Goal: Information Seeking & Learning: Check status

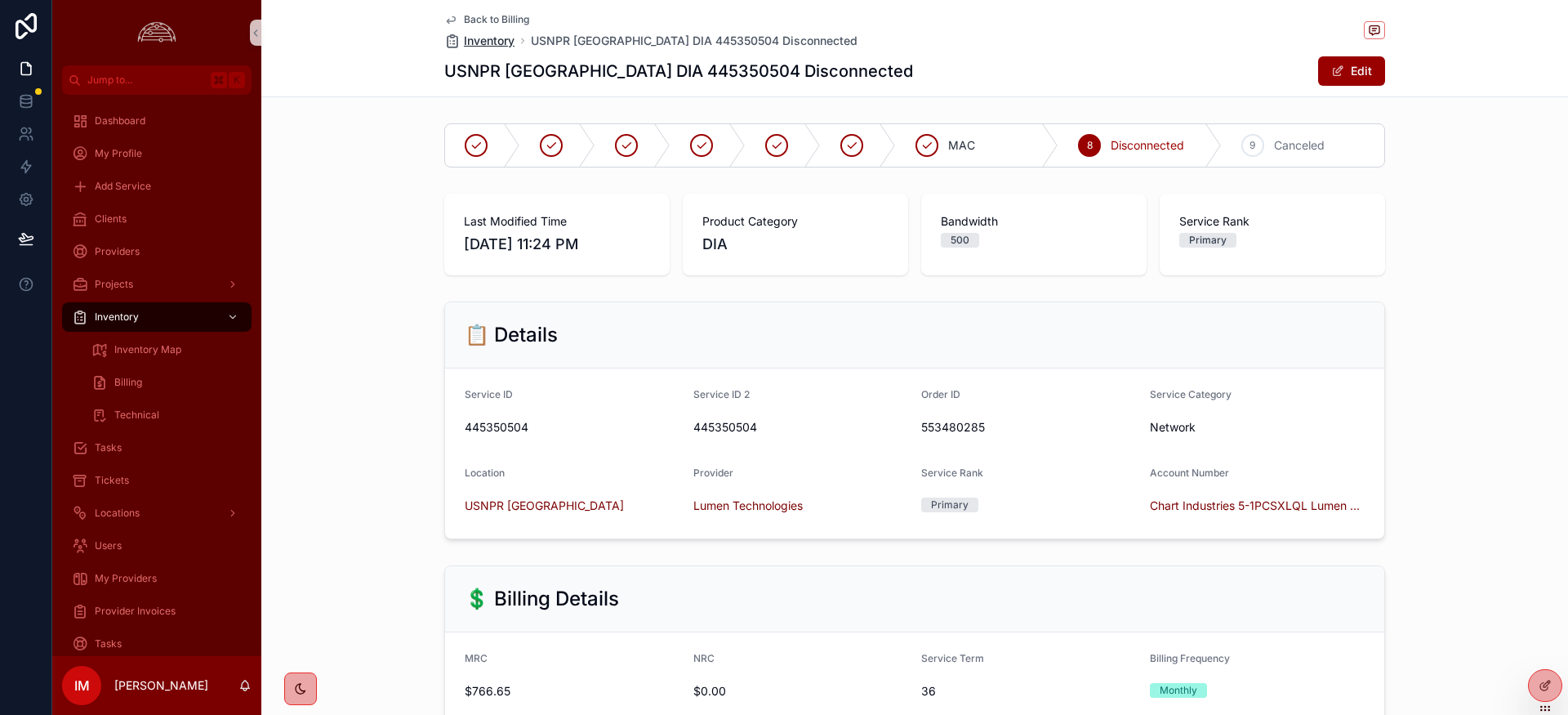
click at [486, 42] on span "Inventory" at bounding box center [489, 41] width 51 height 17
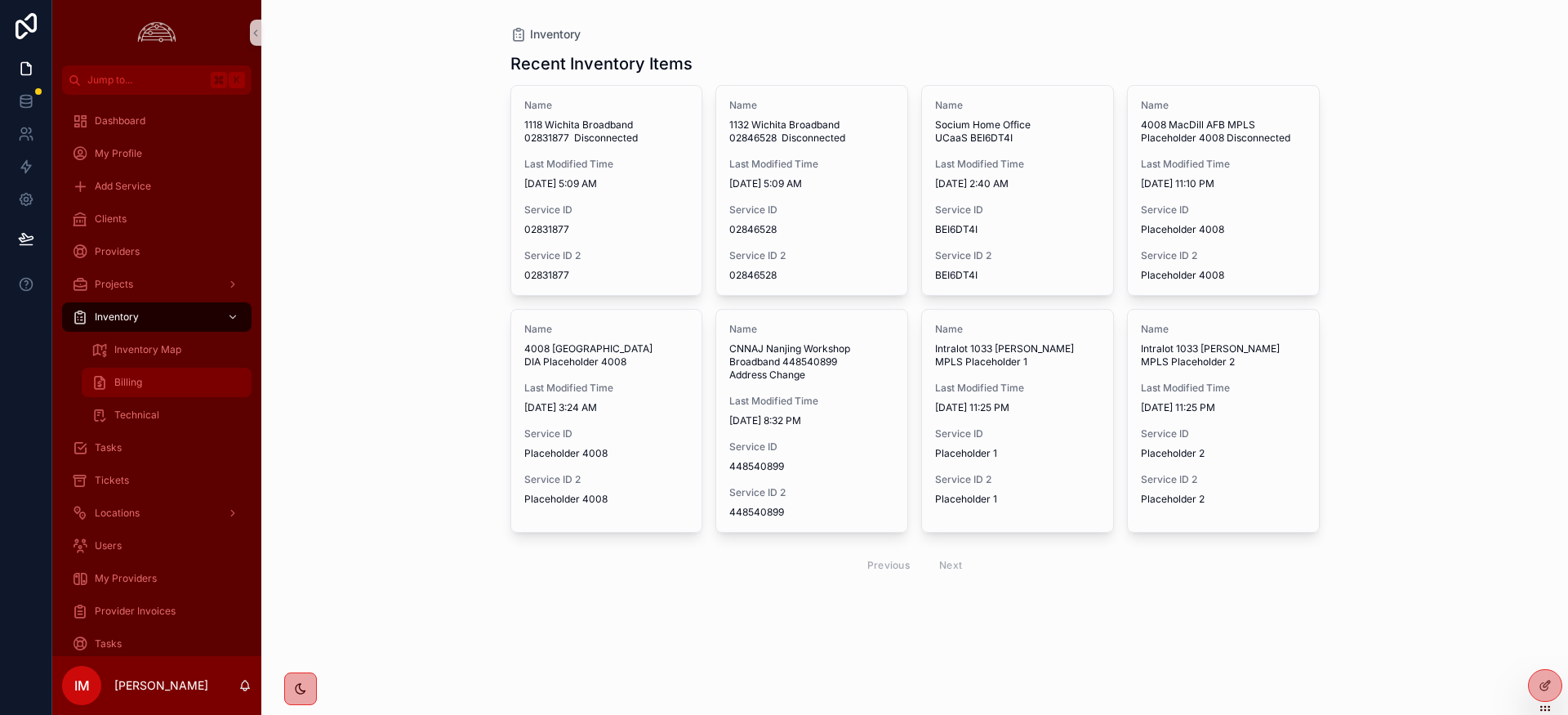
click at [136, 388] on span "Billing" at bounding box center [128, 382] width 28 height 13
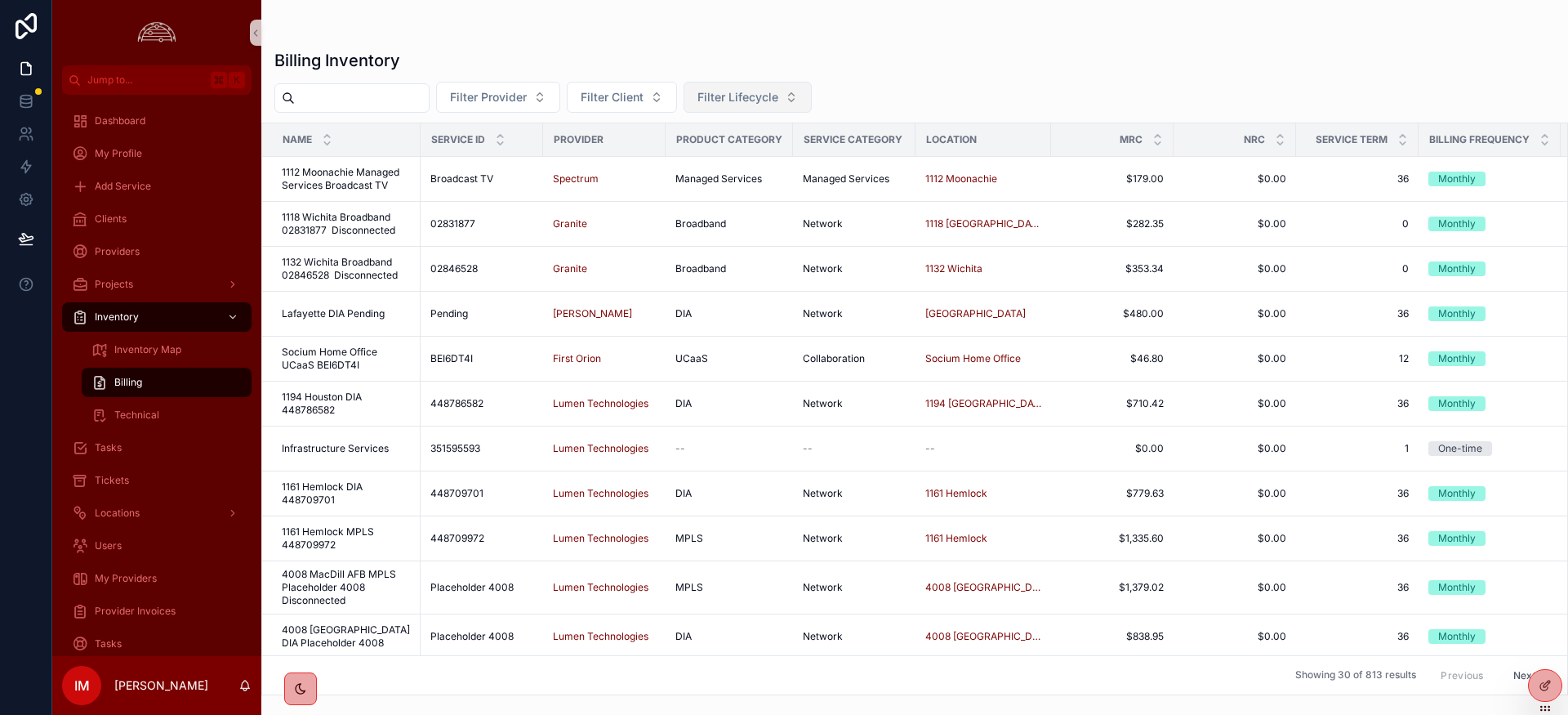
click at [742, 99] on span "Filter Lifecycle" at bounding box center [738, 97] width 81 height 17
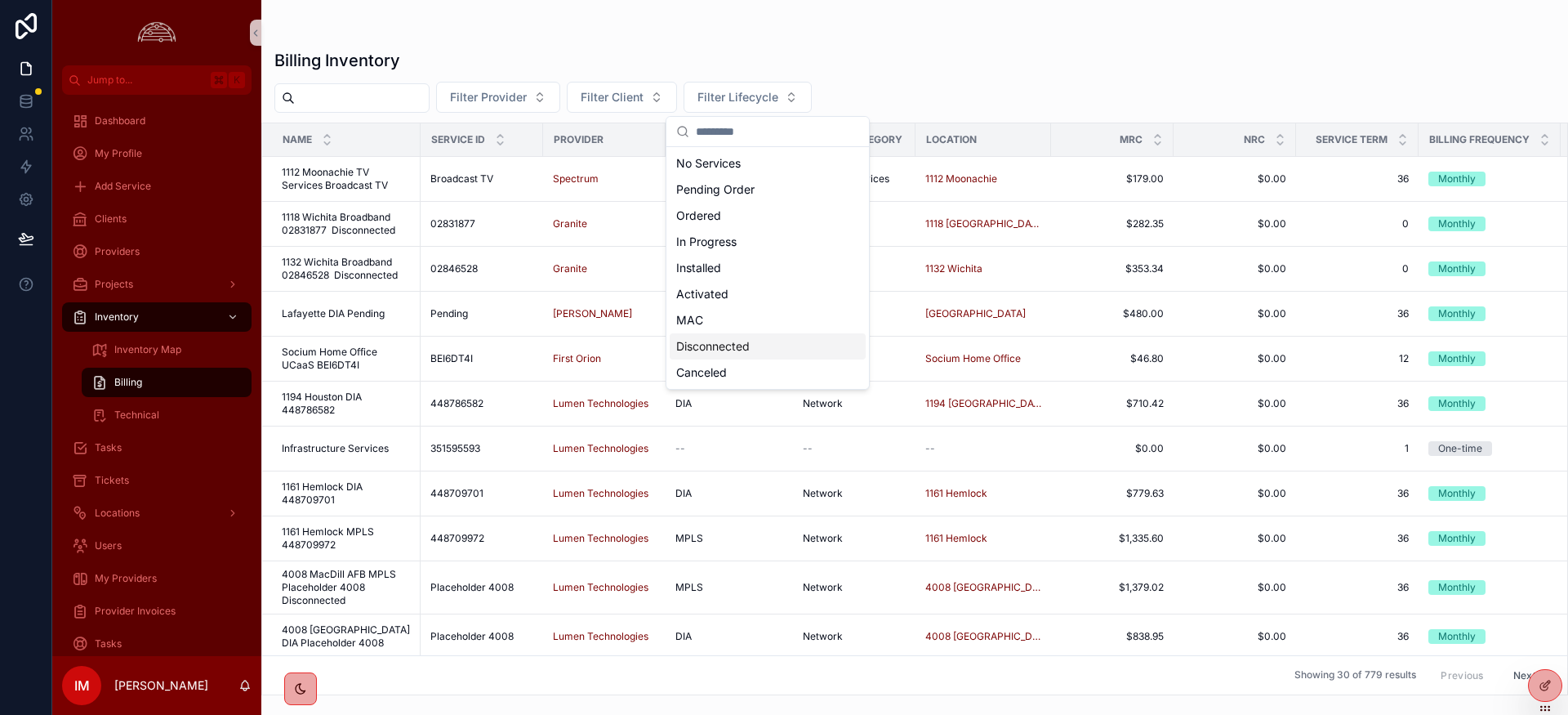
click at [719, 345] on div "Disconnected" at bounding box center [767, 346] width 196 height 26
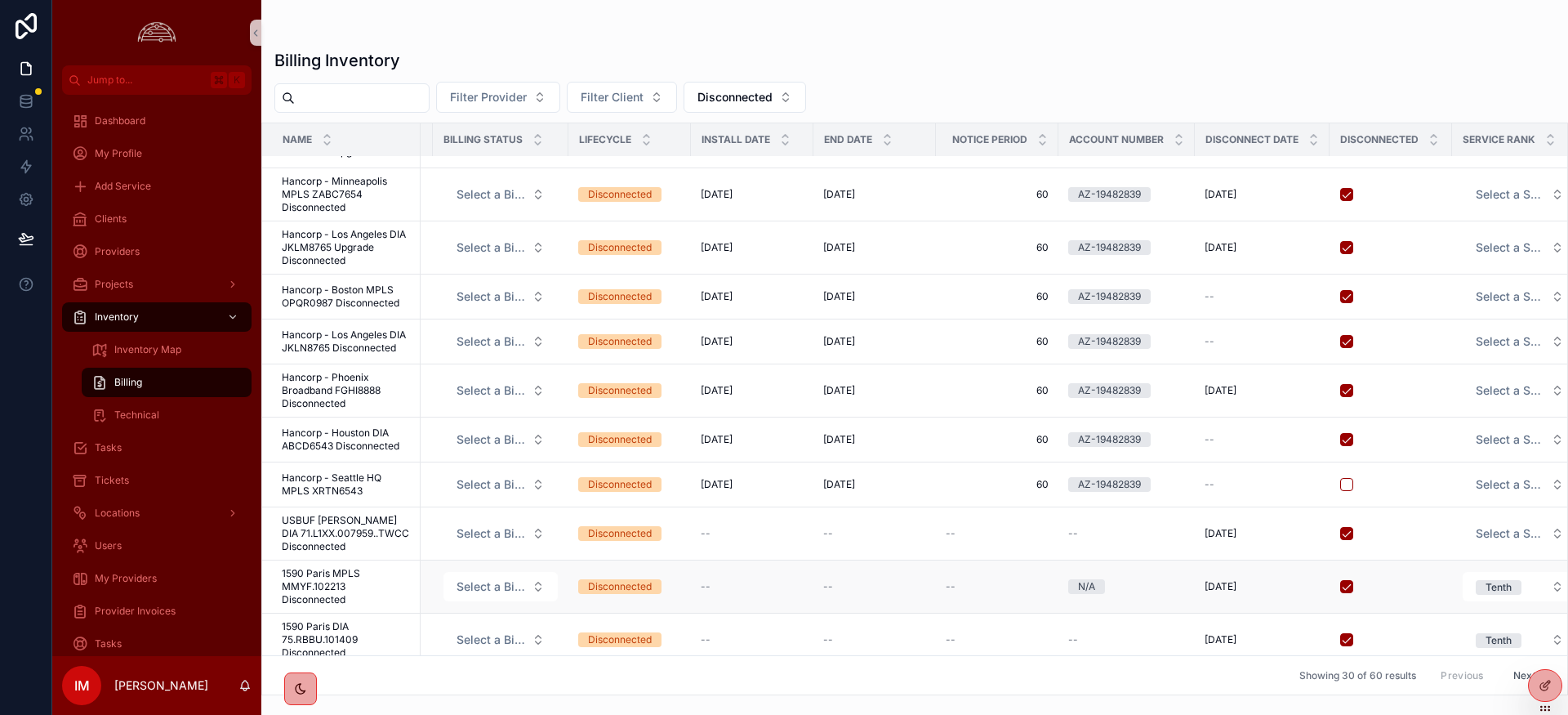
scroll to position [460, 1129]
click at [288, 567] on span "1590 Paris MPLS MMYF.102213 Disconnected" at bounding box center [346, 586] width 129 height 40
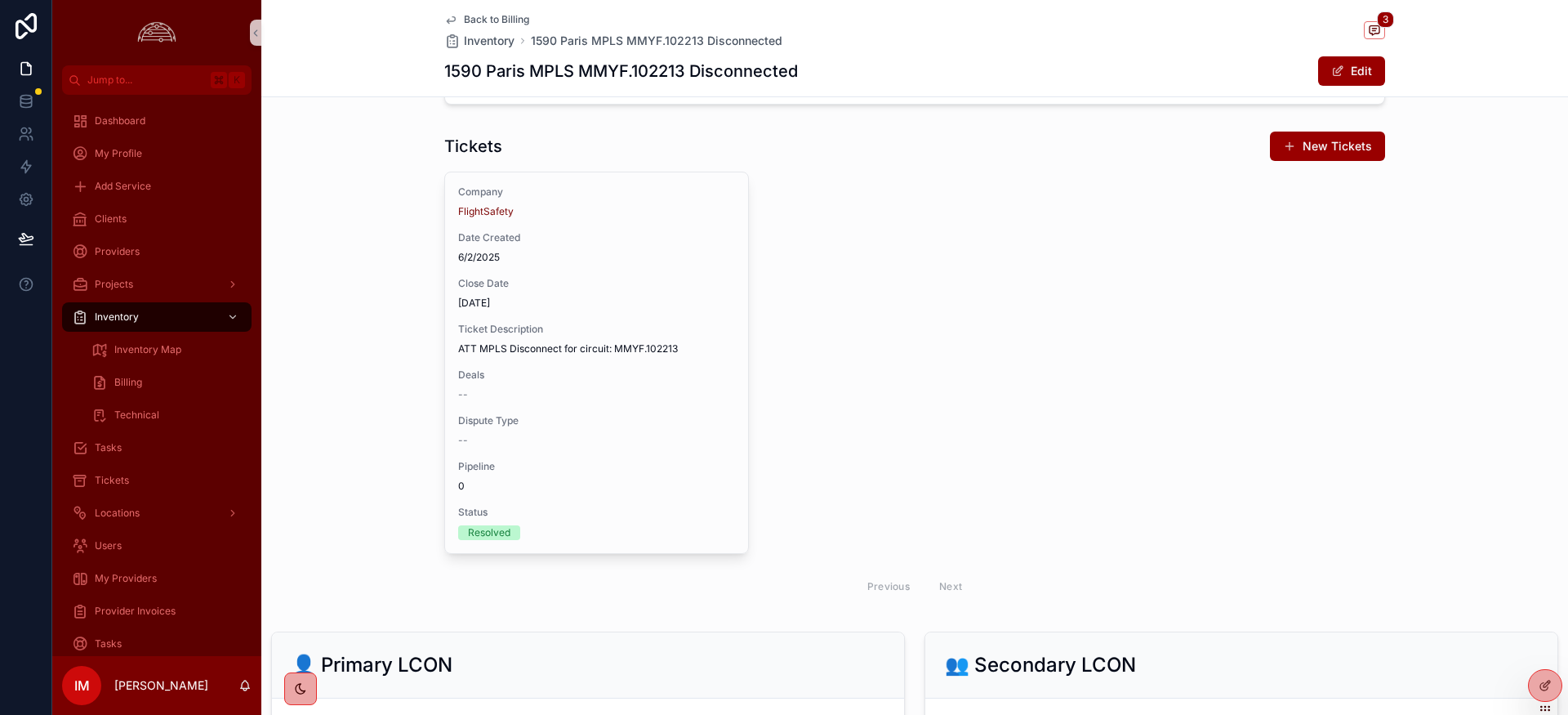
scroll to position [1529, 0]
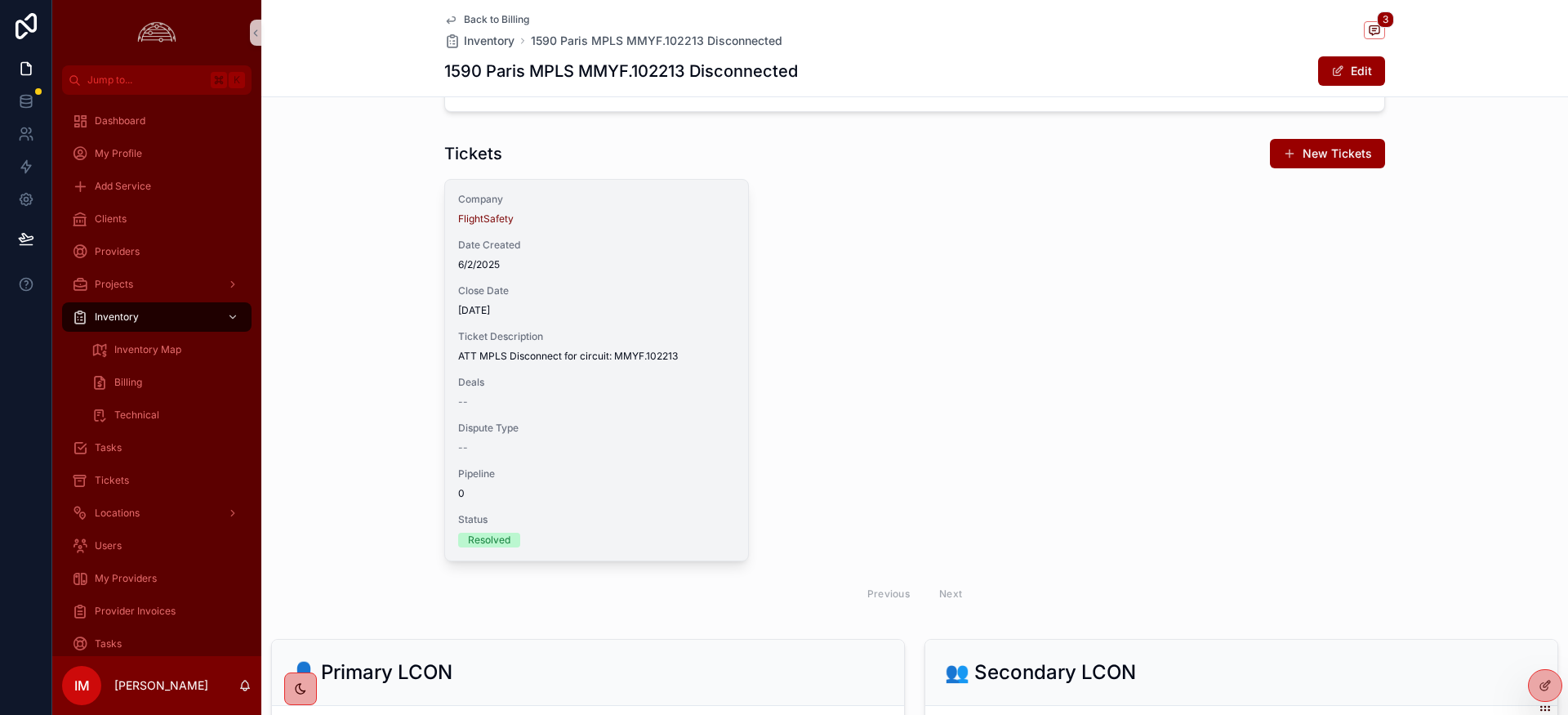
click at [664, 306] on span "7/30/2025" at bounding box center [596, 311] width 276 height 13
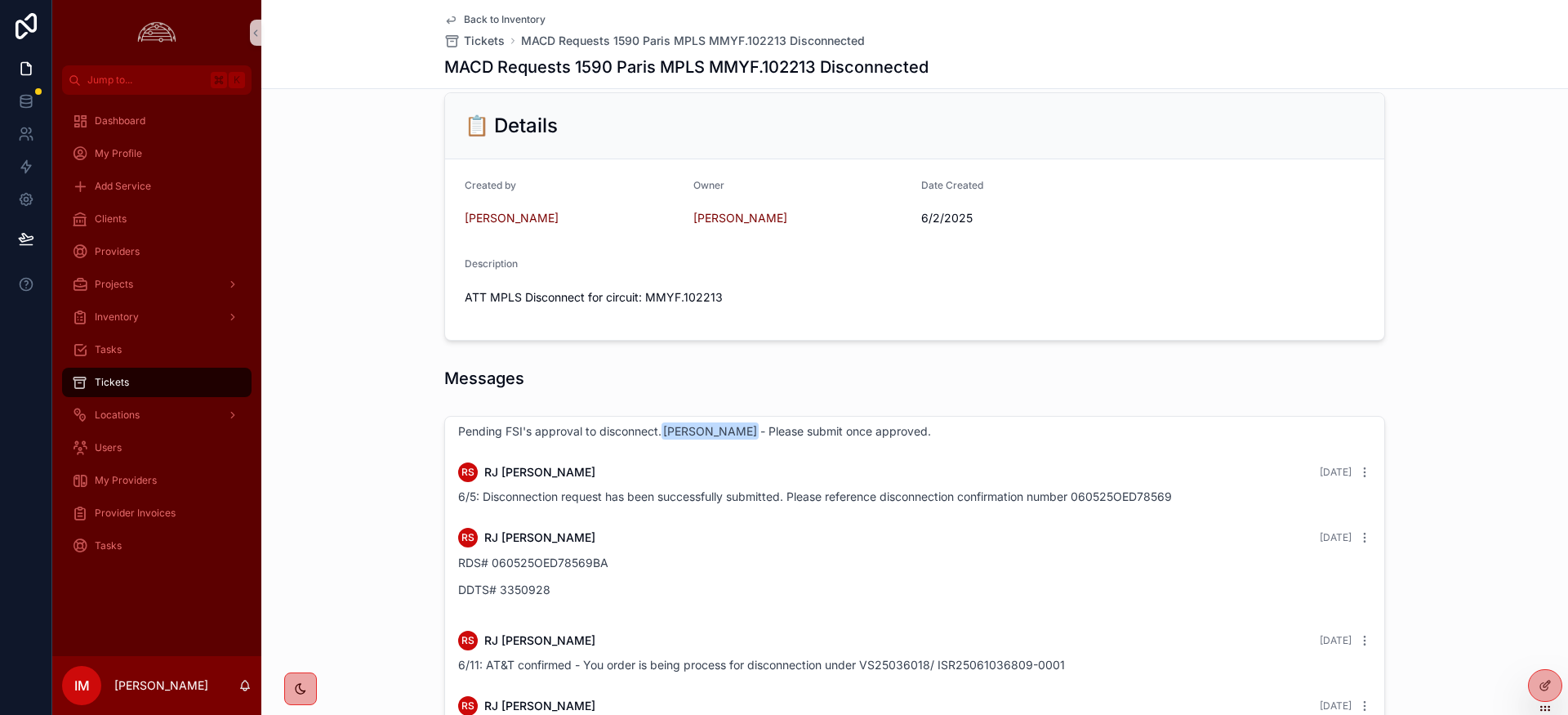
scroll to position [91, 0]
click at [502, 18] on span "Back to Inventory" at bounding box center [504, 19] width 82 height 13
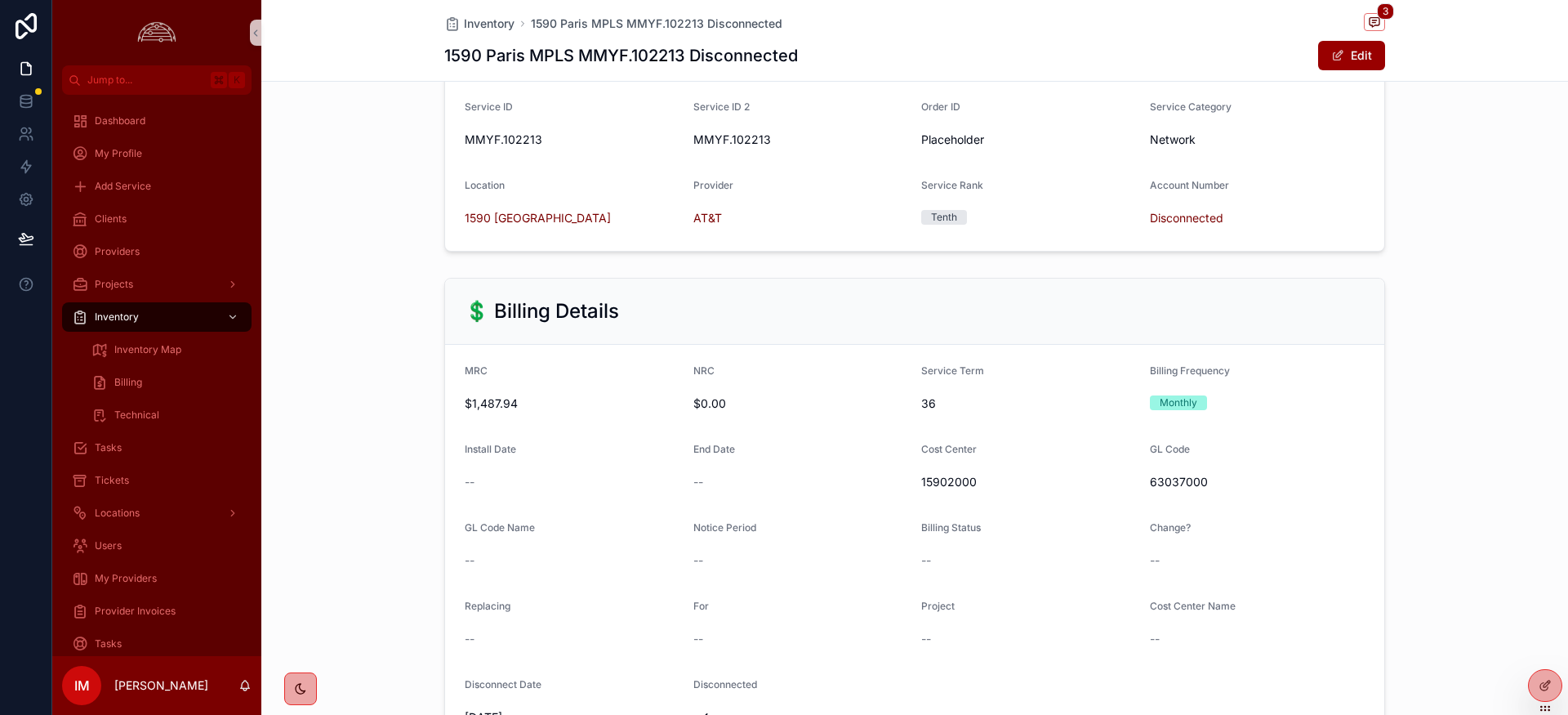
scroll to position [270, 0]
click at [1377, 25] on icon "scrollable content" at bounding box center [1374, 23] width 10 height 9
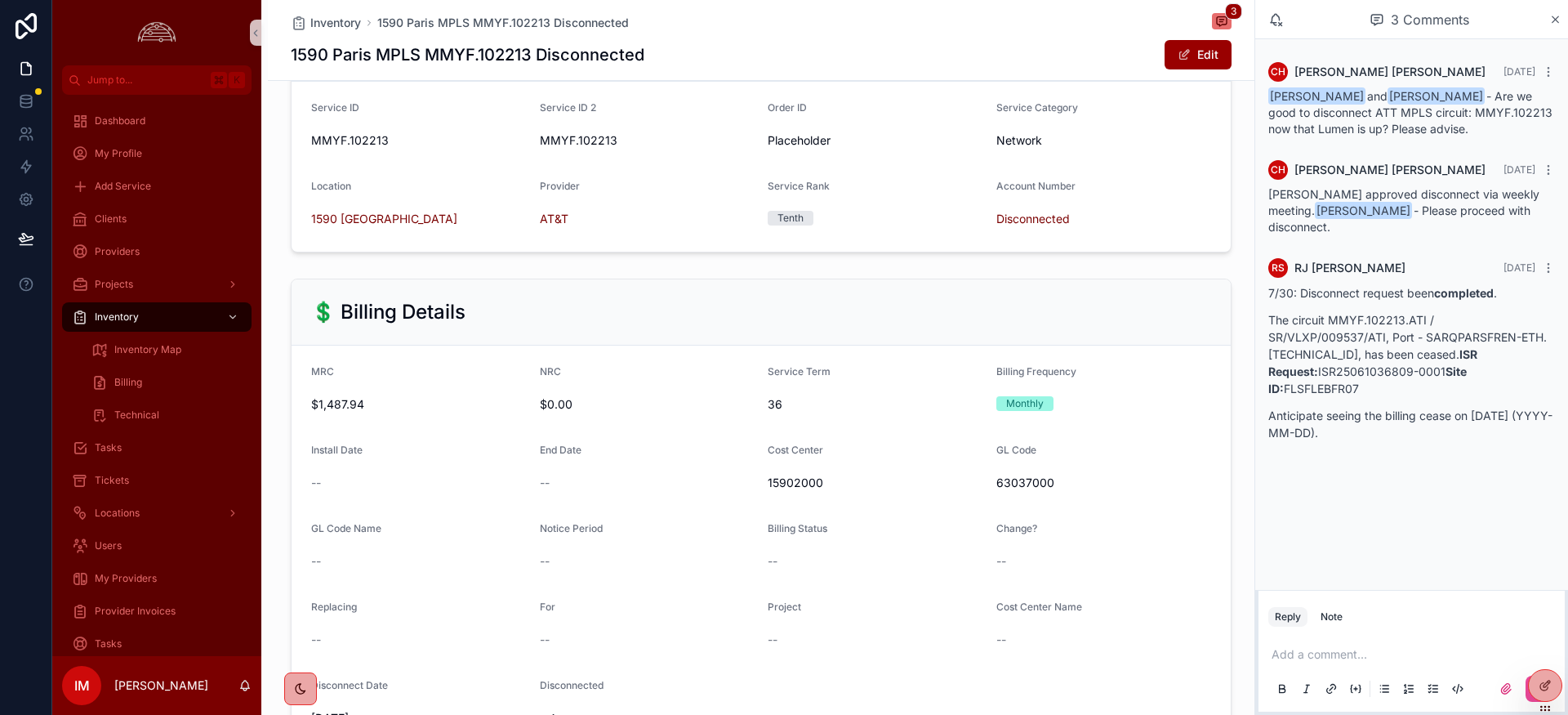
click at [969, 58] on div "1590 Paris MPLS MMYF.102213 Disconnected Edit" at bounding box center [761, 55] width 941 height 31
click at [1561, 22] on icon "scrollable content" at bounding box center [1555, 19] width 12 height 13
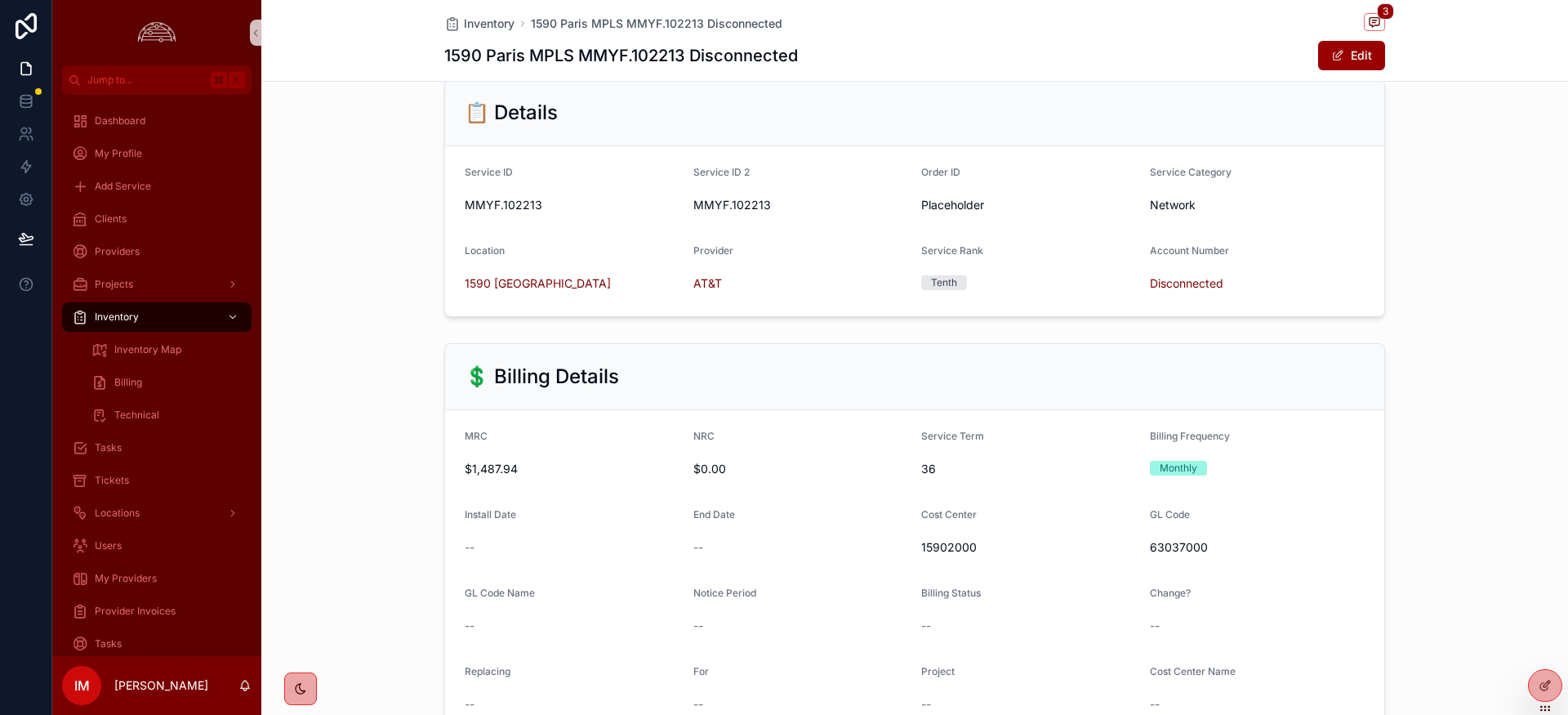
scroll to position [208, 0]
click at [475, 29] on span "Inventory" at bounding box center [489, 24] width 51 height 17
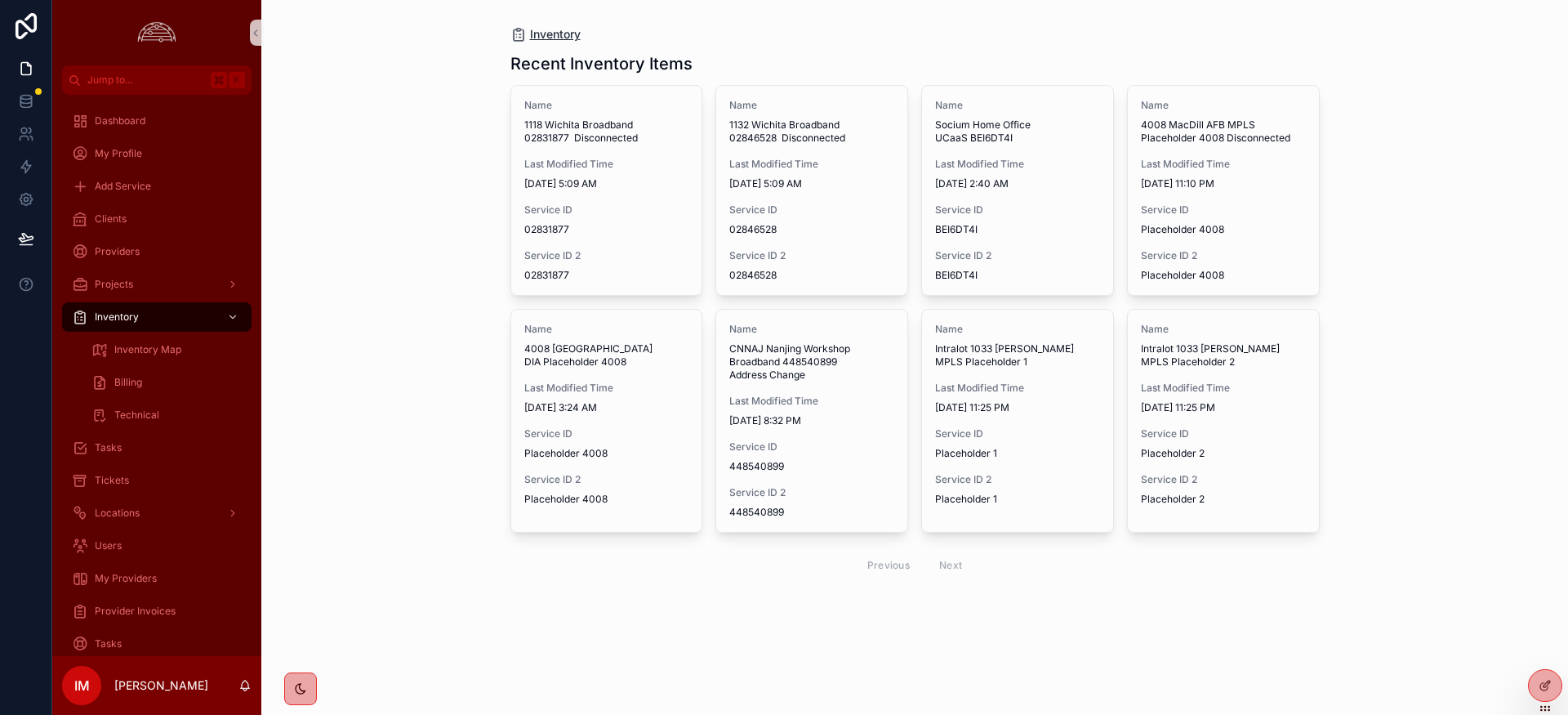
click at [570, 35] on span "Inventory" at bounding box center [555, 34] width 51 height 17
click at [152, 384] on div "Billing" at bounding box center [167, 382] width 151 height 26
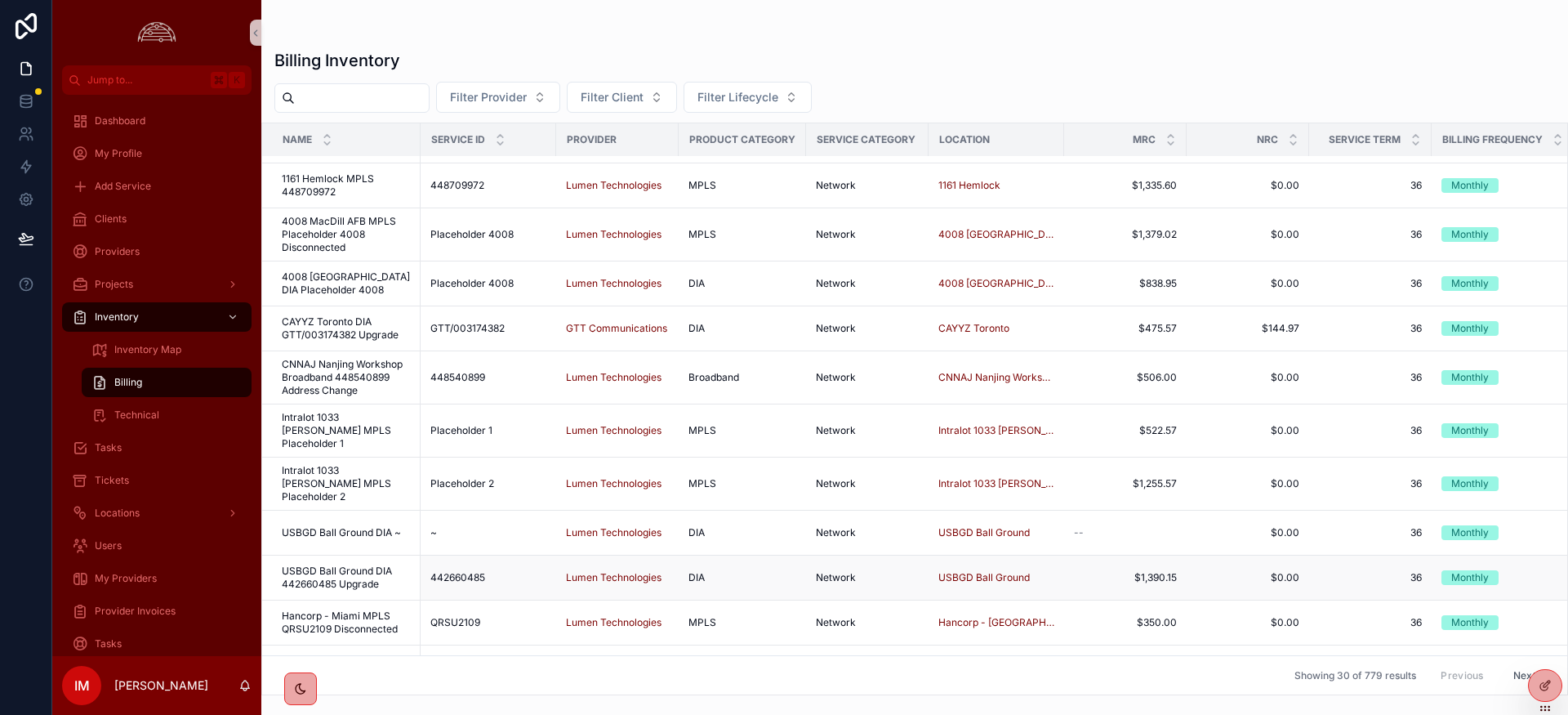
scroll to position [369, 0]
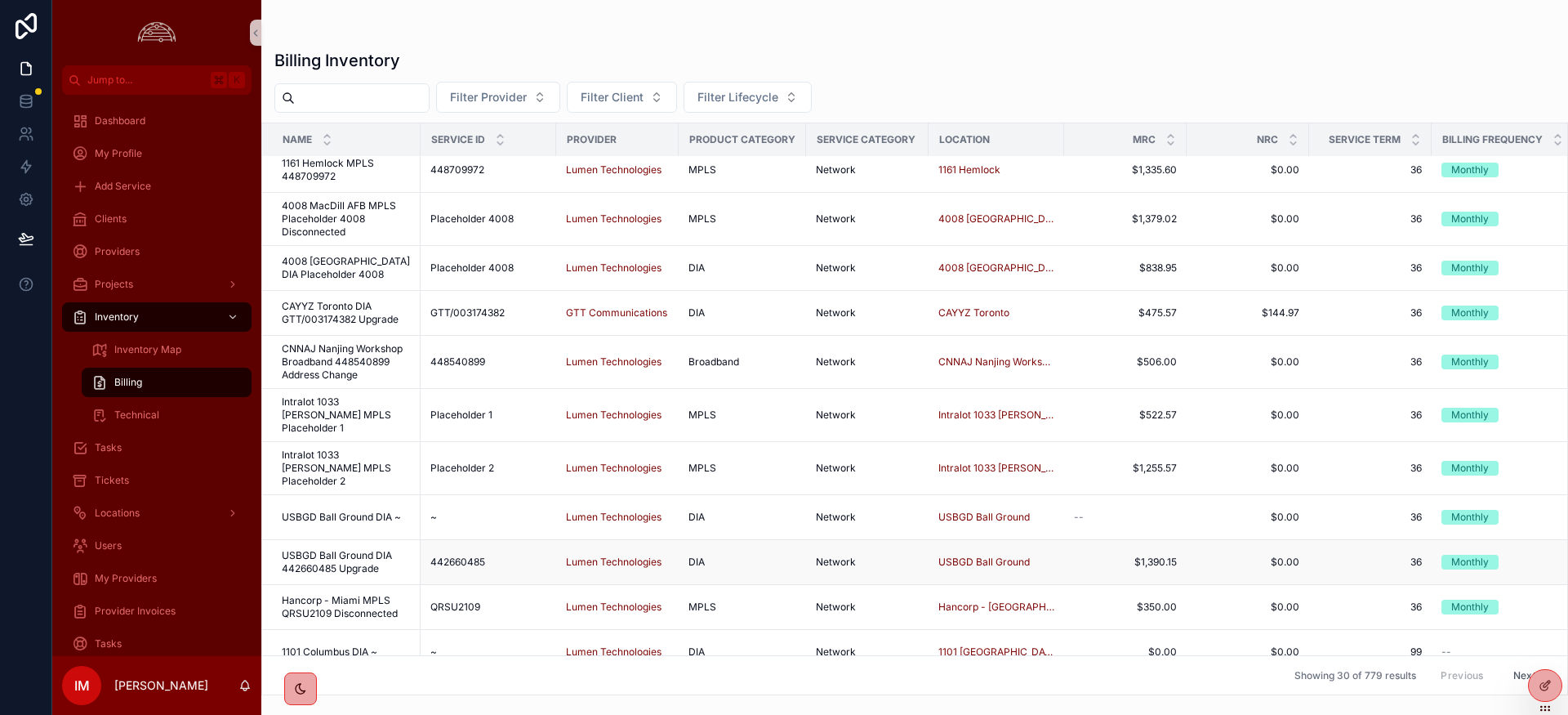
click at [340, 549] on span "USBGD Ball Ground DIA 442660485 Upgrade" at bounding box center [346, 562] width 129 height 26
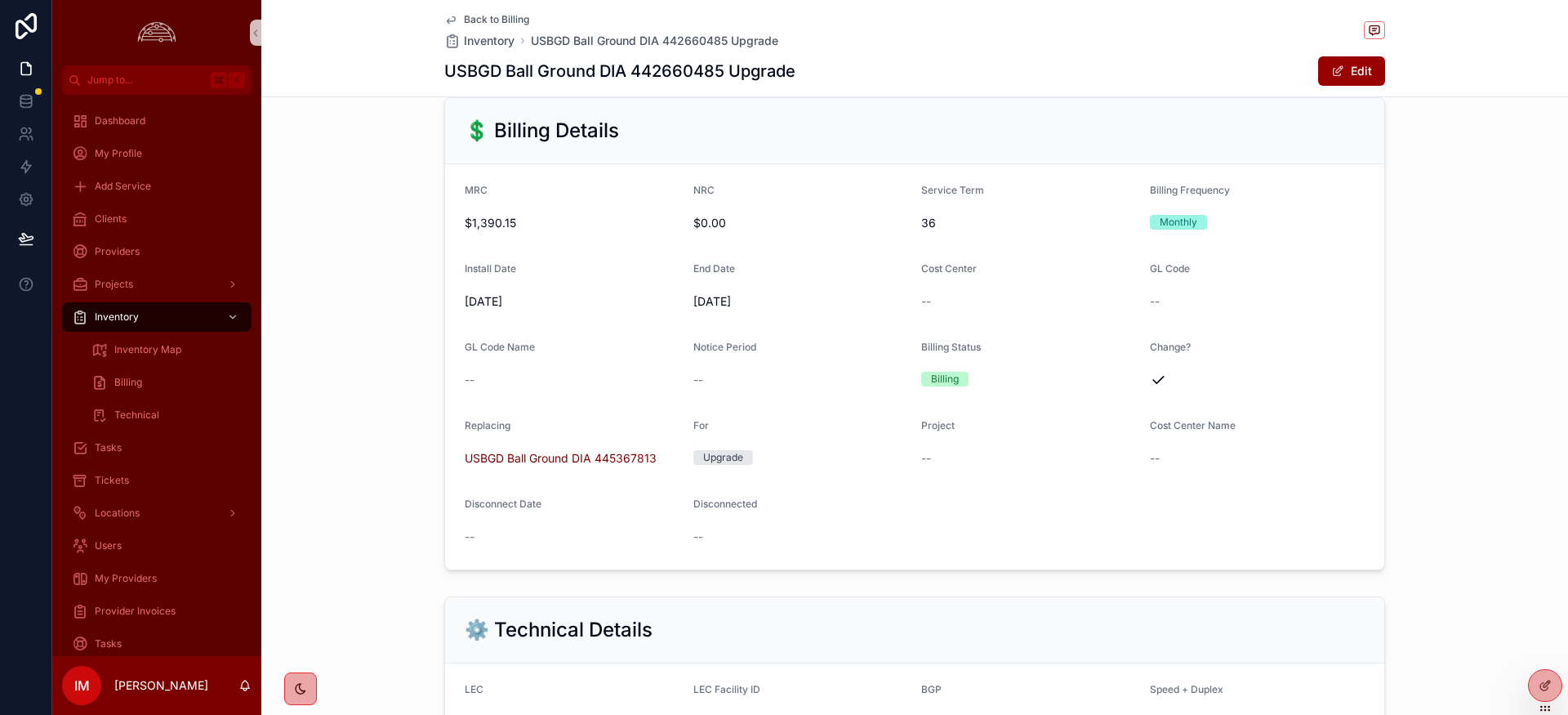
scroll to position [396, 0]
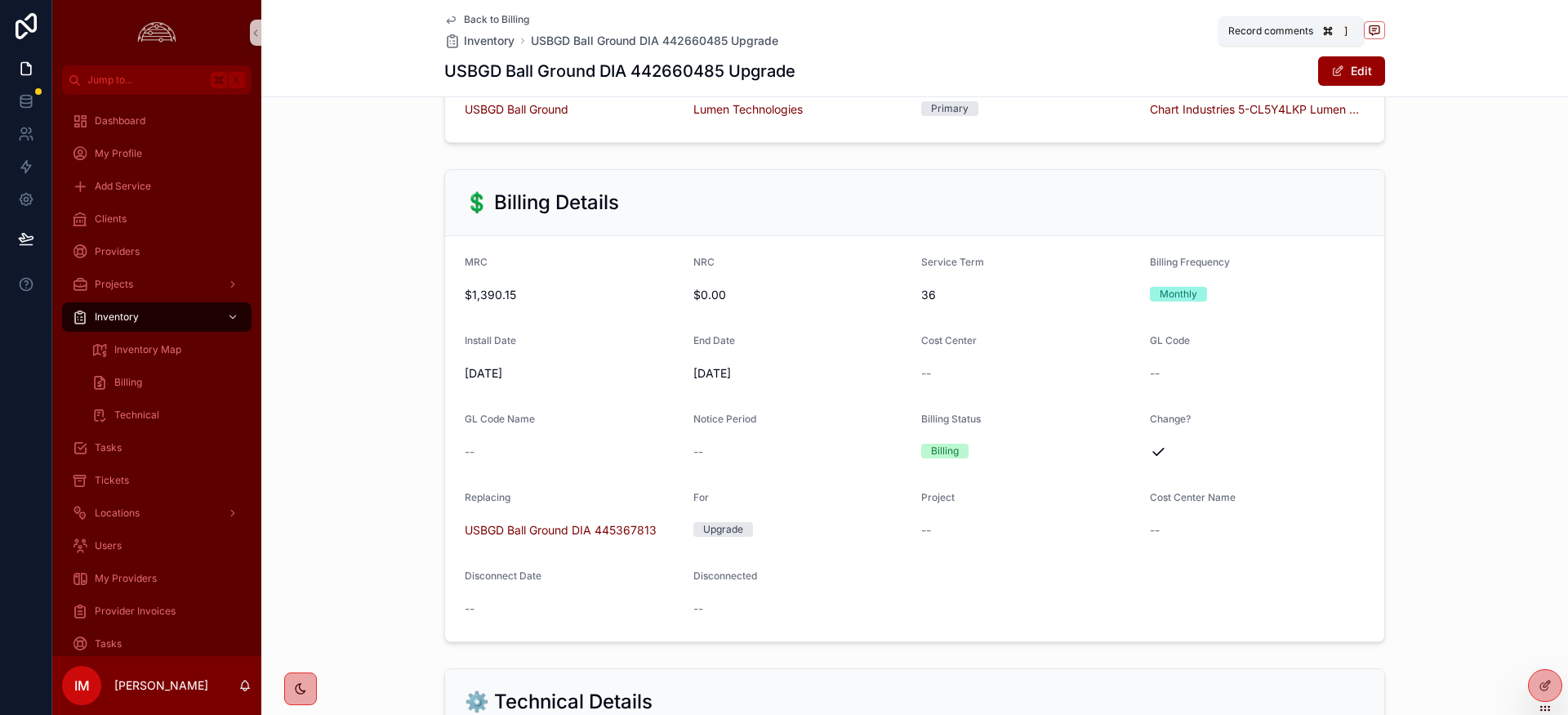
click at [1377, 33] on icon "scrollable content" at bounding box center [1374, 30] width 13 height 13
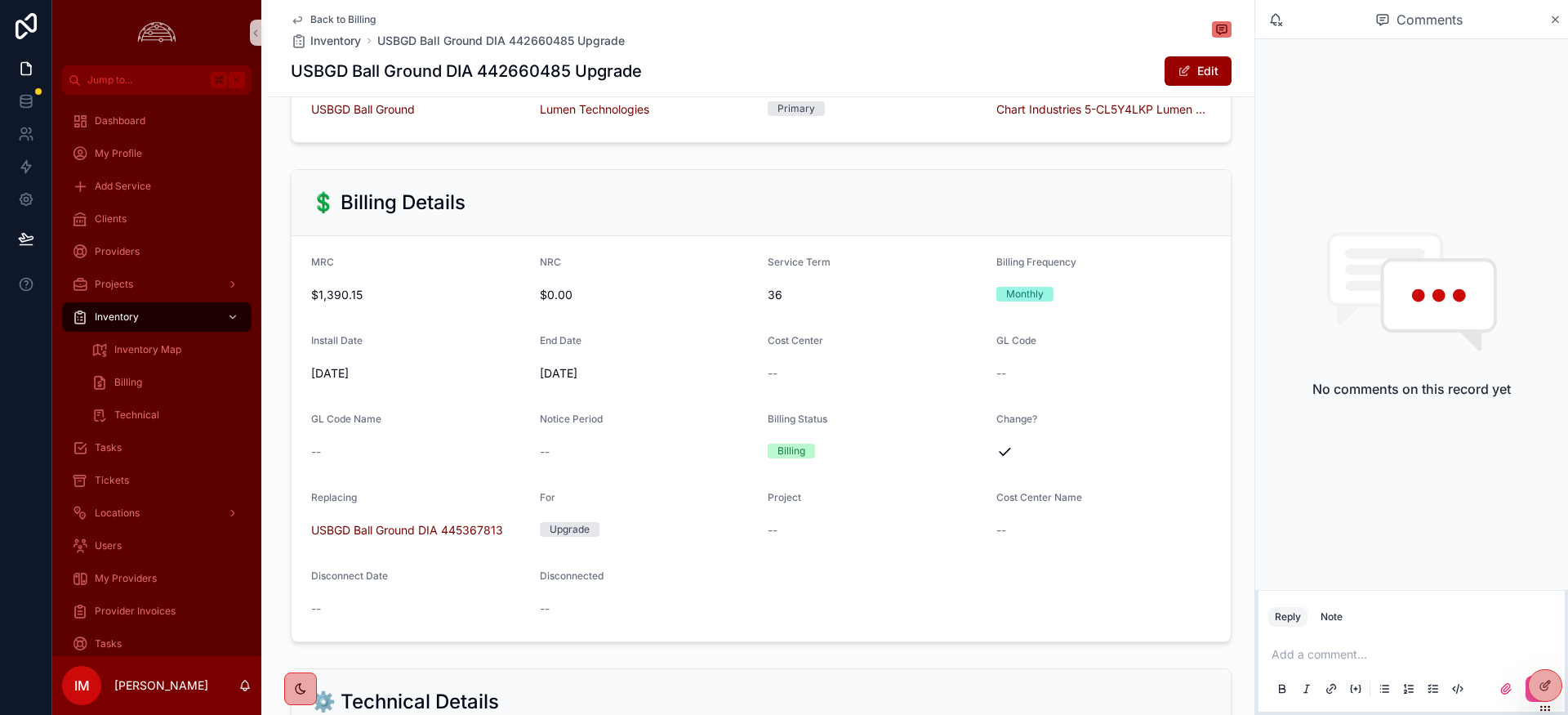
drag, startPoint x: 1561, startPoint y: 20, endPoint x: 1512, endPoint y: 40, distance: 52.9
click at [1561, 20] on icon "scrollable content" at bounding box center [1555, 19] width 12 height 13
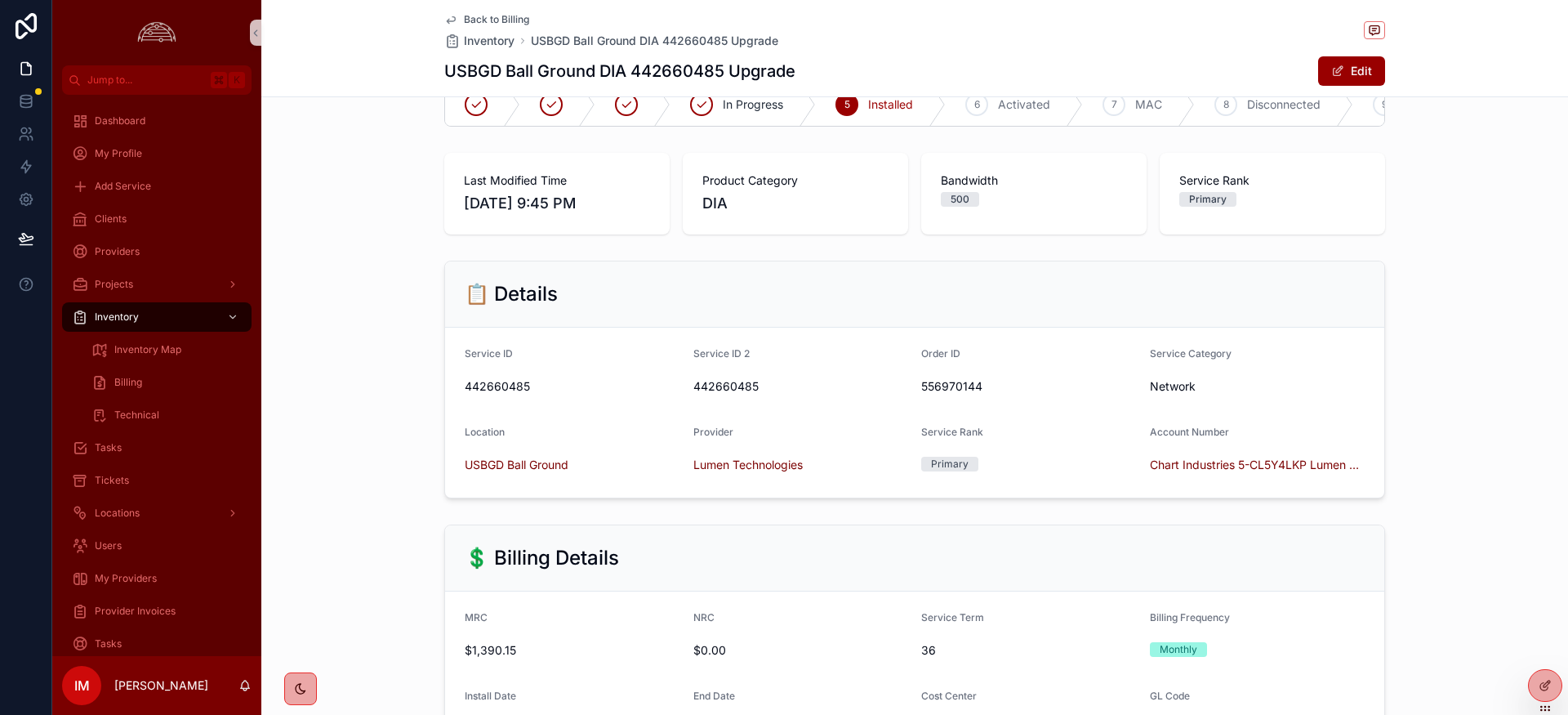
scroll to position [35, 0]
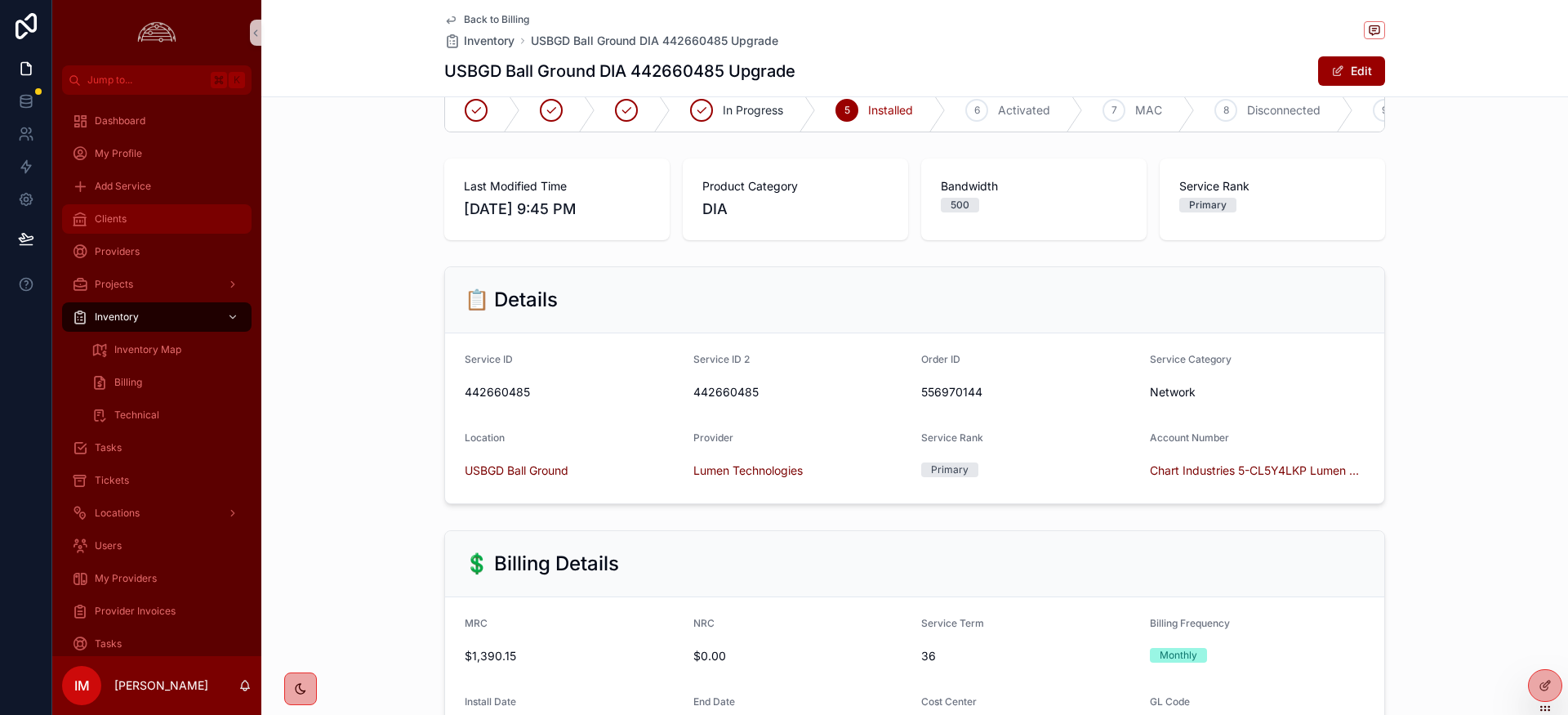
click at [132, 217] on div "Clients" at bounding box center [156, 219] width 170 height 26
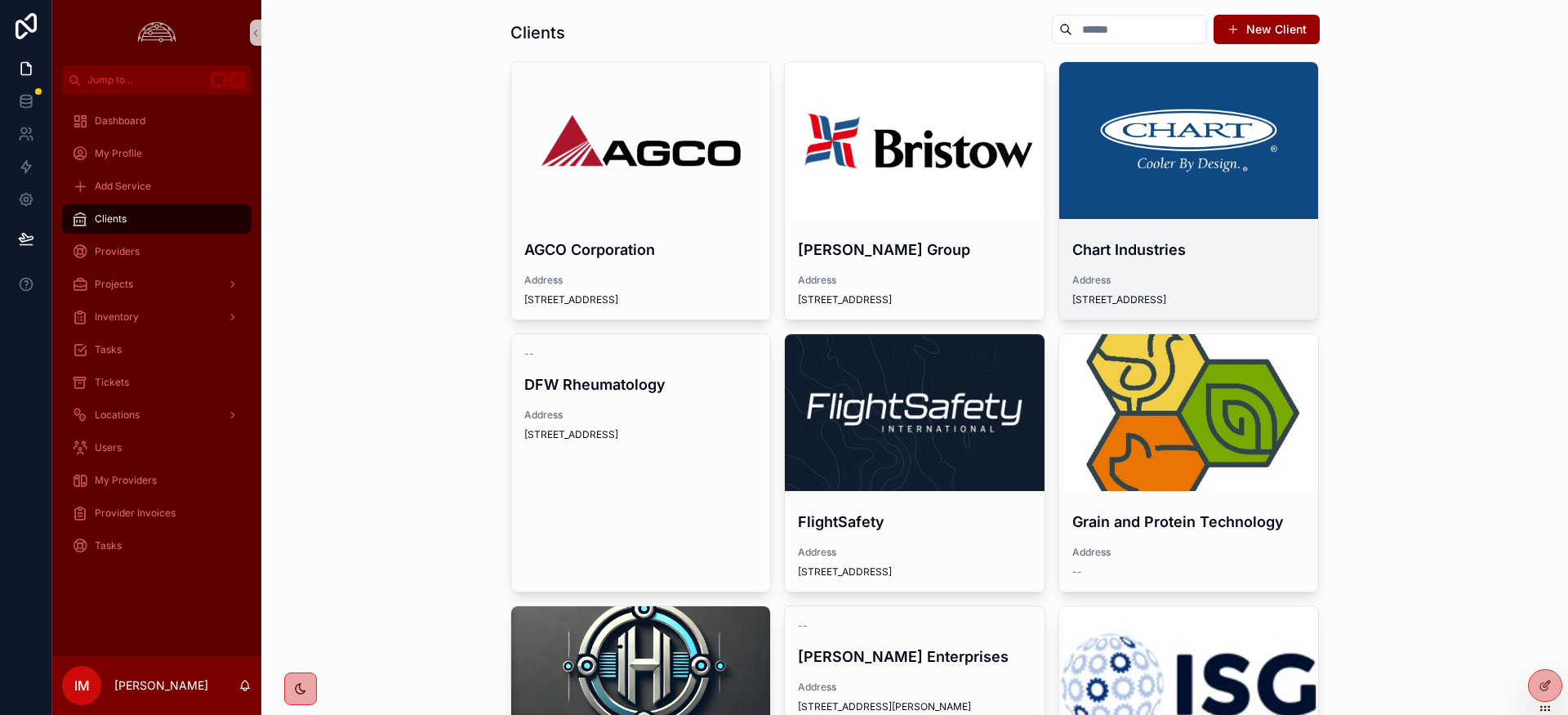
click at [1196, 199] on div "scrollable content" at bounding box center [1189, 141] width 260 height 157
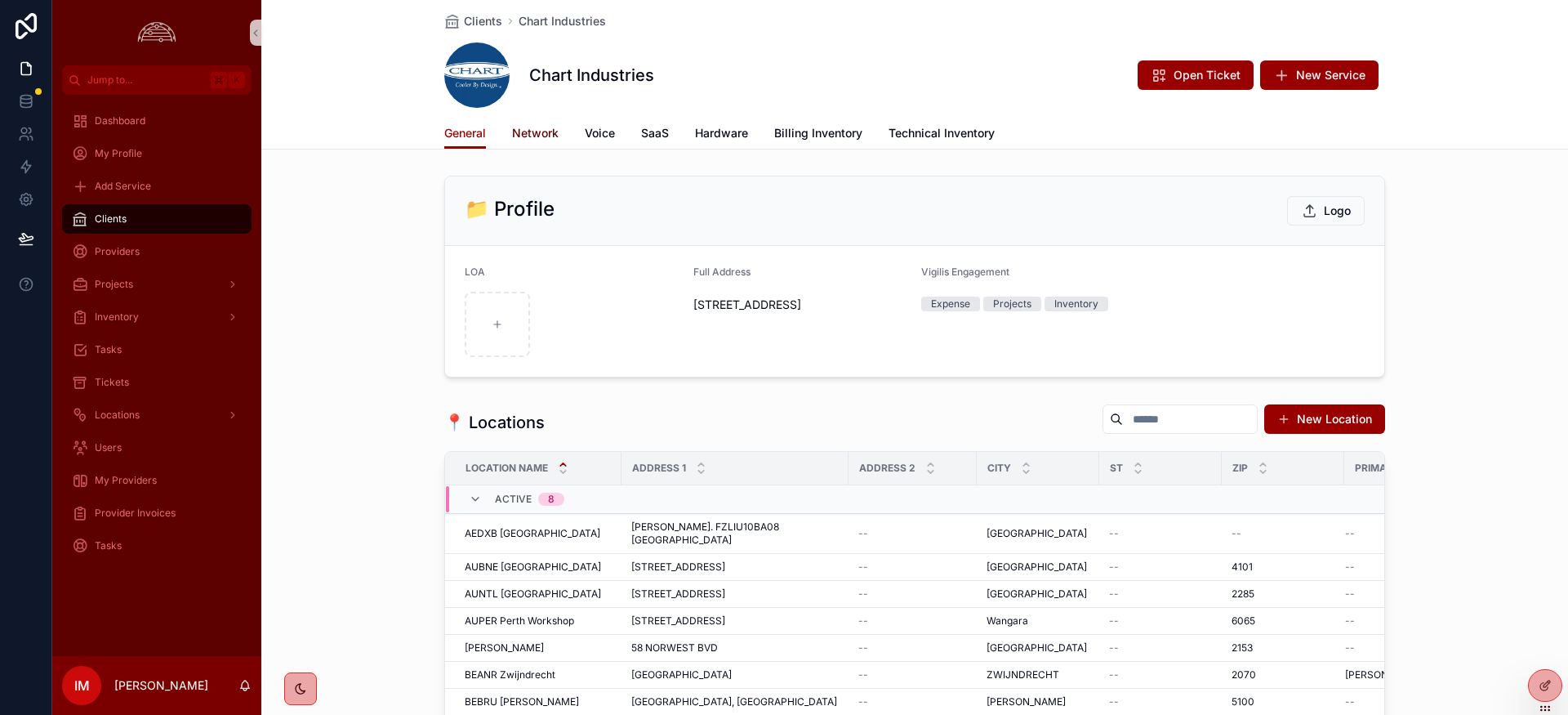
click at [524, 130] on span "Network" at bounding box center [535, 133] width 47 height 17
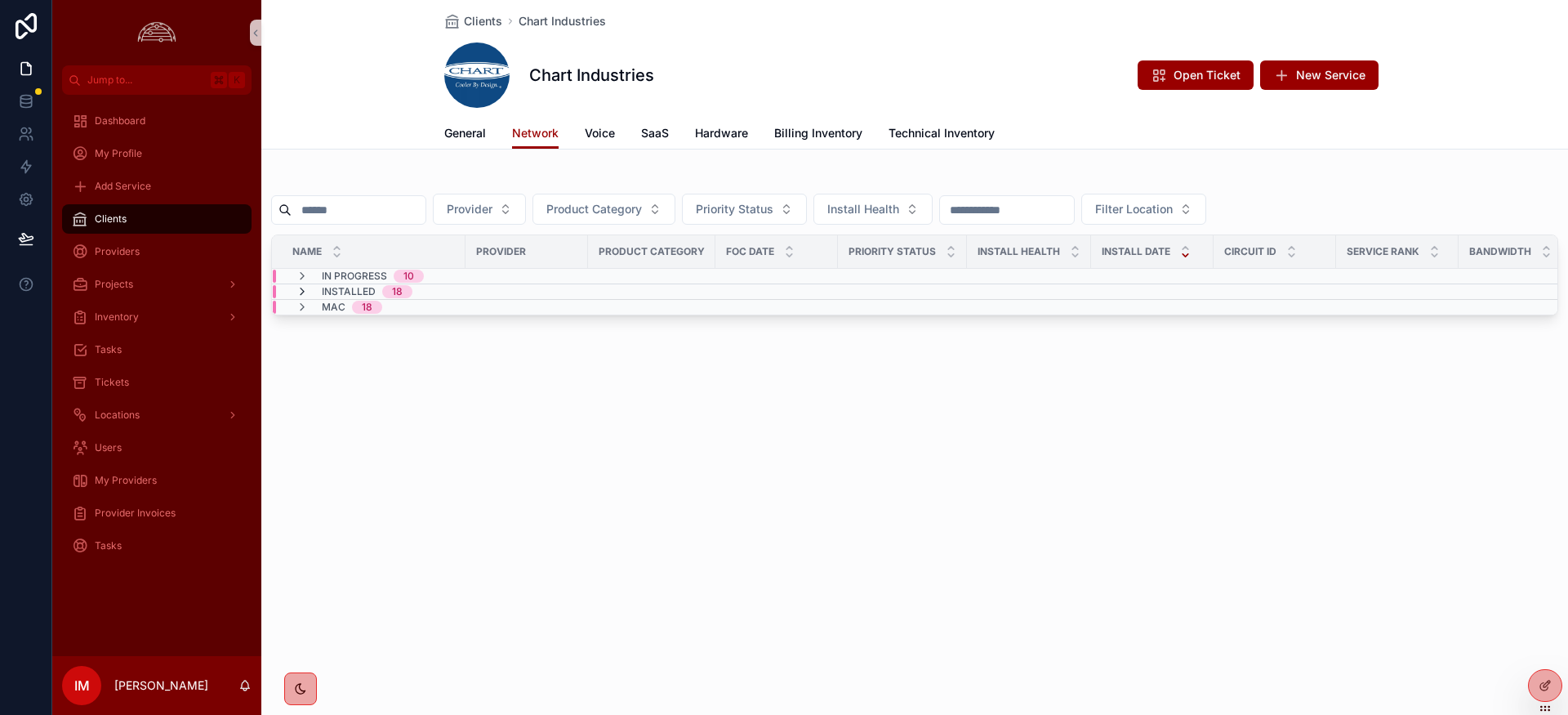
click at [303, 290] on icon "scrollable content" at bounding box center [302, 291] width 13 height 13
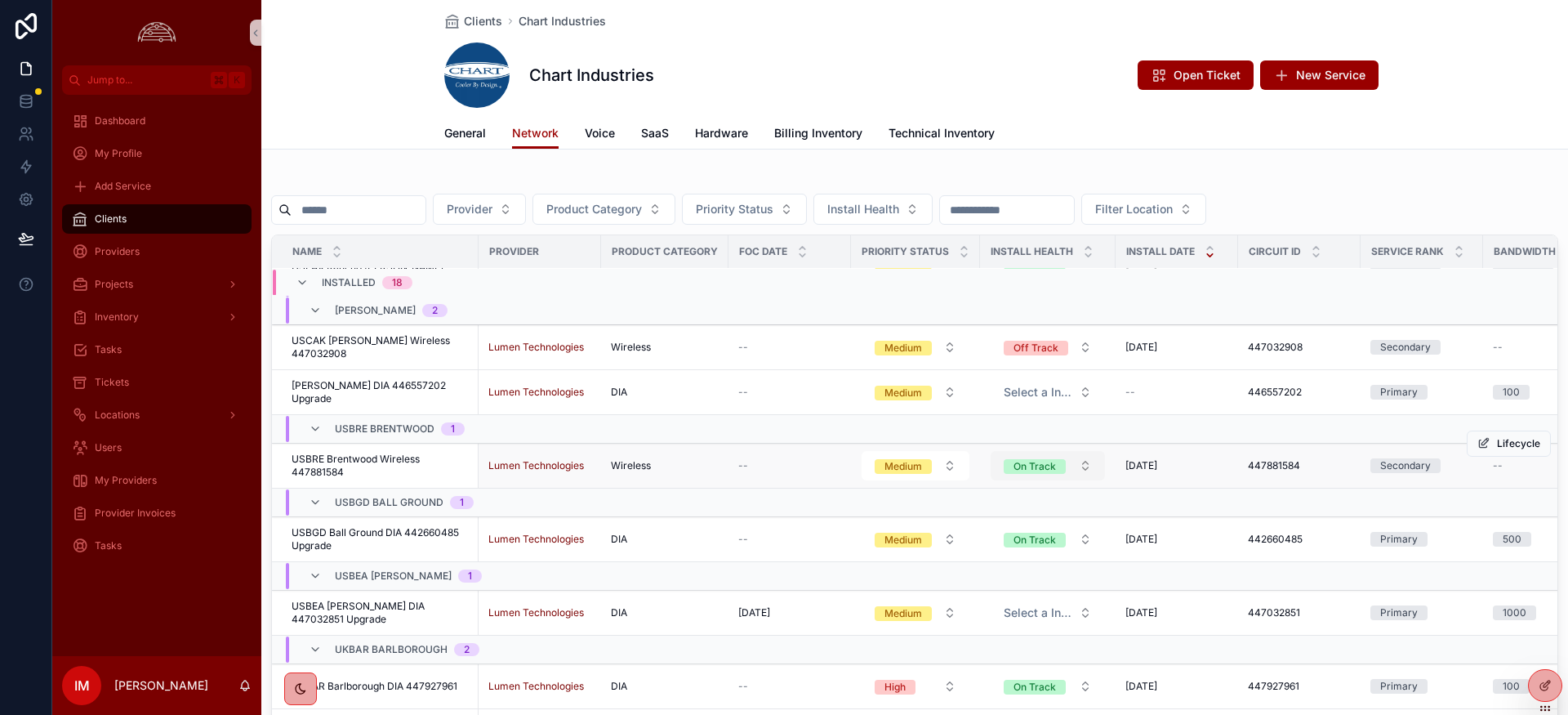
scroll to position [311, 1]
click at [369, 156] on div "Clients Chart Industries Chart Industries Open Ticket New Service Network Gener…" at bounding box center [915, 441] width 1307 height 883
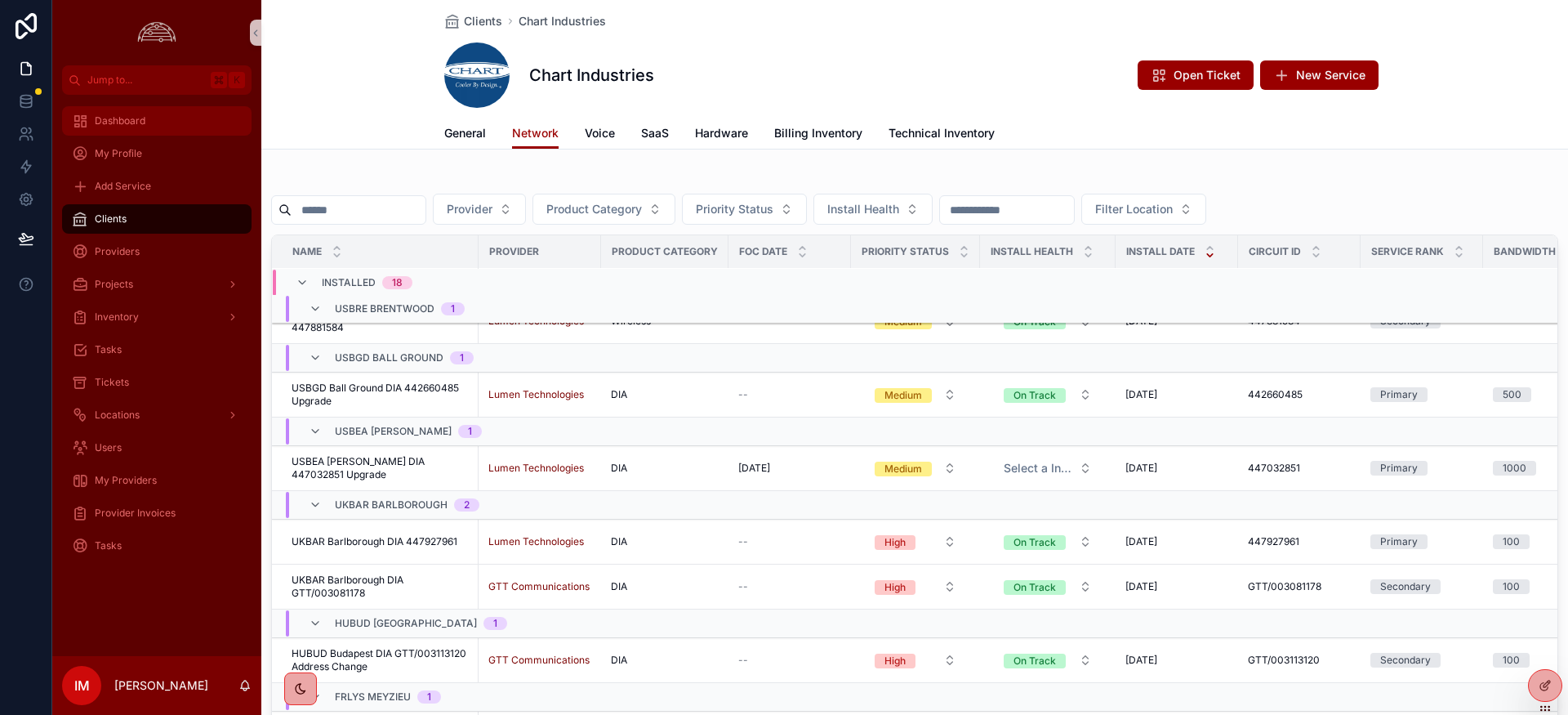
scroll to position [474, 0]
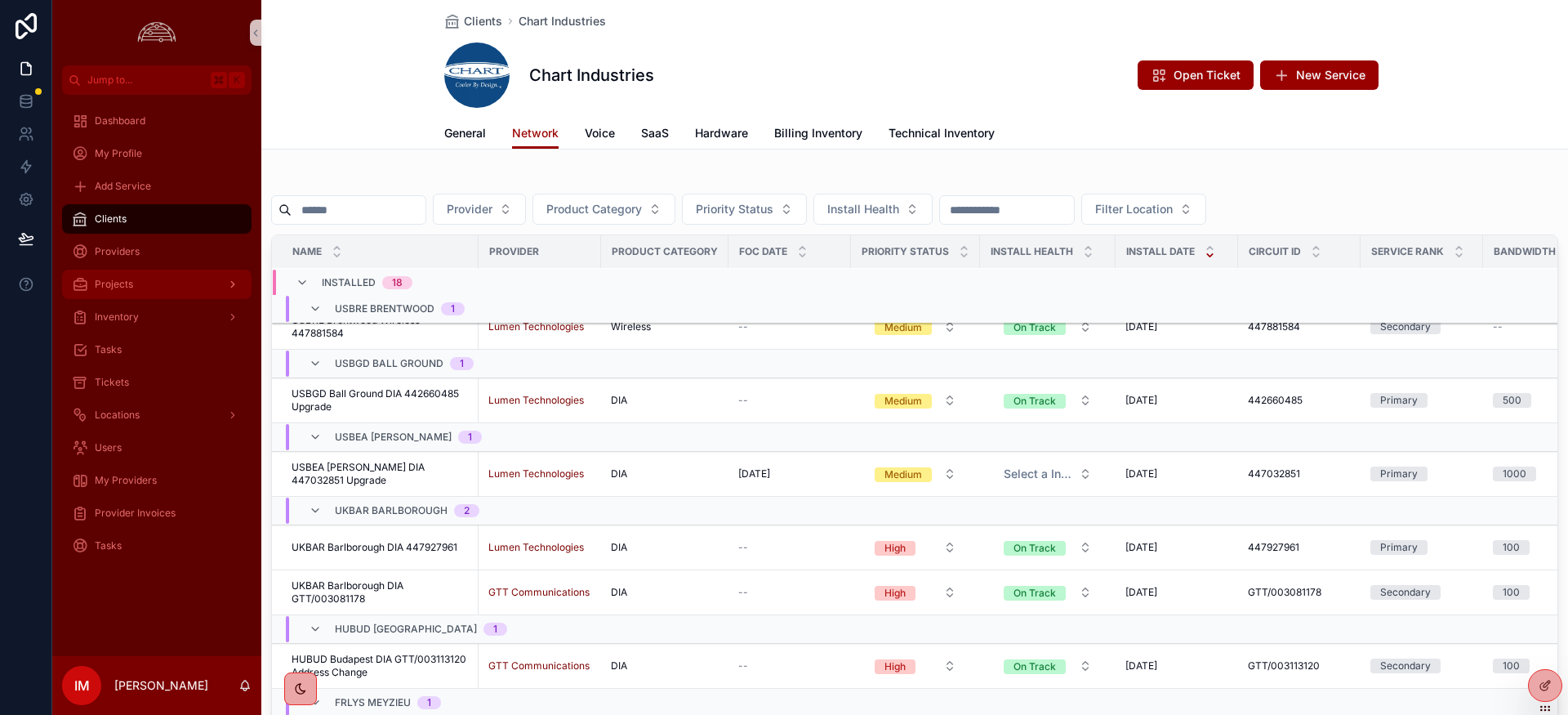
click at [105, 290] on span "Projects" at bounding box center [114, 284] width 39 height 13
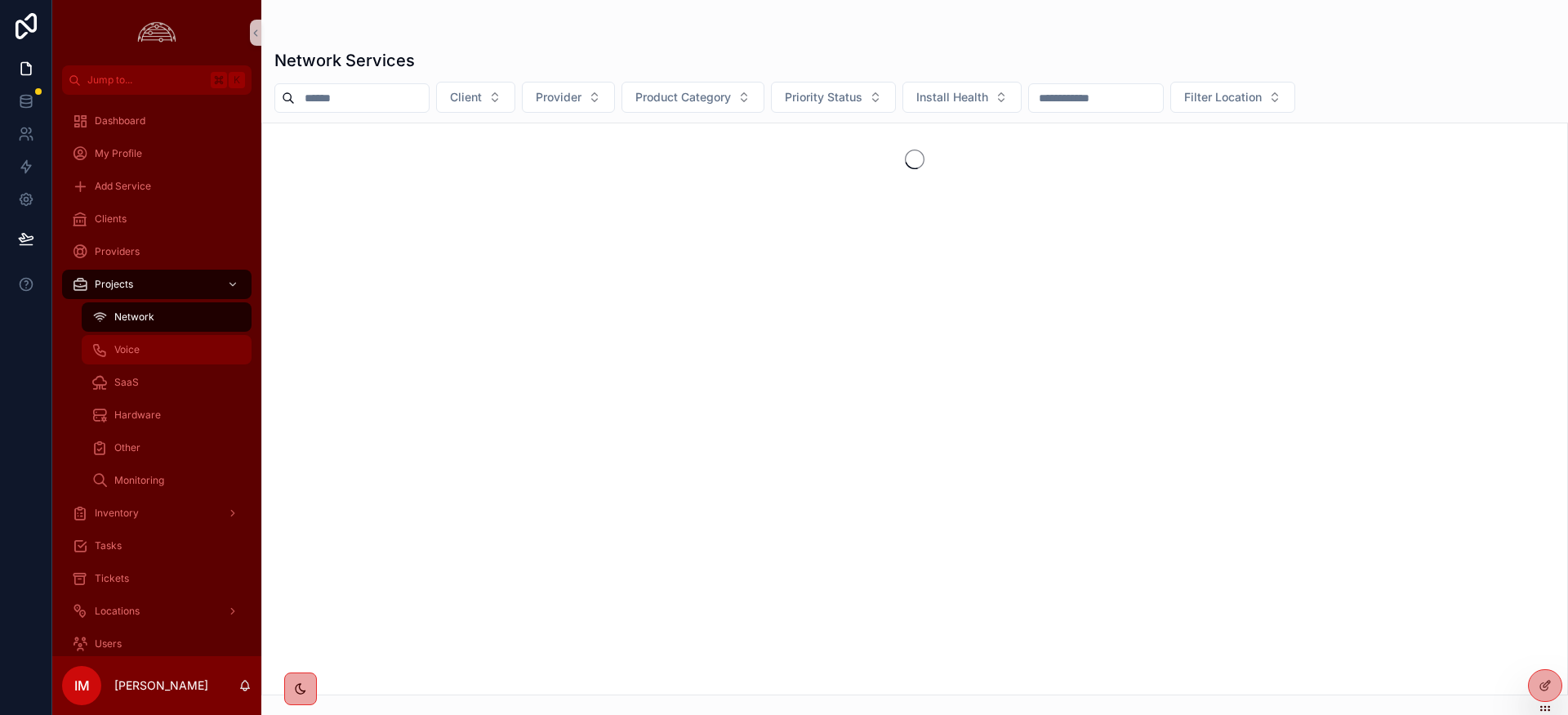
click at [138, 353] on span "Voice" at bounding box center [127, 349] width 26 height 13
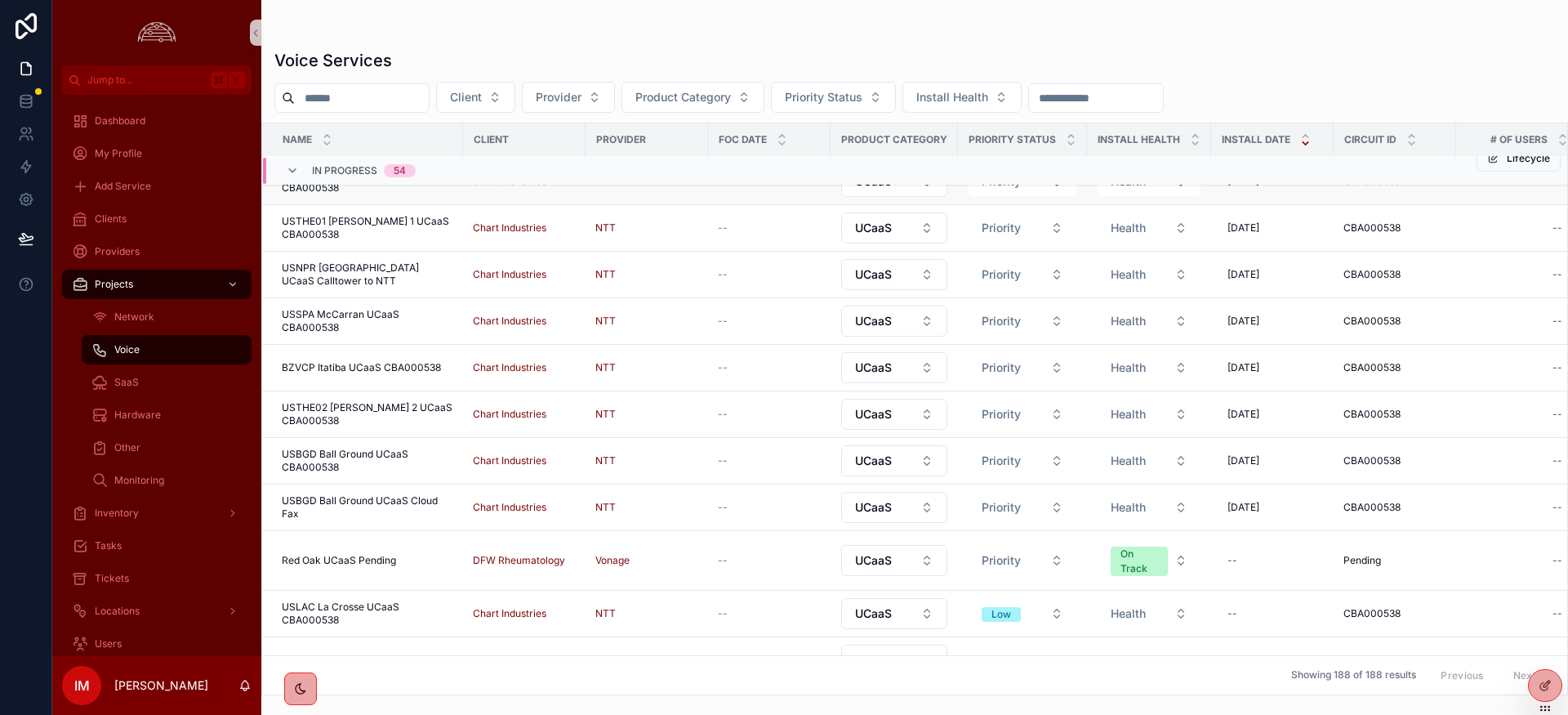
scroll to position [99, 0]
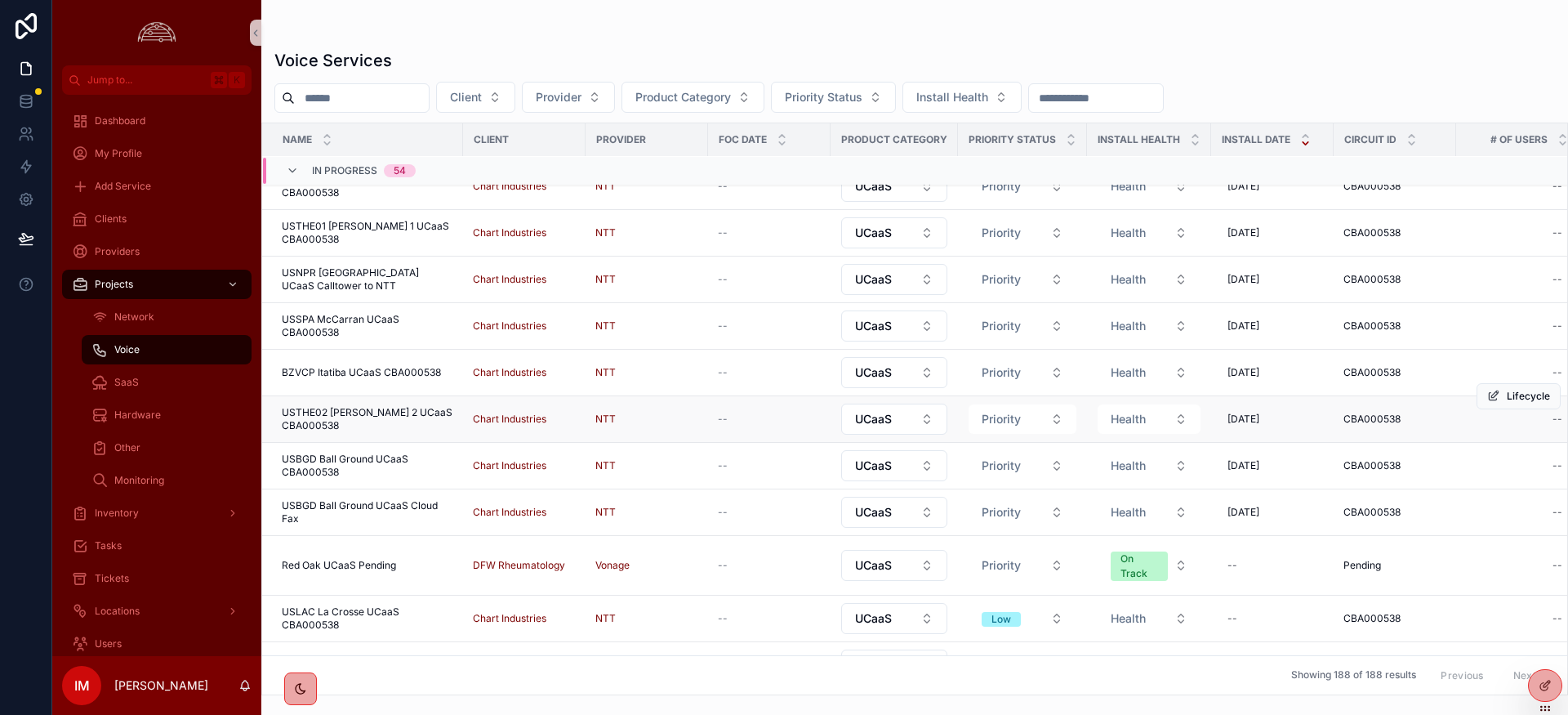
click at [365, 414] on span "USTHE02 Theodore 2 UCaaS CBA000538" at bounding box center [367, 419] width 172 height 26
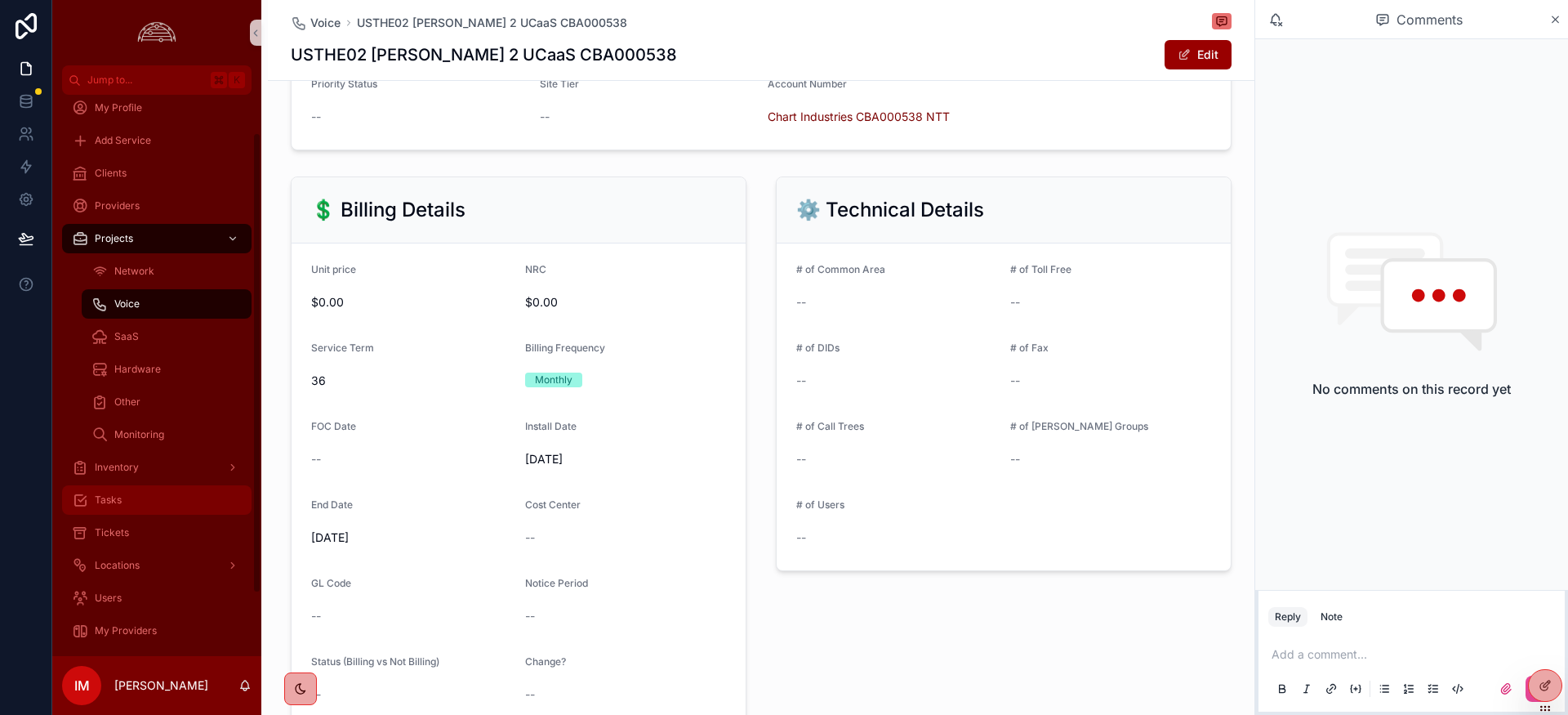
scroll to position [43, 0]
click at [122, 488] on link "Tasks" at bounding box center [157, 503] width 189 height 29
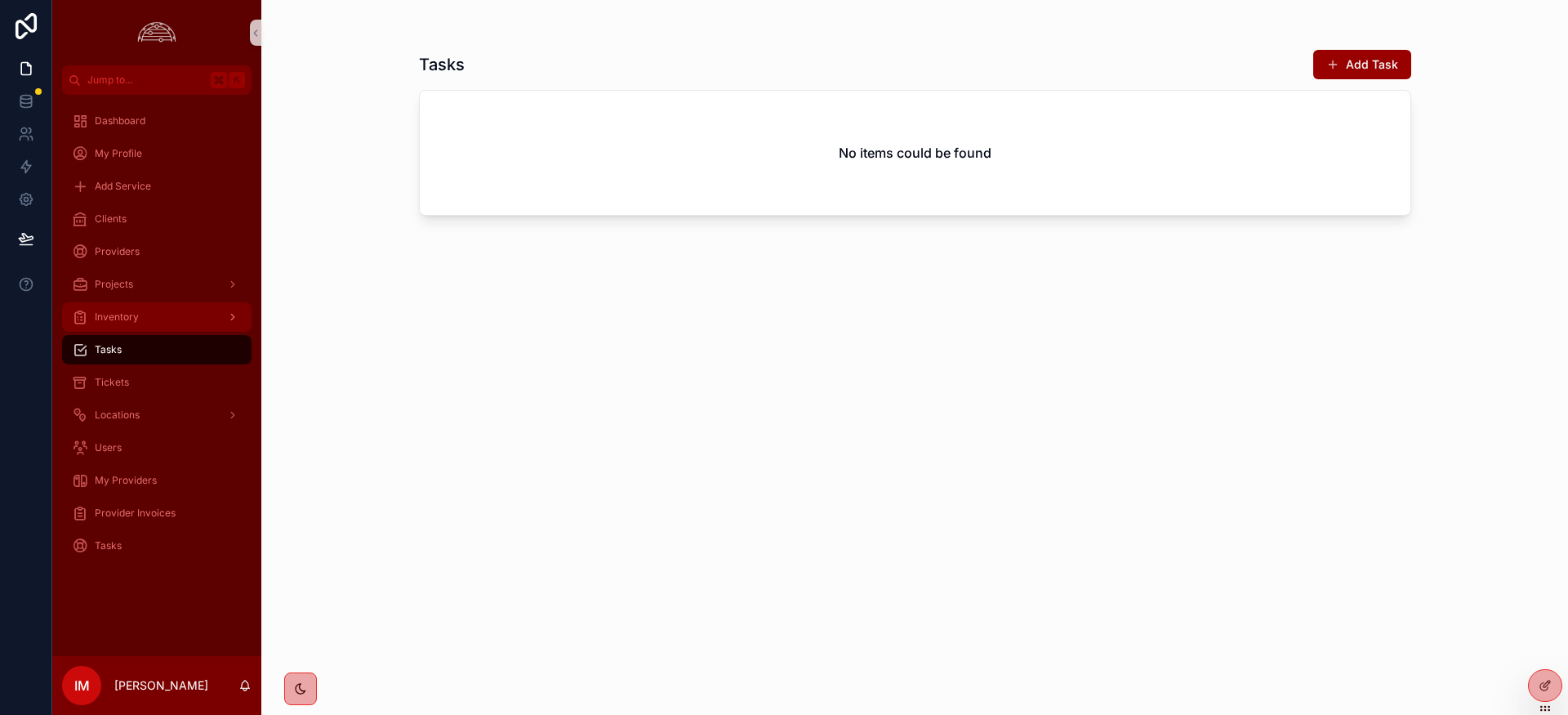
click at [147, 316] on div "Inventory" at bounding box center [156, 317] width 170 height 26
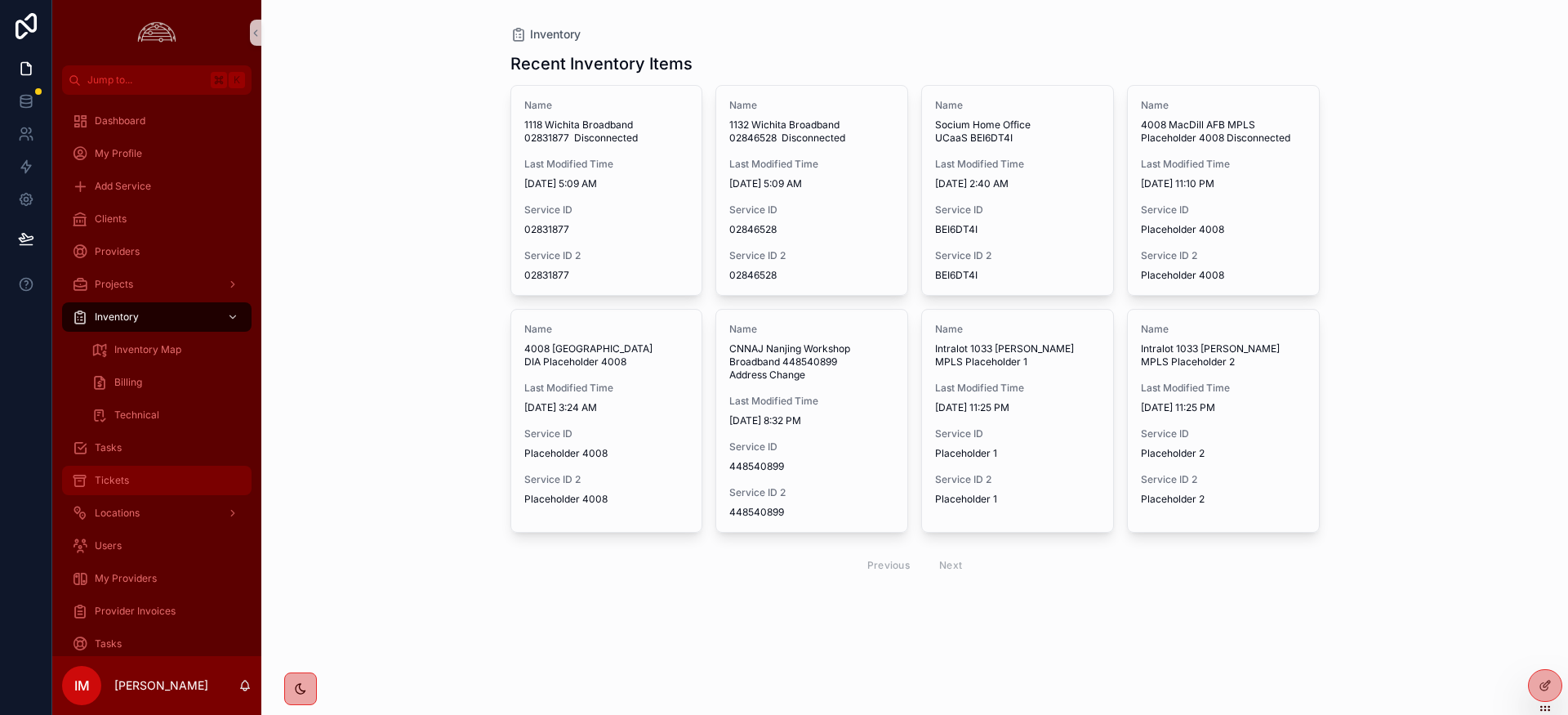
click at [96, 477] on span "Tickets" at bounding box center [111, 481] width 34 height 13
click at [120, 474] on span "Tickets" at bounding box center [111, 481] width 34 height 13
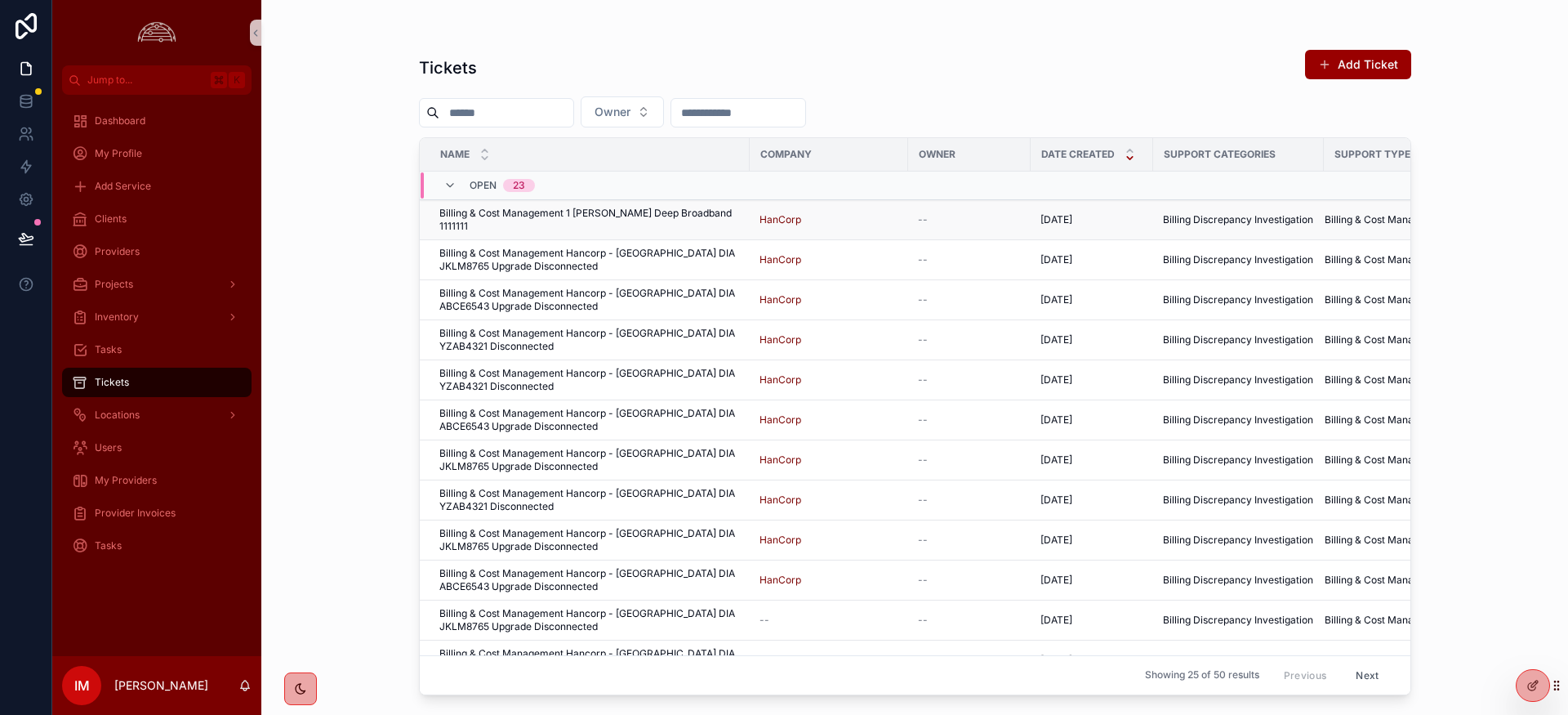
click at [552, 207] on span "Billing & Cost Management 1 [PERSON_NAME] Deep Broadband 1111111" at bounding box center [589, 220] width 300 height 26
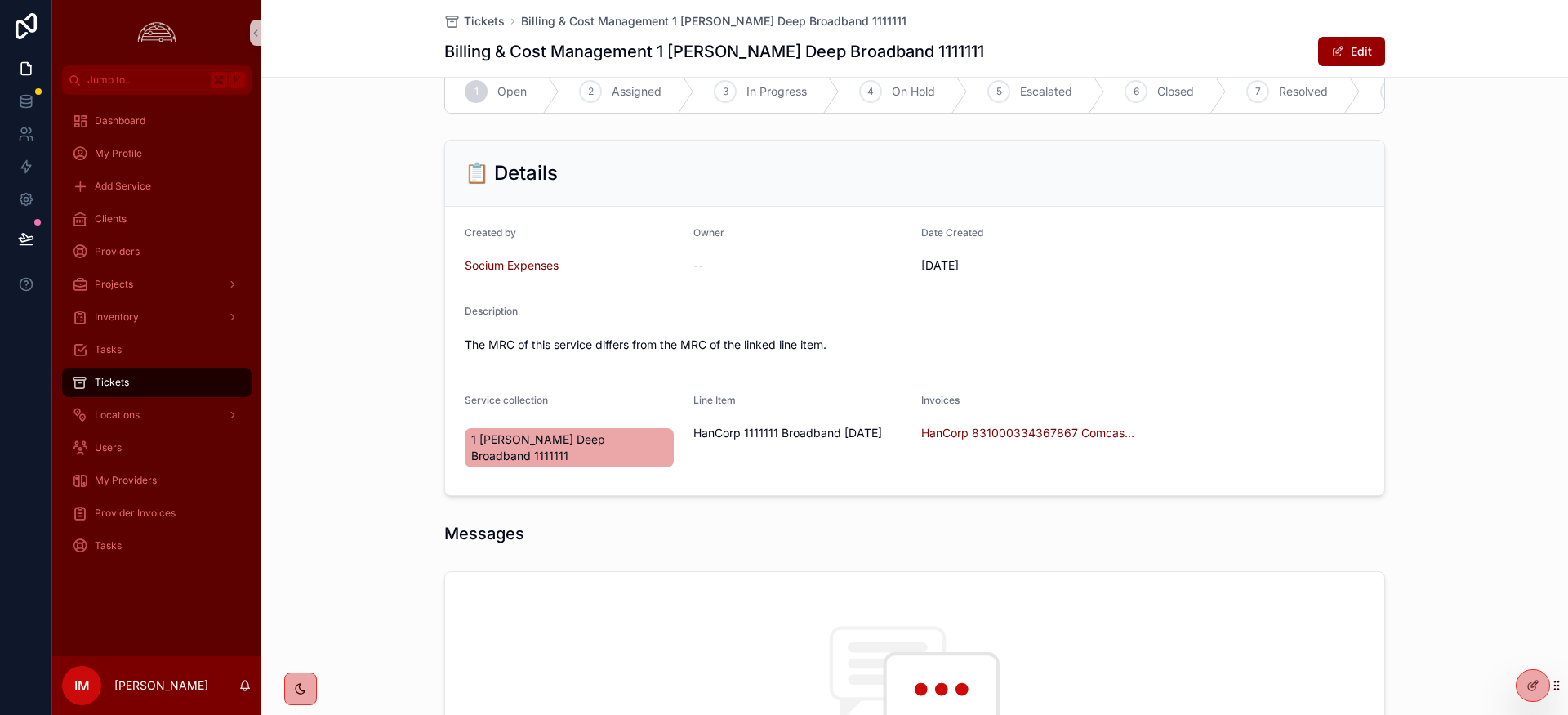
scroll to position [45, 0]
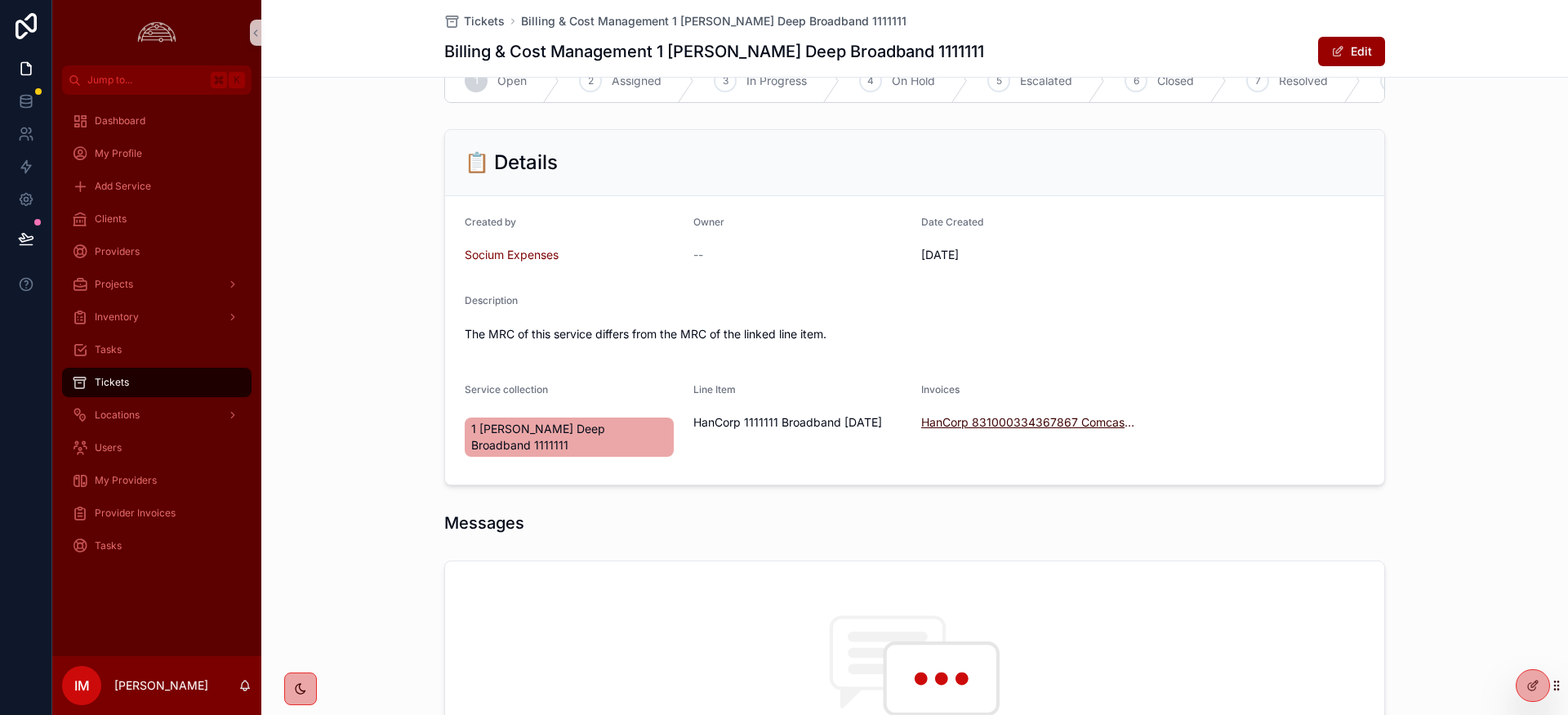
click at [1000, 427] on span "HanCorp 831000334367867 Comcast-[DATE]" at bounding box center [1029, 423] width 216 height 17
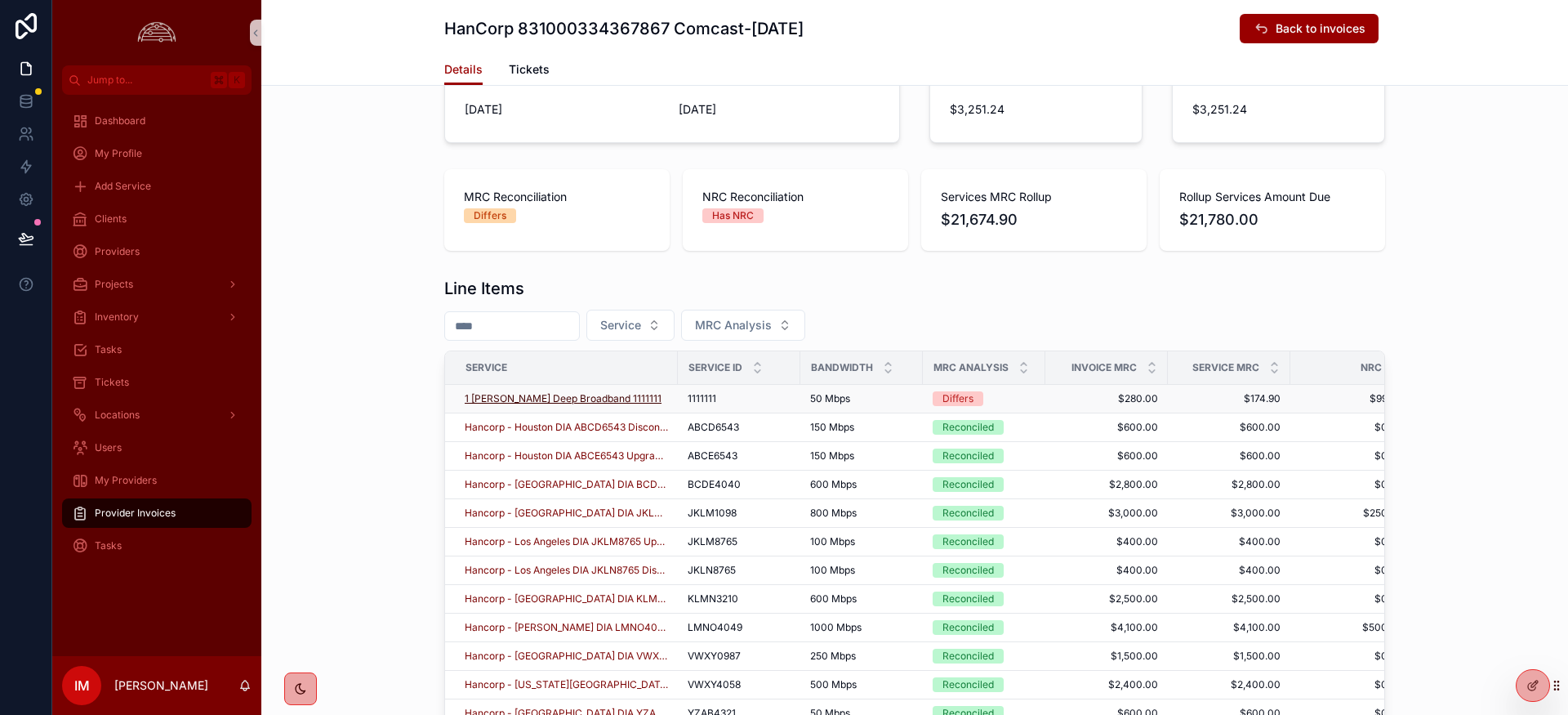
scroll to position [482, 0]
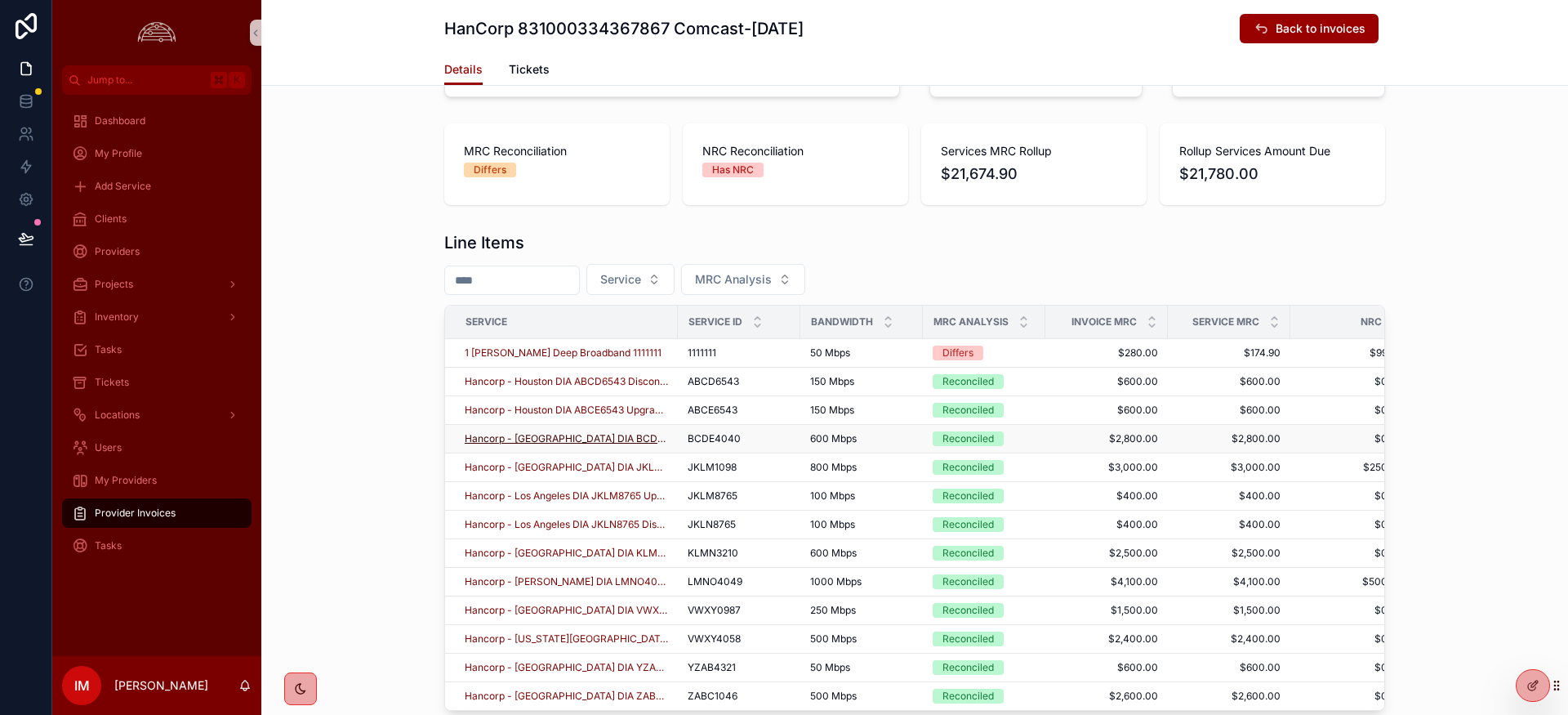
click at [521, 442] on span "Hancorp - [GEOGRAPHIC_DATA] DIA BCDE4040" at bounding box center [566, 438] width 203 height 13
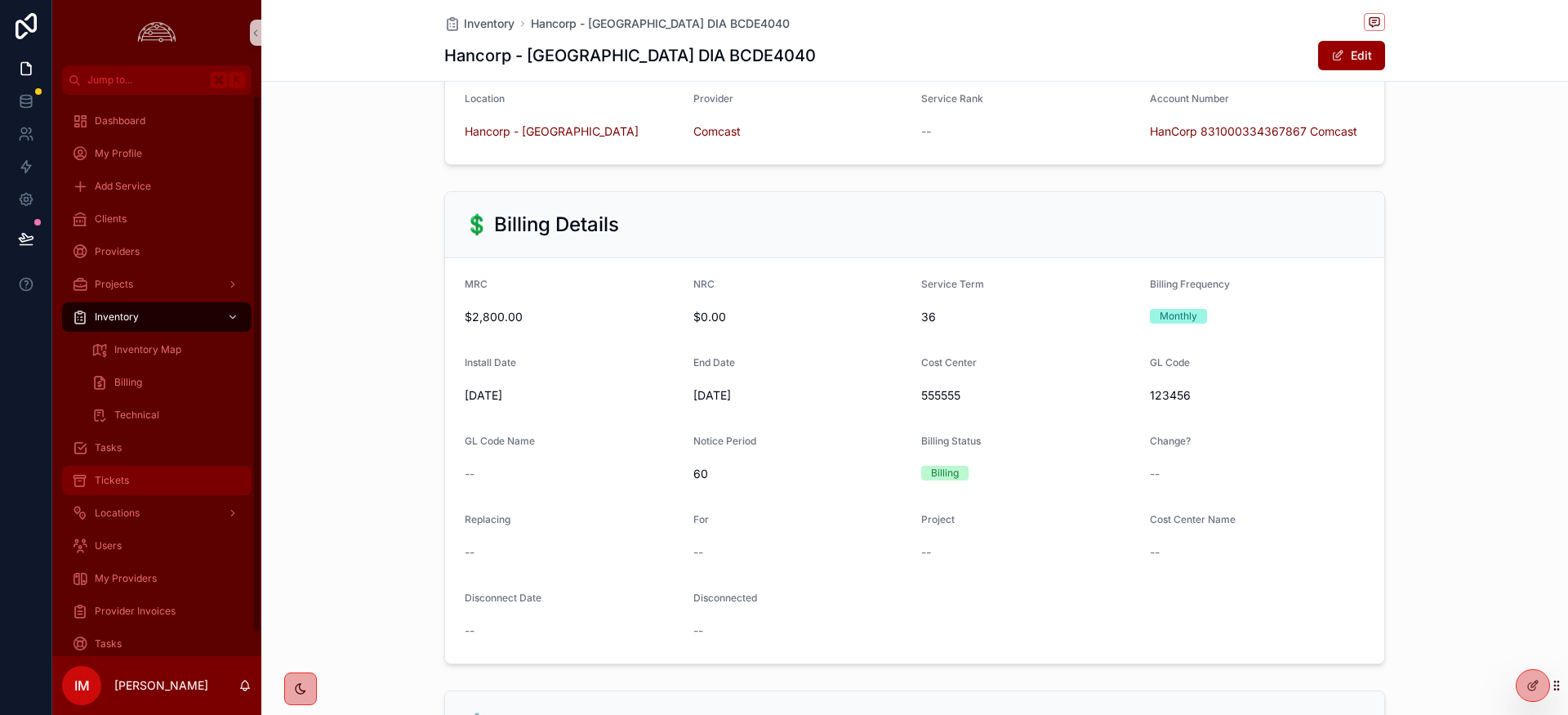
scroll to position [360, 0]
click at [97, 483] on span "Tickets" at bounding box center [111, 481] width 34 height 13
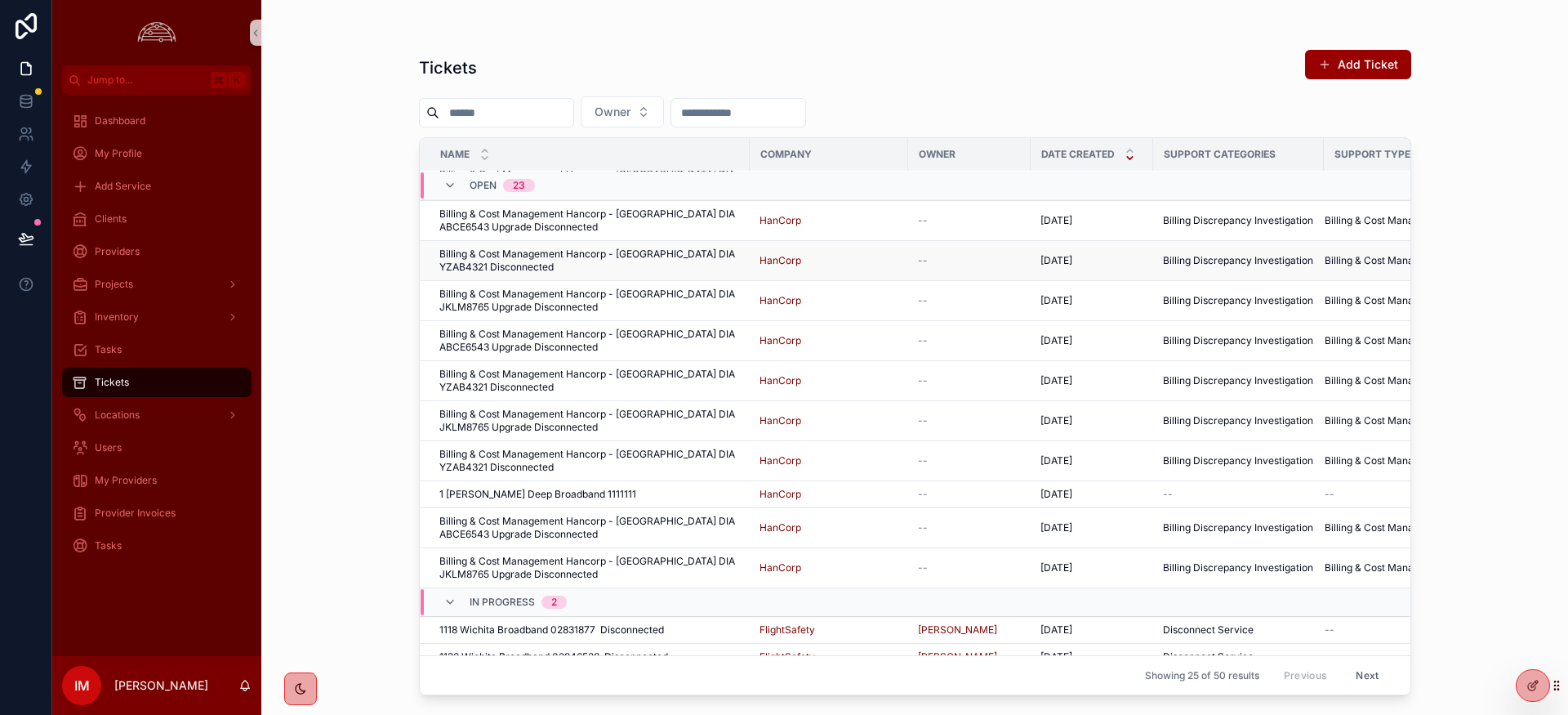
scroll to position [544, 0]
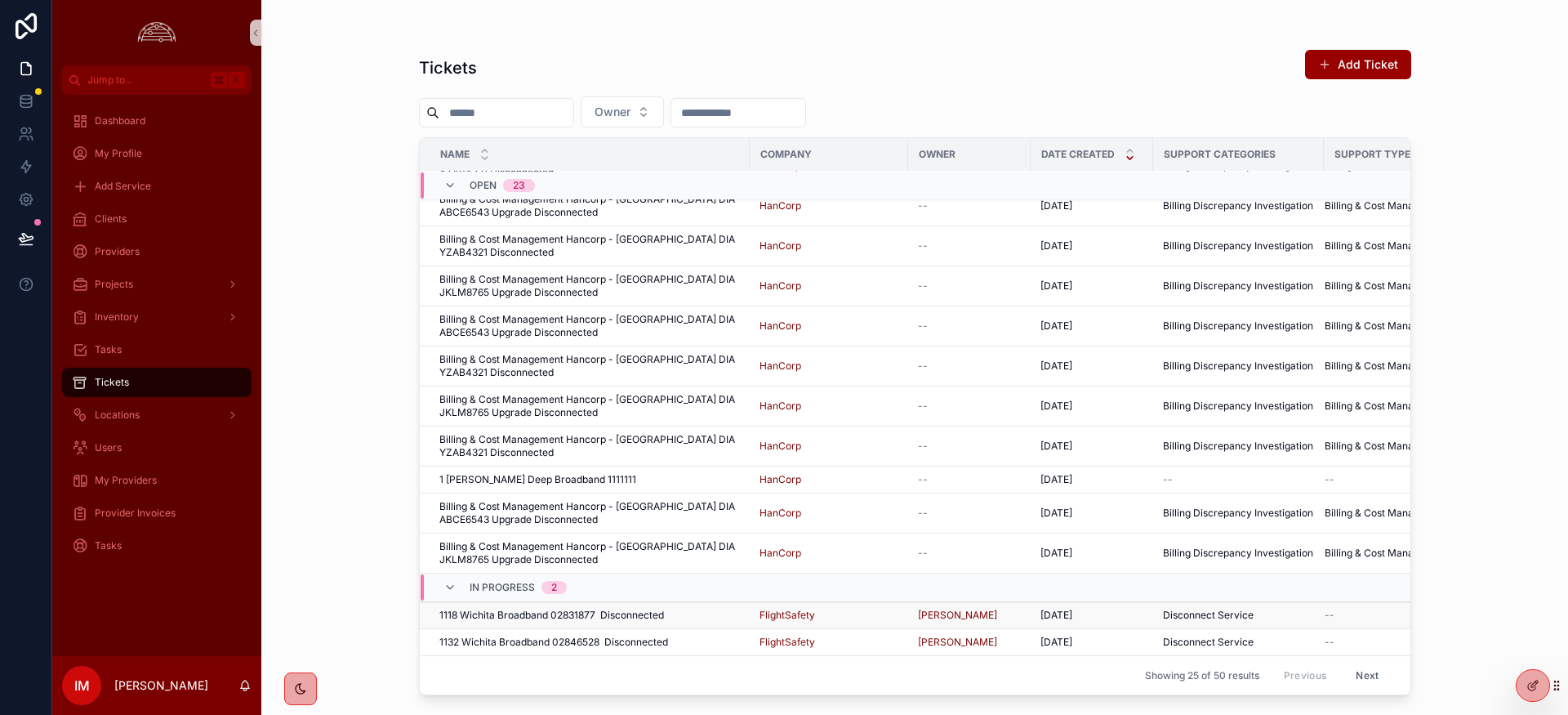
click at [512, 615] on span "1118 Wichita Broadband 02831877 Disconnected" at bounding box center [551, 615] width 224 height 13
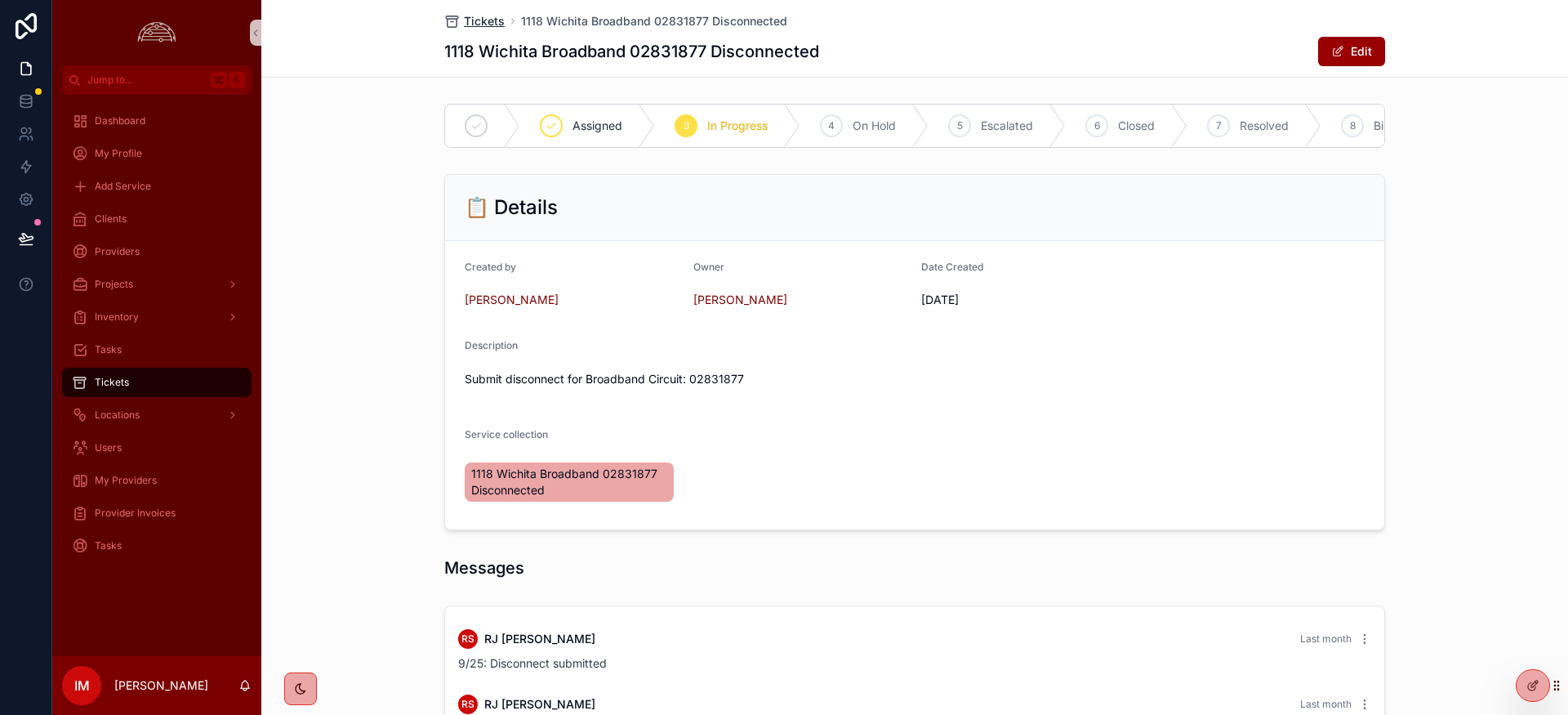
click at [495, 24] on span "Tickets" at bounding box center [484, 21] width 40 height 17
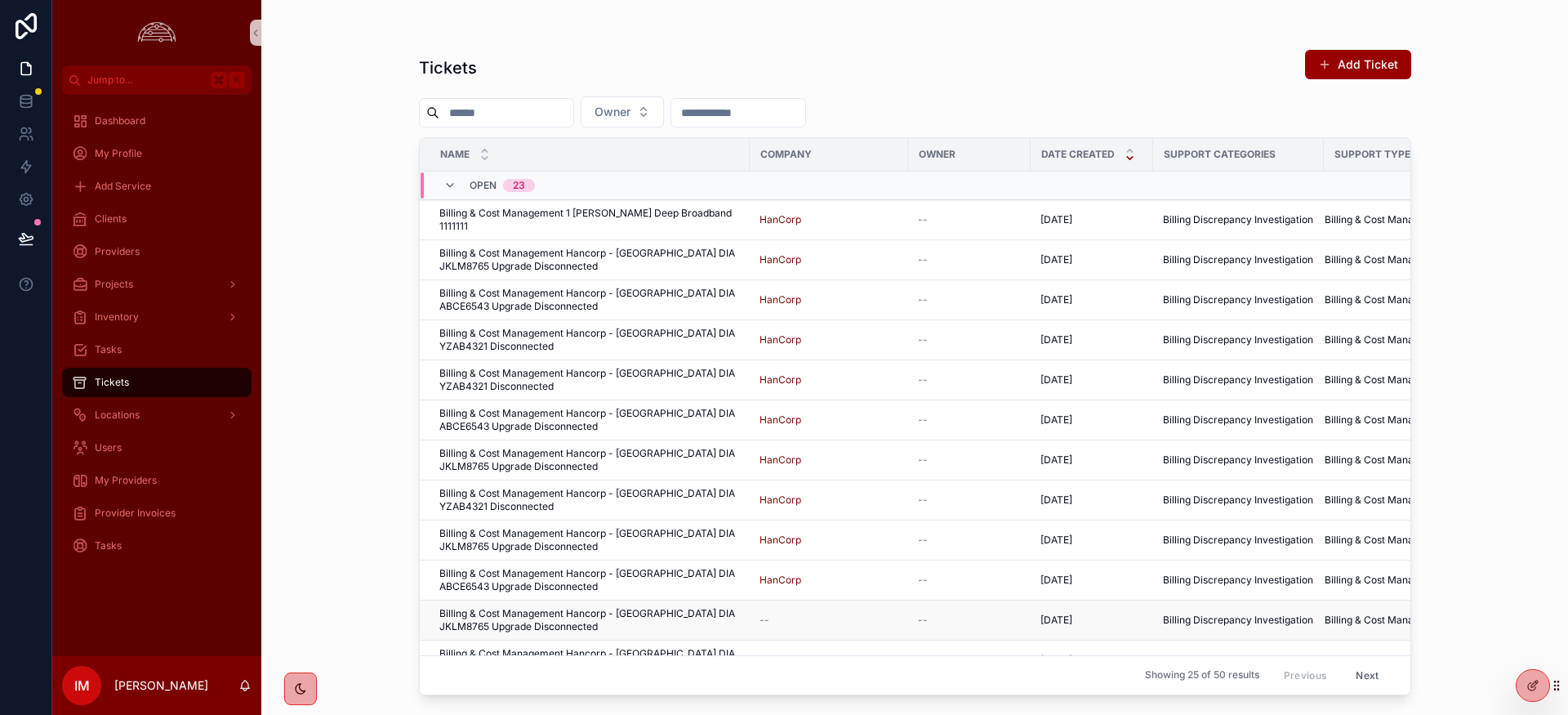
scroll to position [544, 0]
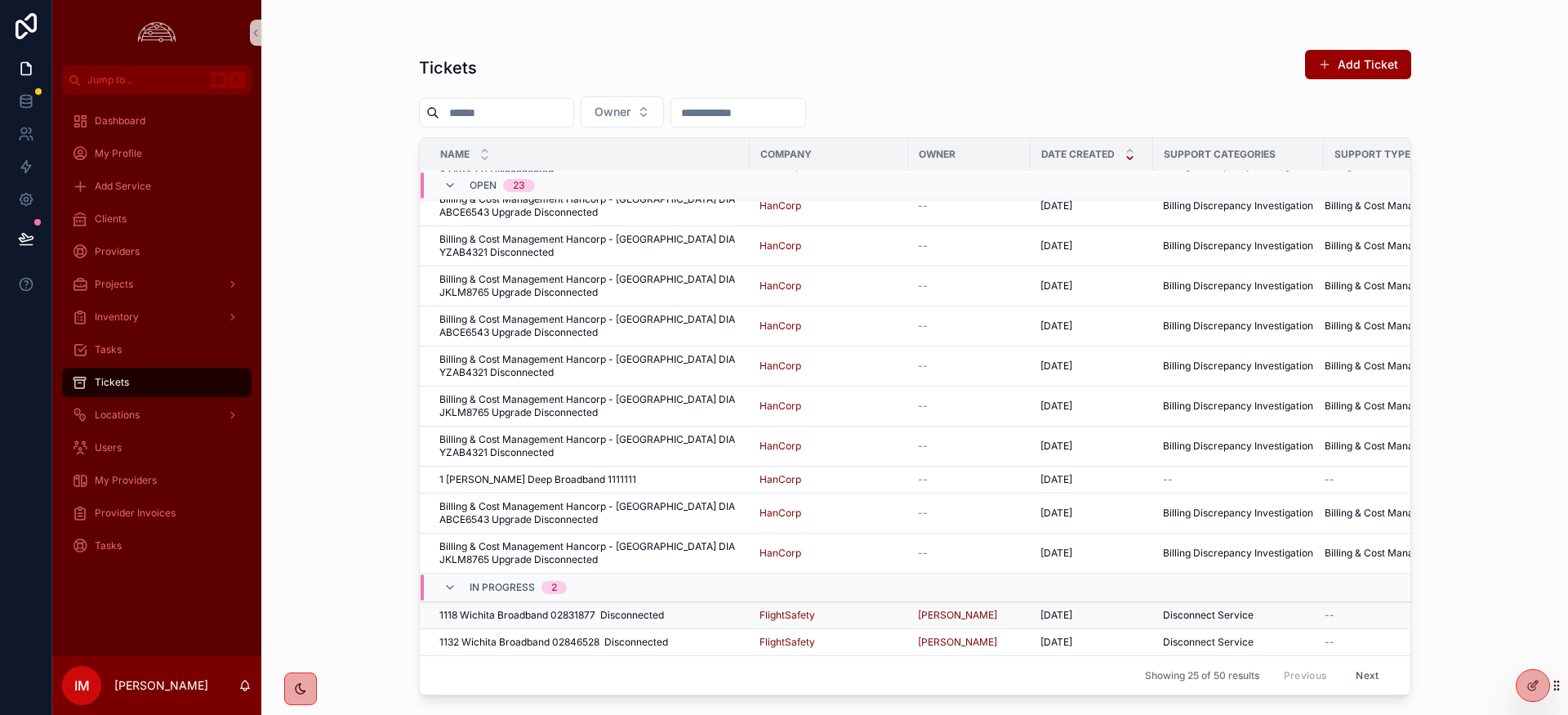
click at [597, 615] on span "1118 Wichita Broadband 02831877 Disconnected" at bounding box center [551, 615] width 224 height 13
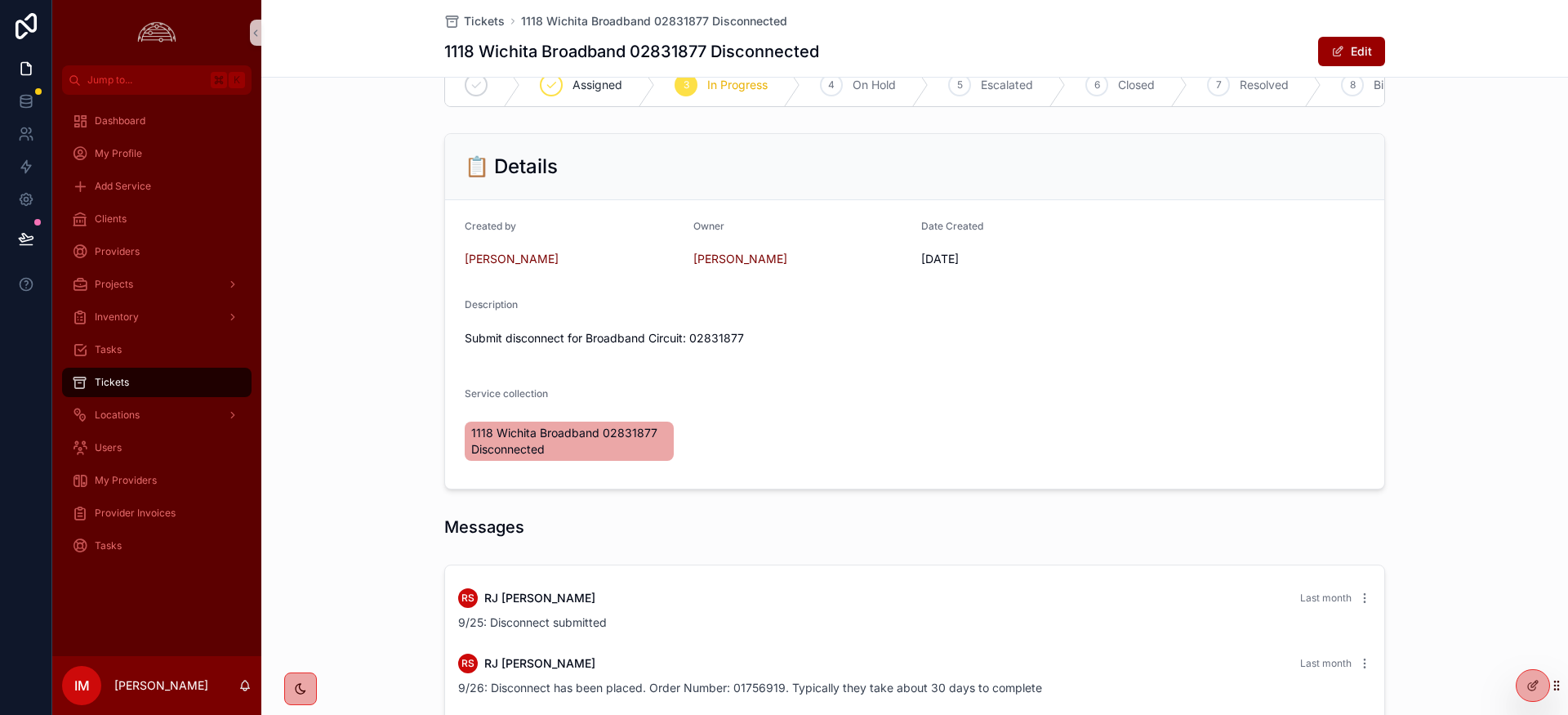
scroll to position [289, 0]
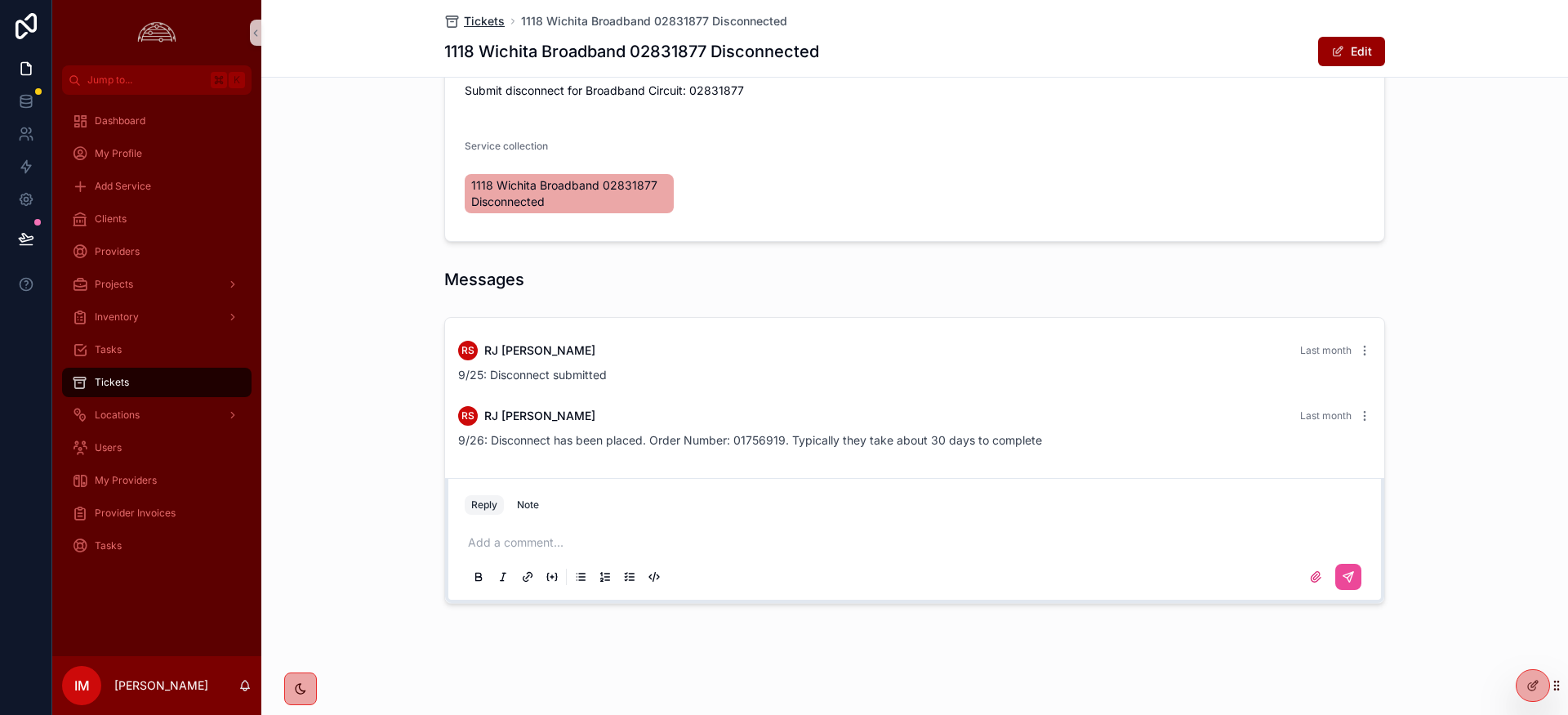
click at [482, 19] on span "Tickets" at bounding box center [484, 21] width 40 height 17
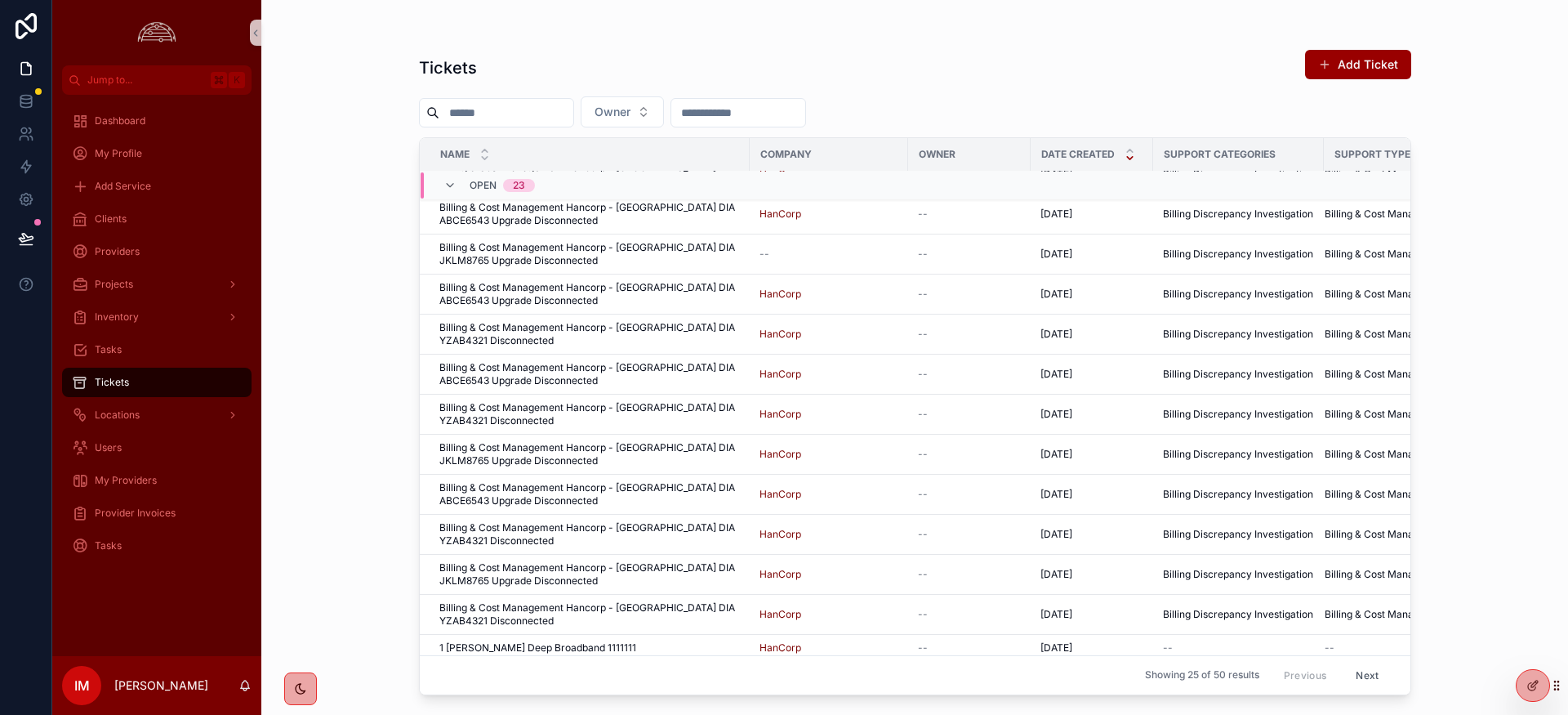
scroll to position [544, 0]
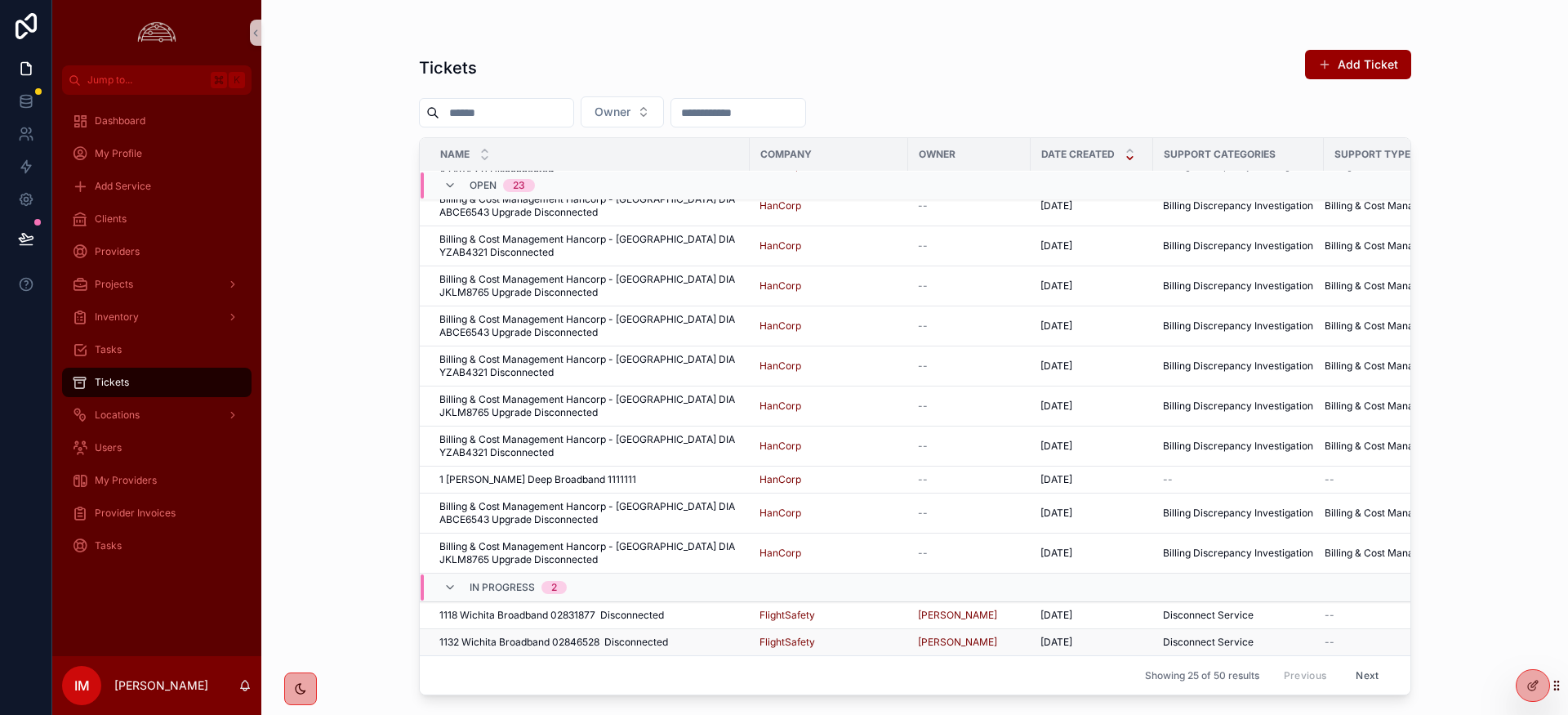
click at [548, 644] on span "1132 Wichita Broadband 02846528 Disconnected" at bounding box center [553, 642] width 229 height 13
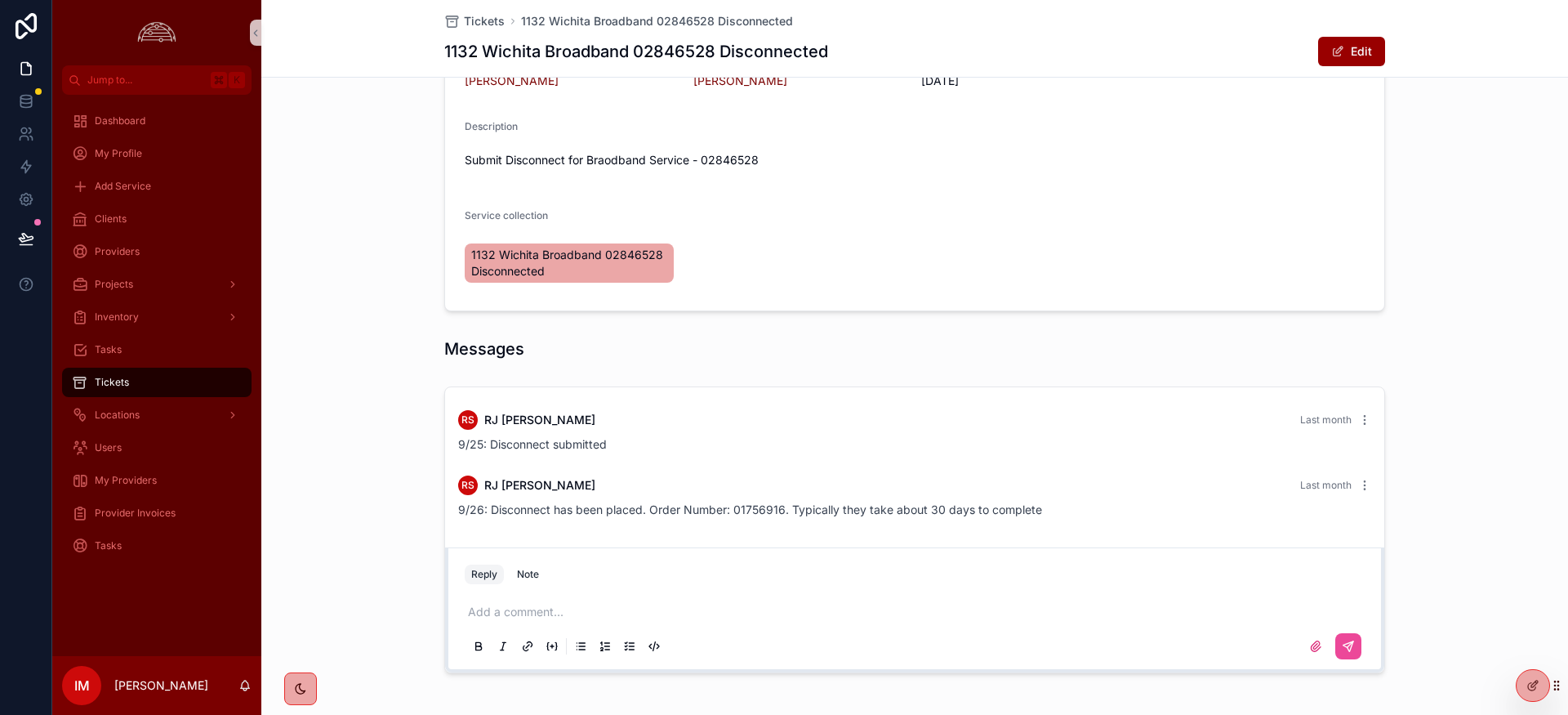
scroll to position [199, 0]
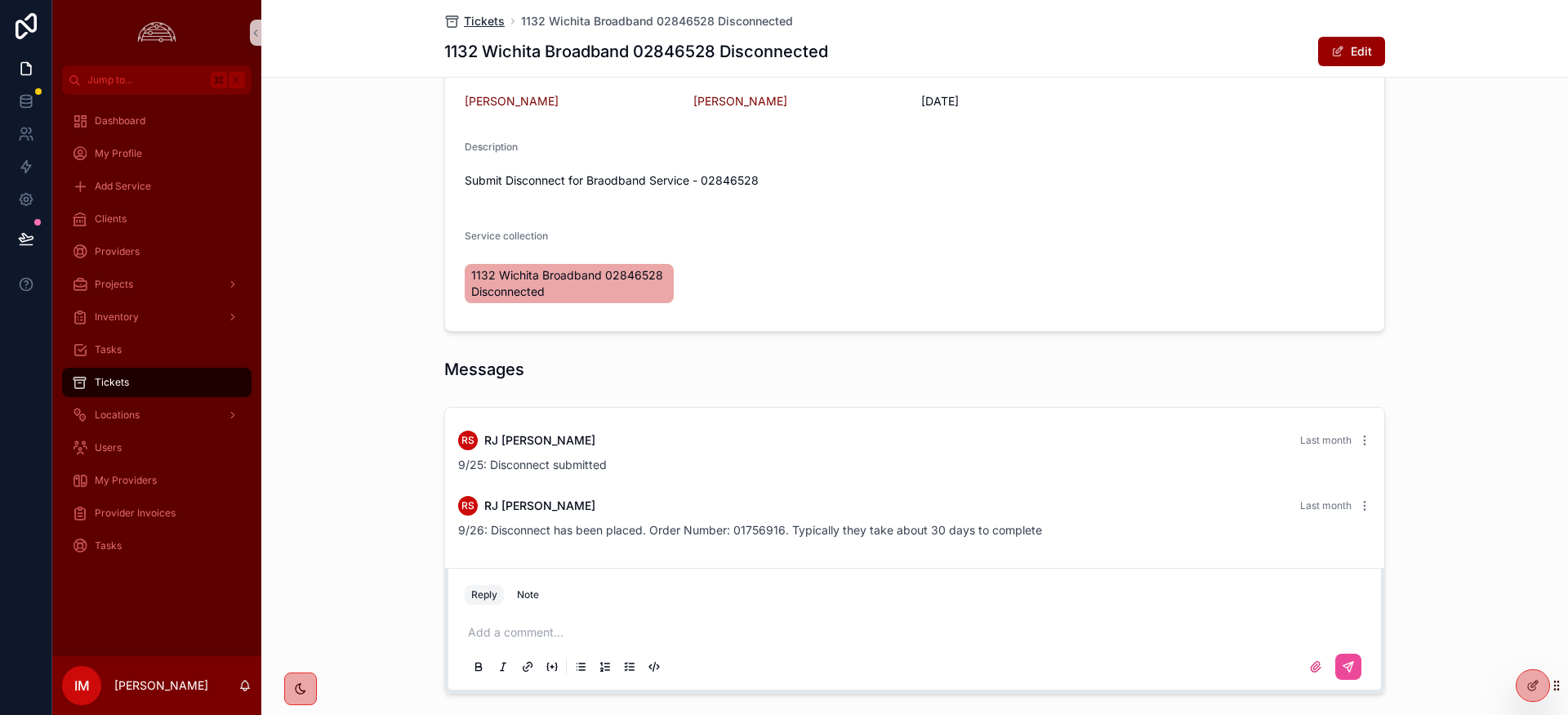
click at [473, 27] on span "Tickets" at bounding box center [484, 21] width 40 height 17
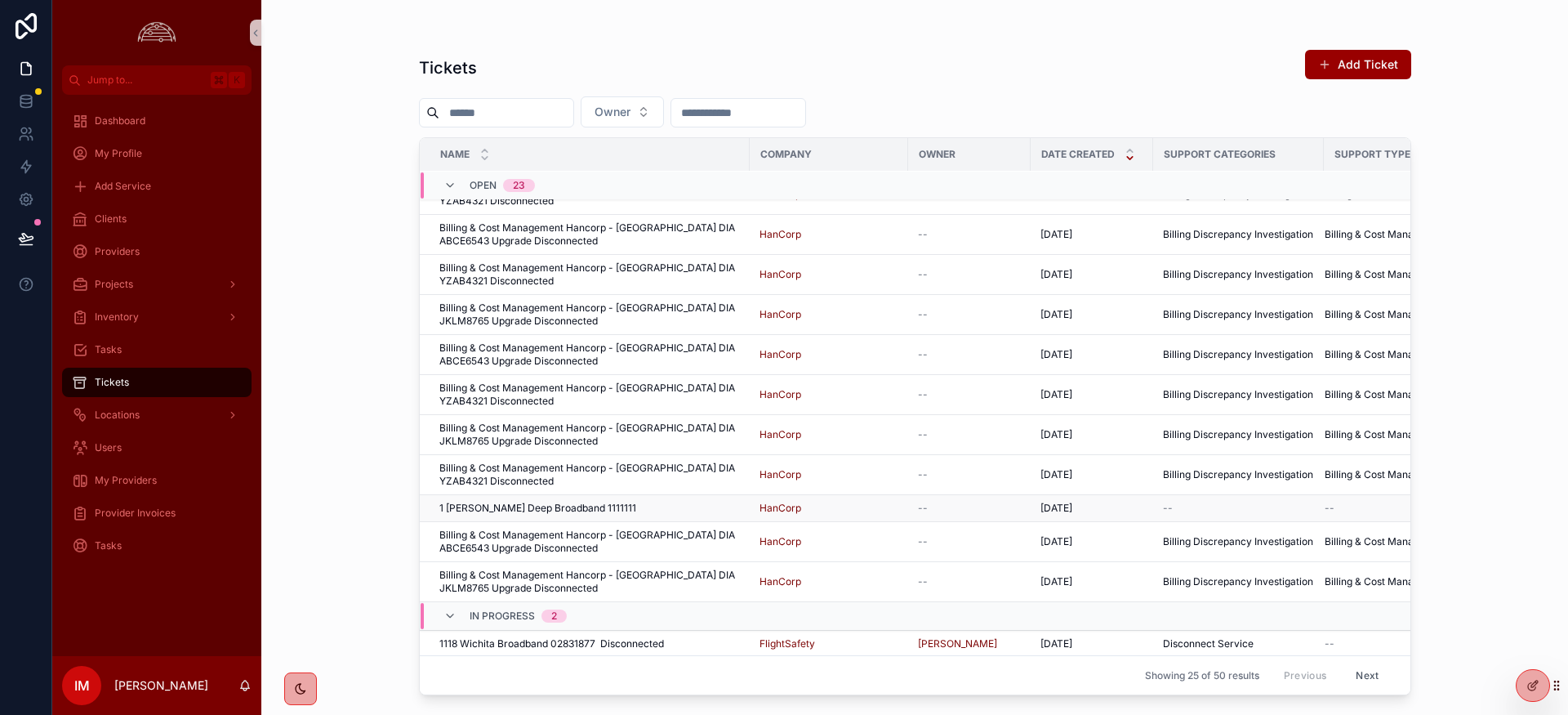
scroll to position [544, 0]
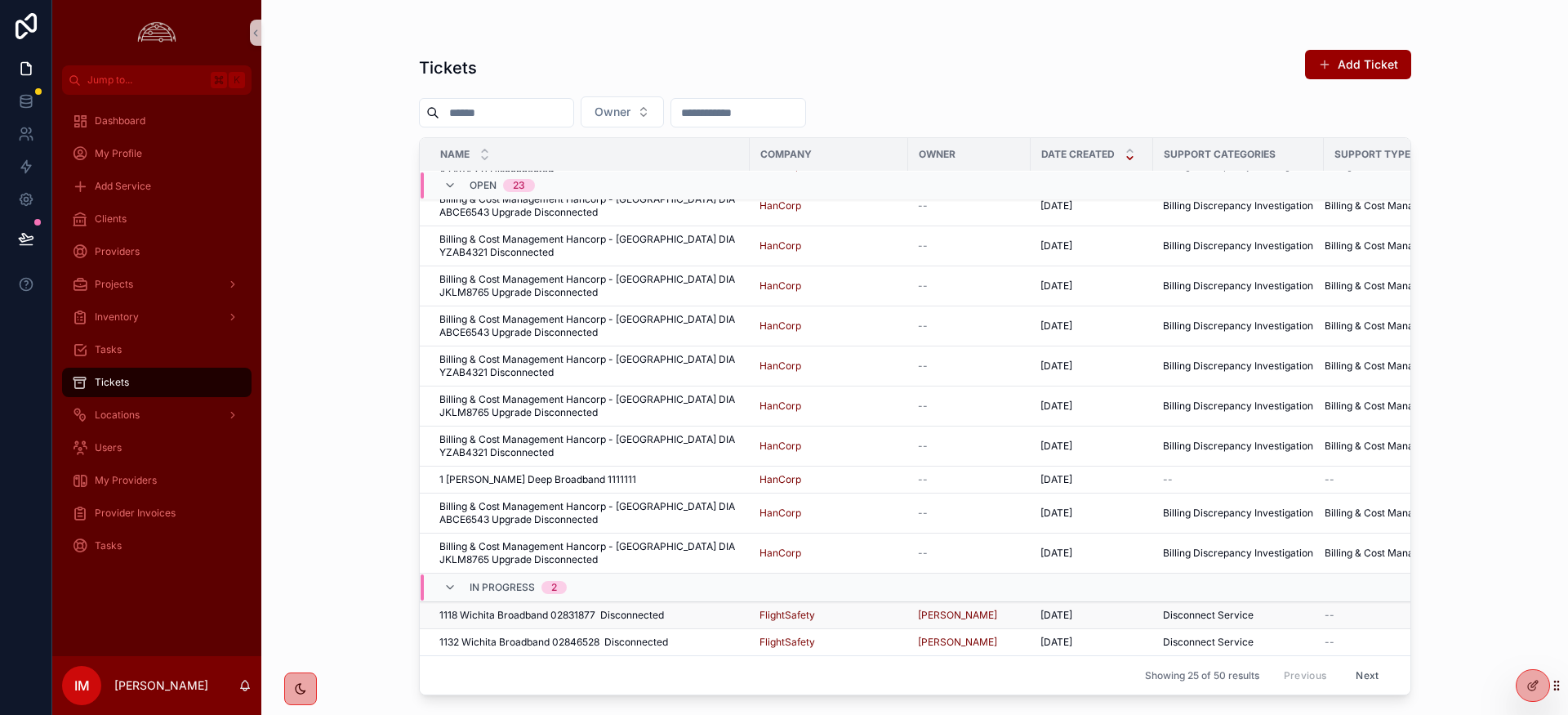
click at [550, 616] on span "1118 Wichita Broadband 02831877 Disconnected" at bounding box center [551, 615] width 224 height 13
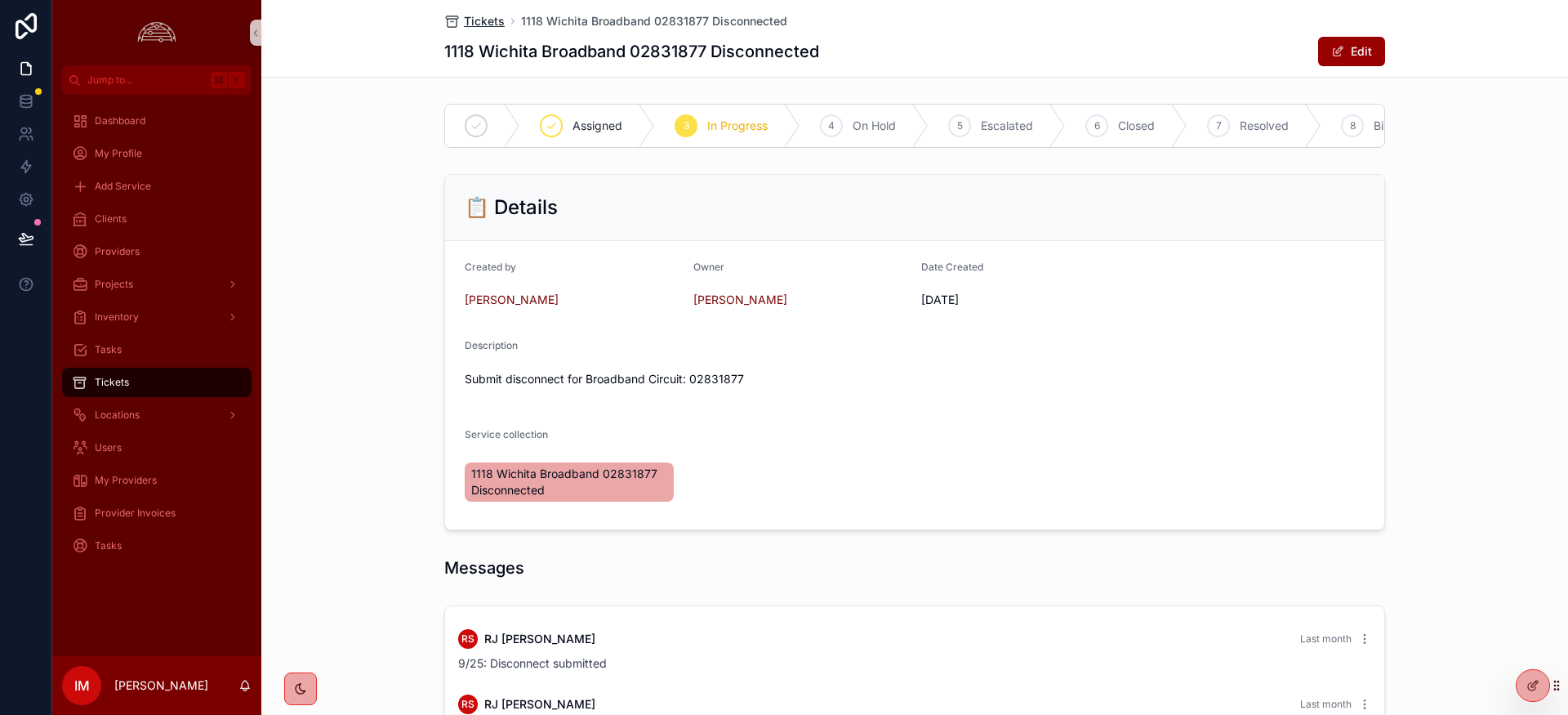
click at [476, 26] on span "Tickets" at bounding box center [484, 21] width 40 height 17
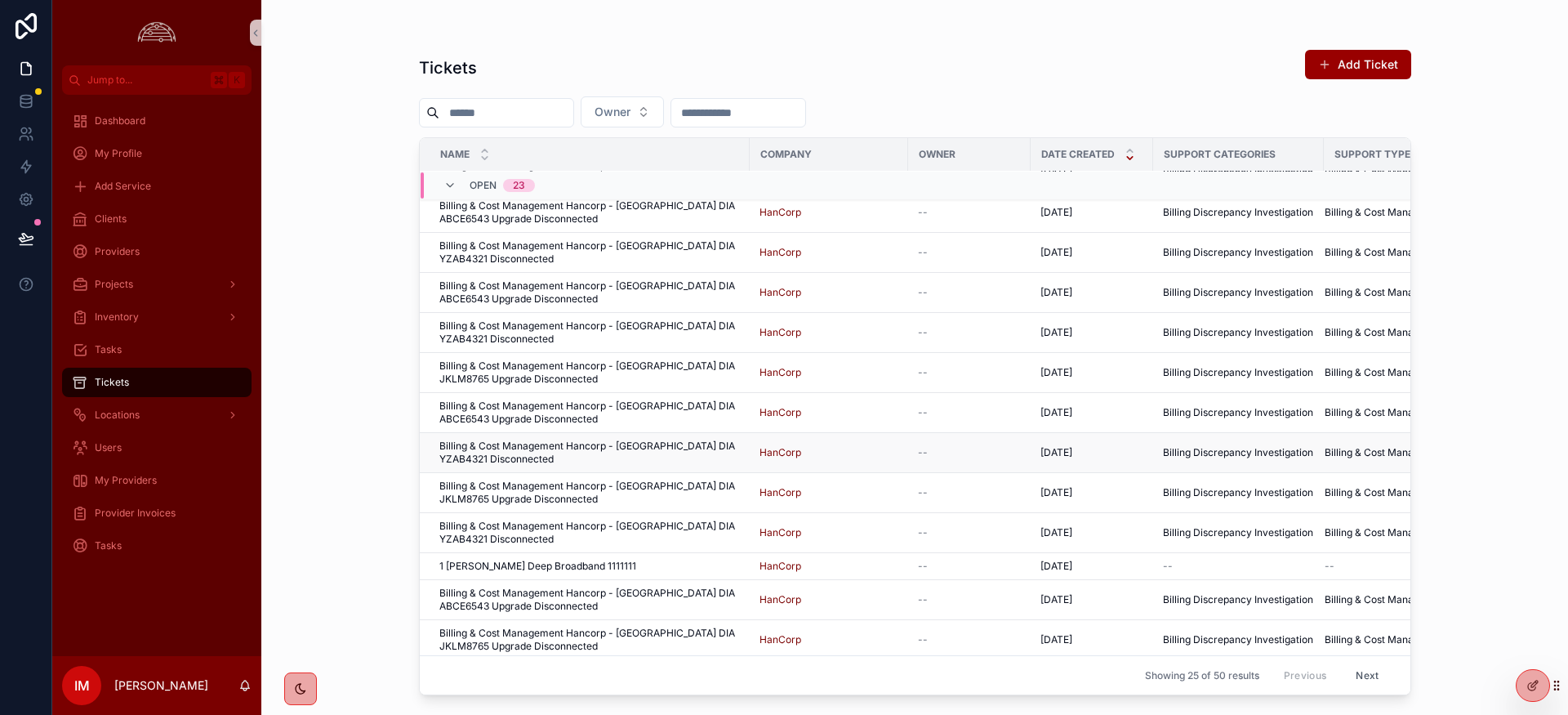
scroll to position [544, 0]
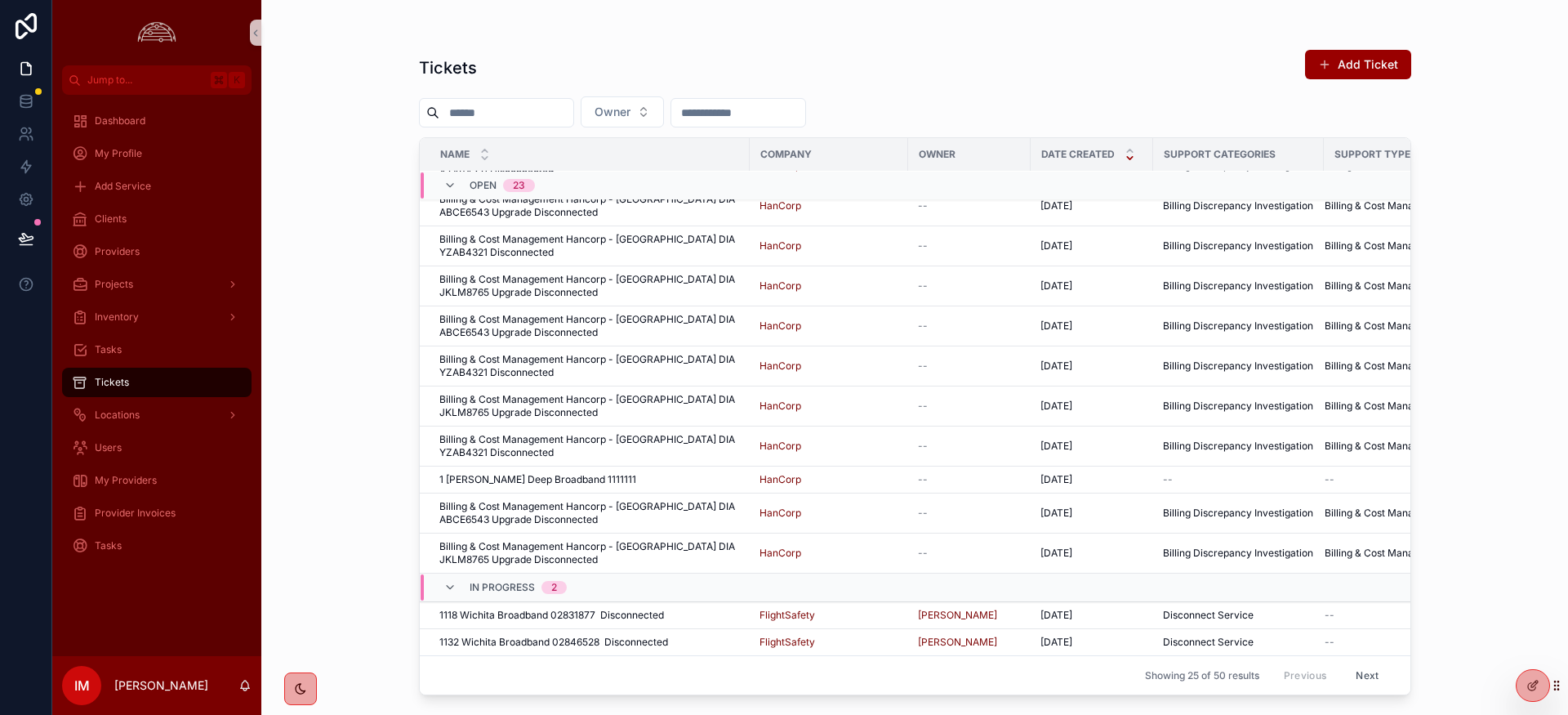
click at [1381, 674] on button "Next" at bounding box center [1367, 675] width 46 height 26
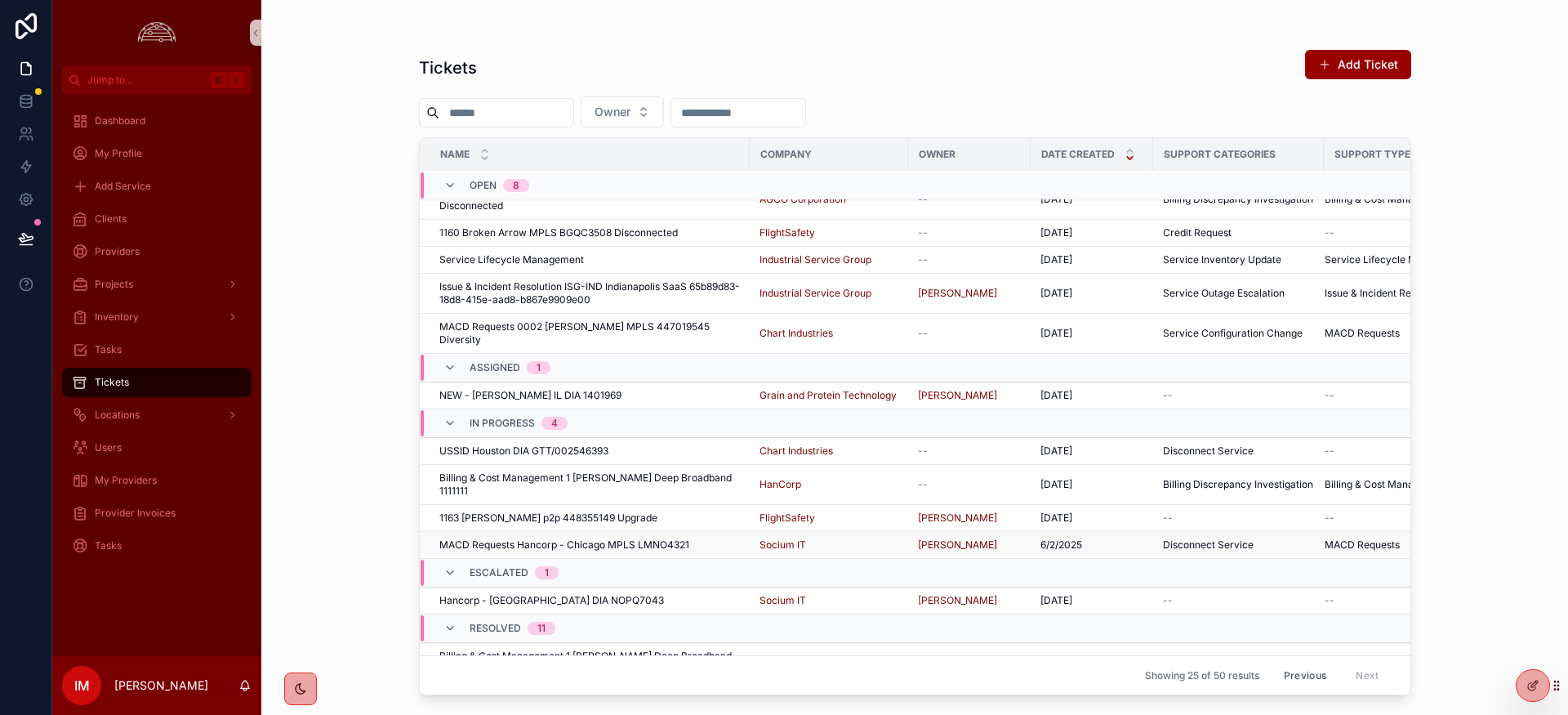
scroll to position [144, 0]
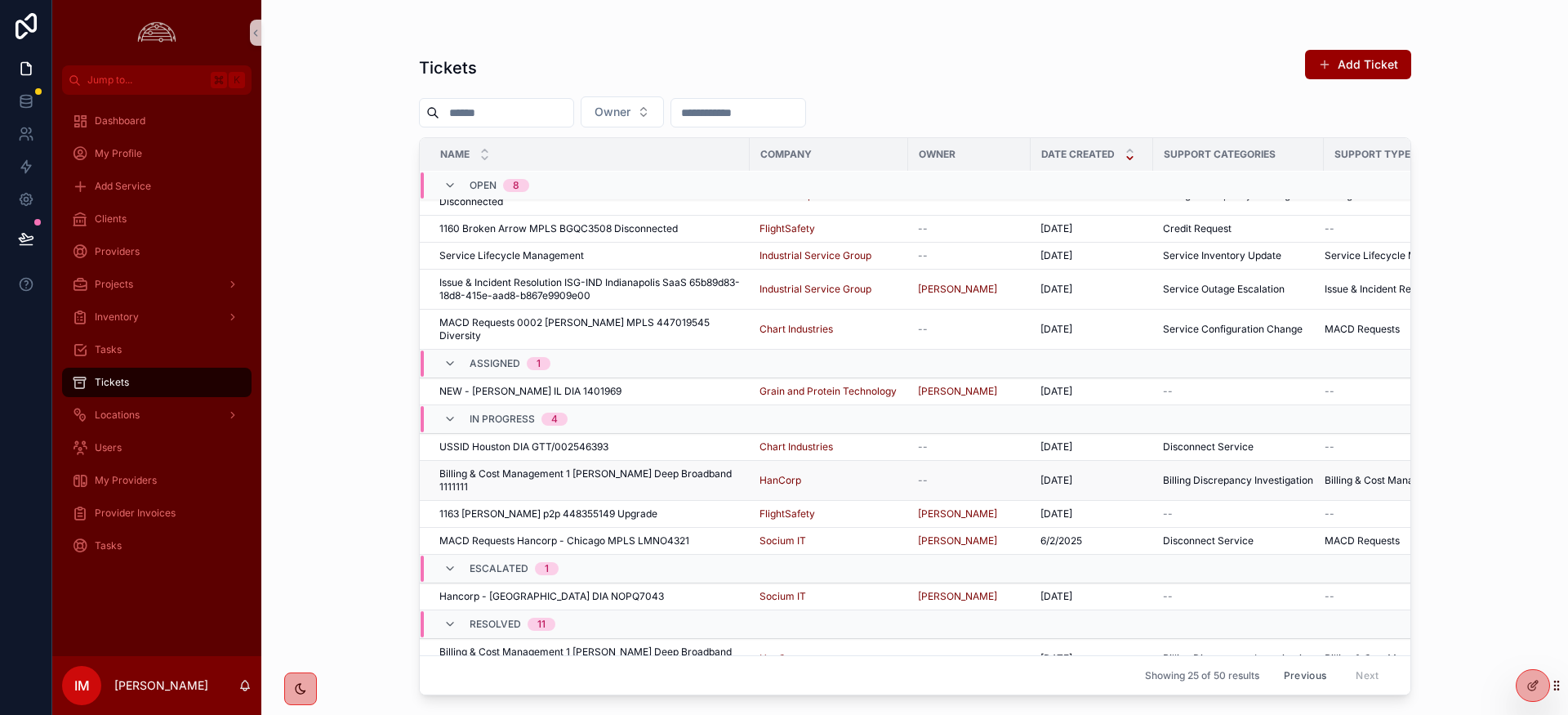
click at [535, 468] on span "Billing & Cost Management 1 [PERSON_NAME] Deep Broadband 1111111" at bounding box center [589, 481] width 300 height 26
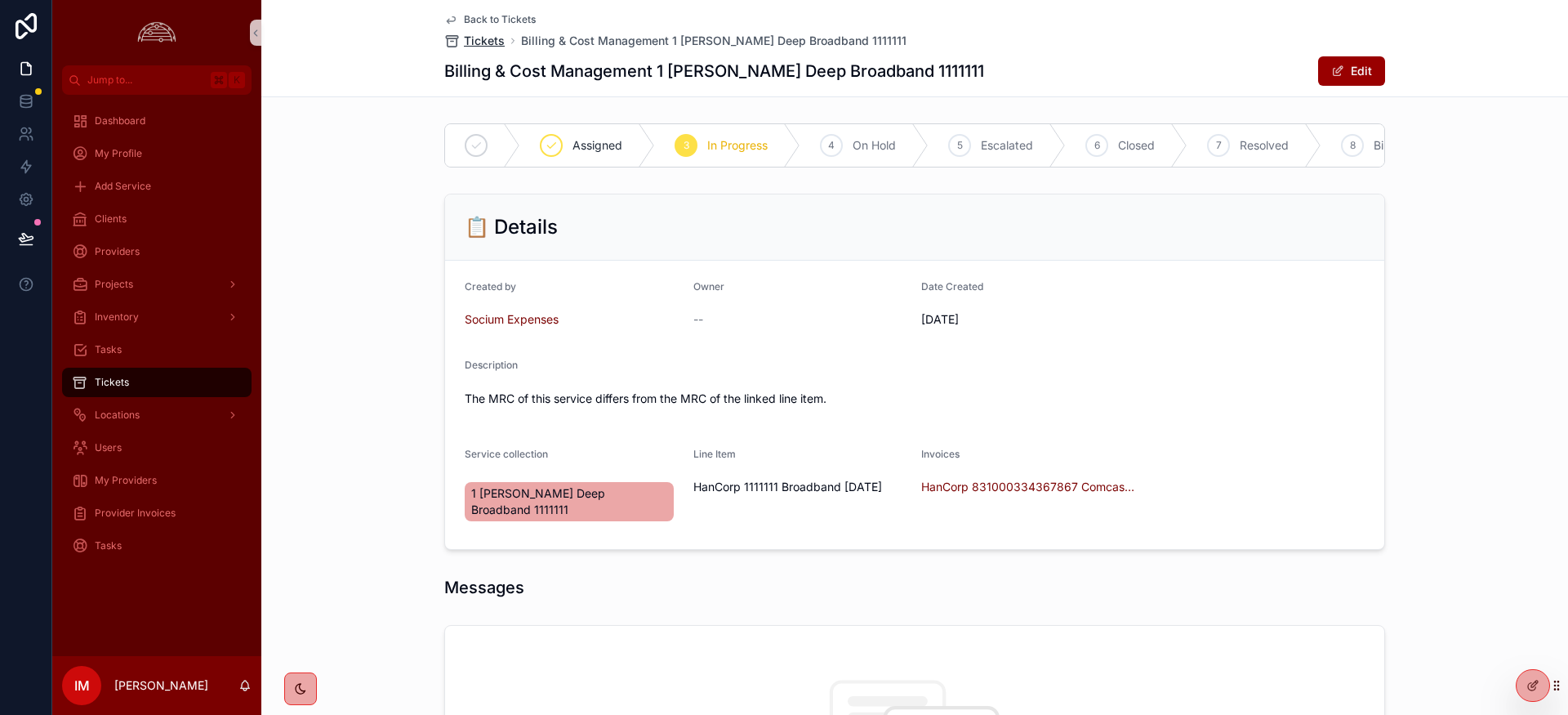
click at [477, 46] on span "Tickets" at bounding box center [484, 41] width 40 height 17
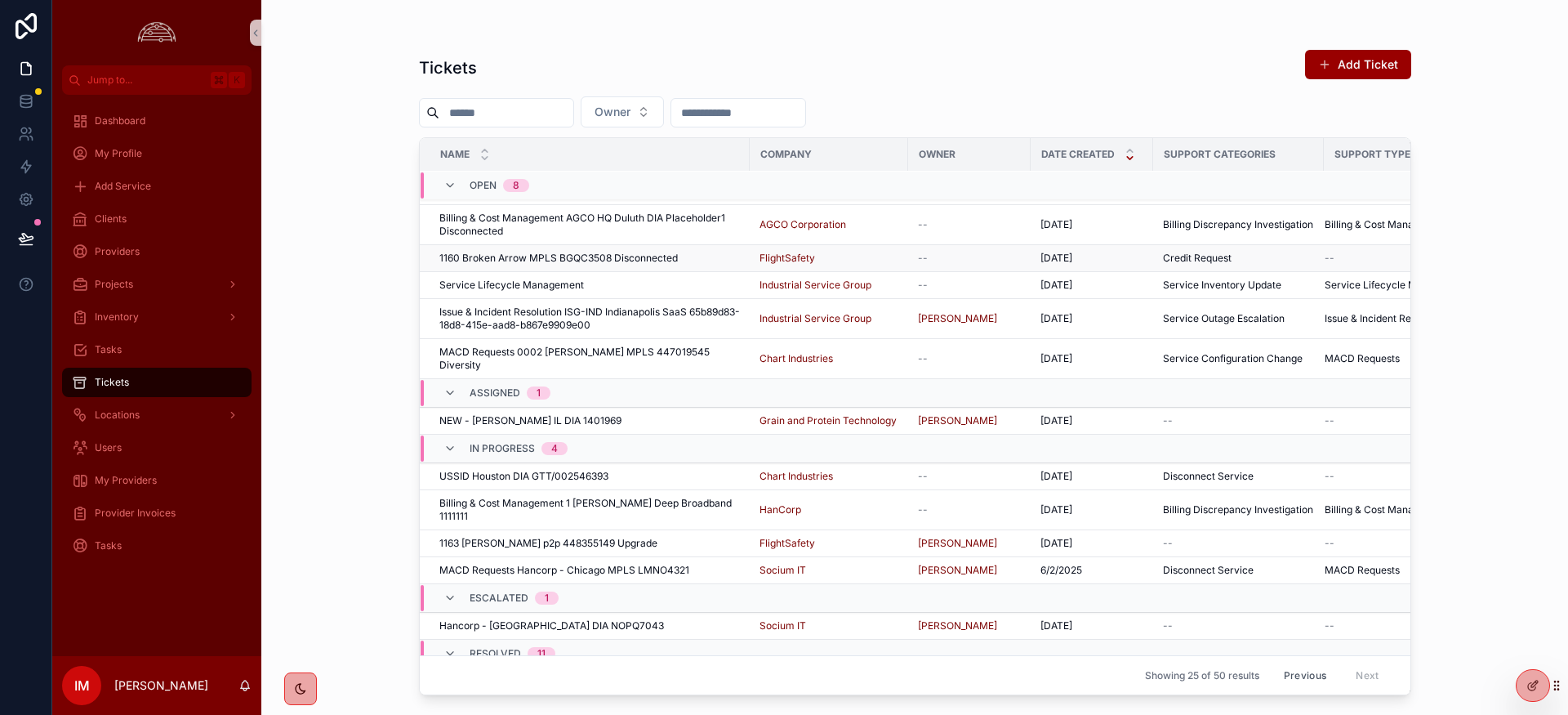
scroll to position [119, 0]
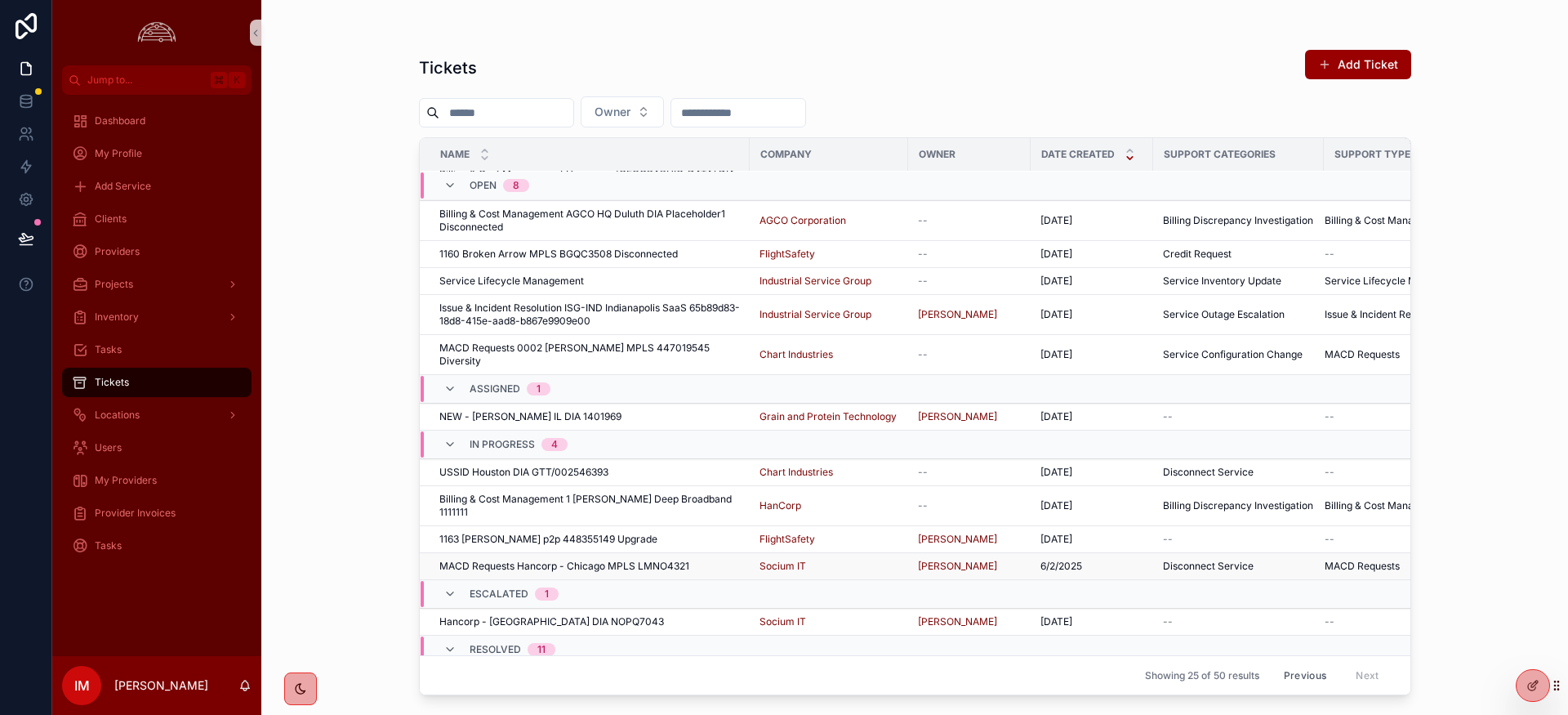
click at [513, 560] on span "MACD Requests Hancorp - Chicago MPLS LMNO4321" at bounding box center [564, 566] width 250 height 13
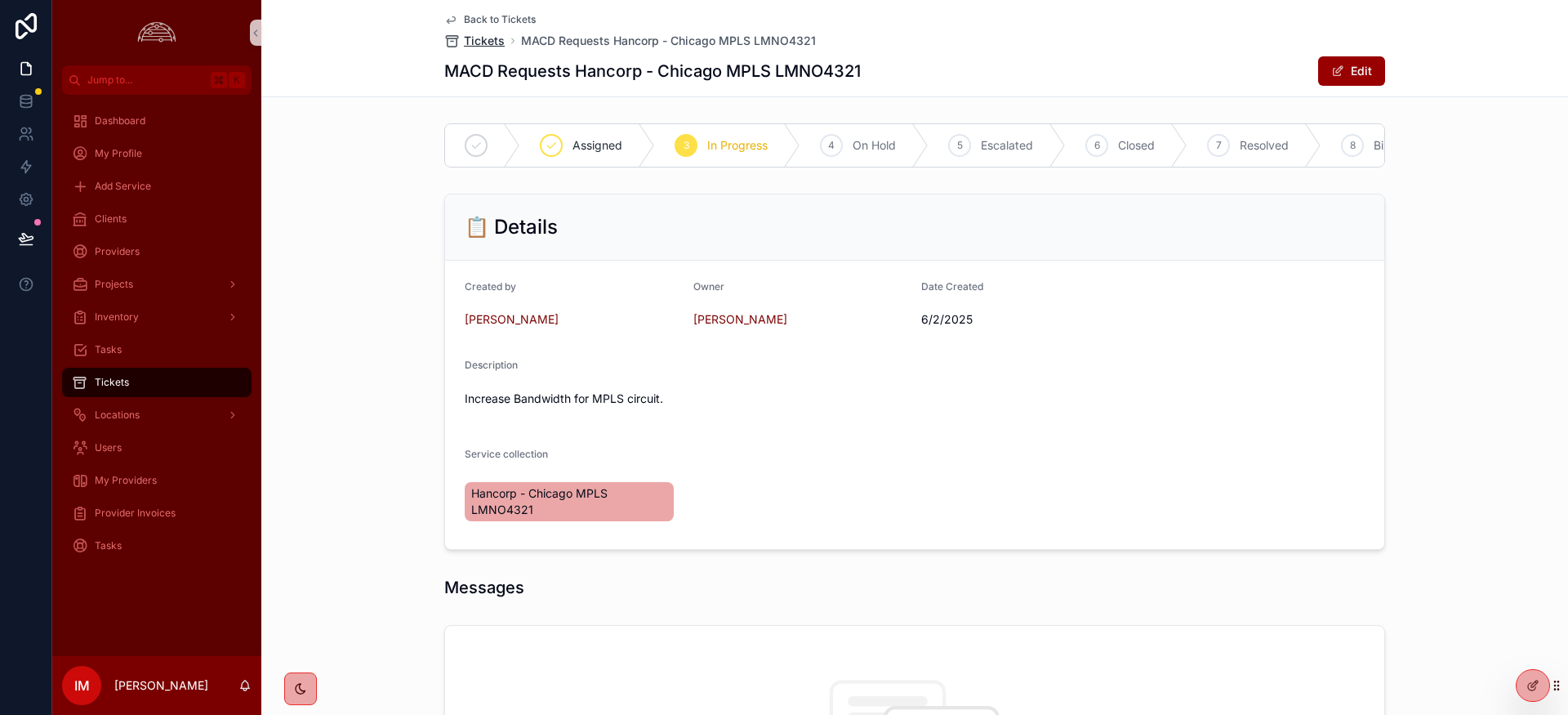
click at [497, 44] on span "Tickets" at bounding box center [484, 41] width 40 height 17
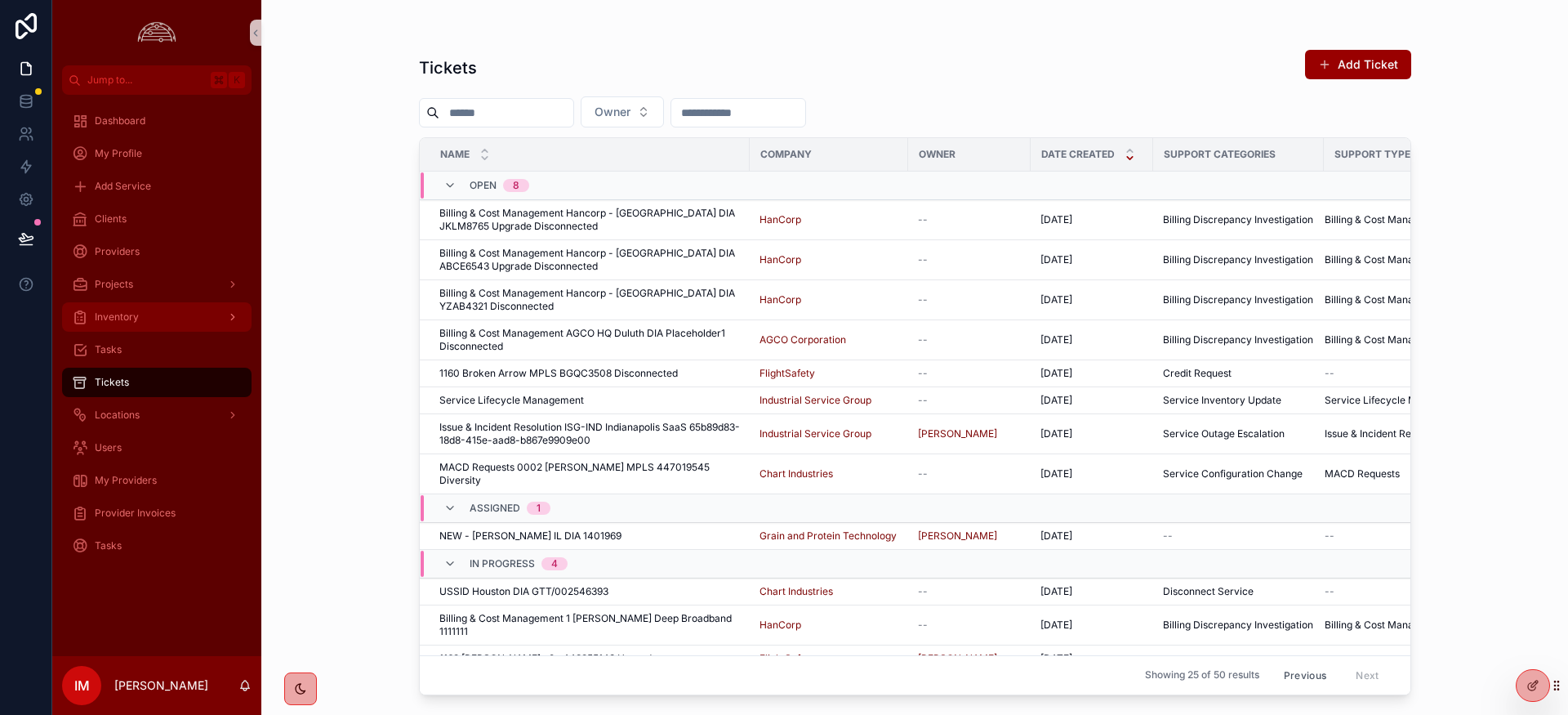
click at [116, 316] on span "Inventory" at bounding box center [117, 317] width 44 height 13
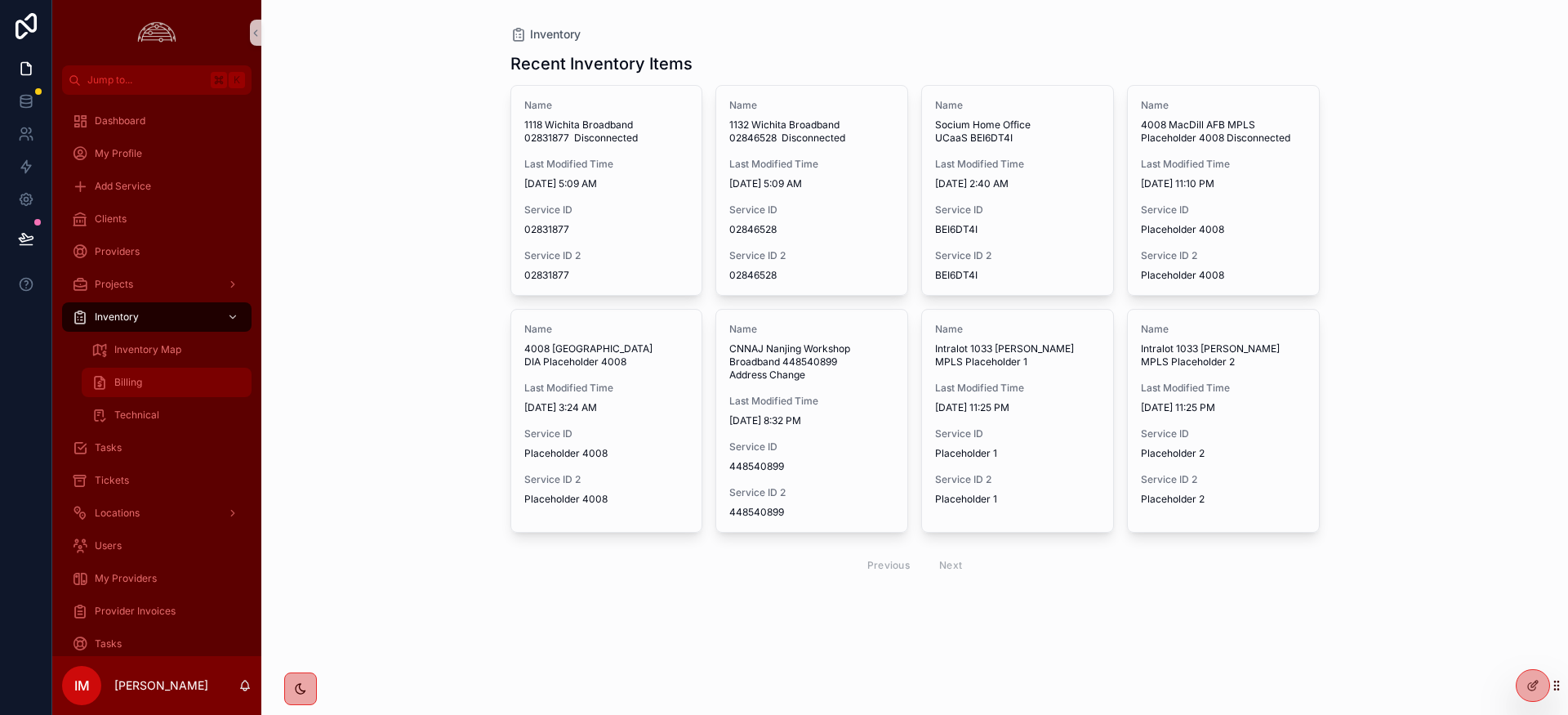
click at [140, 379] on span "Billing" at bounding box center [128, 382] width 28 height 13
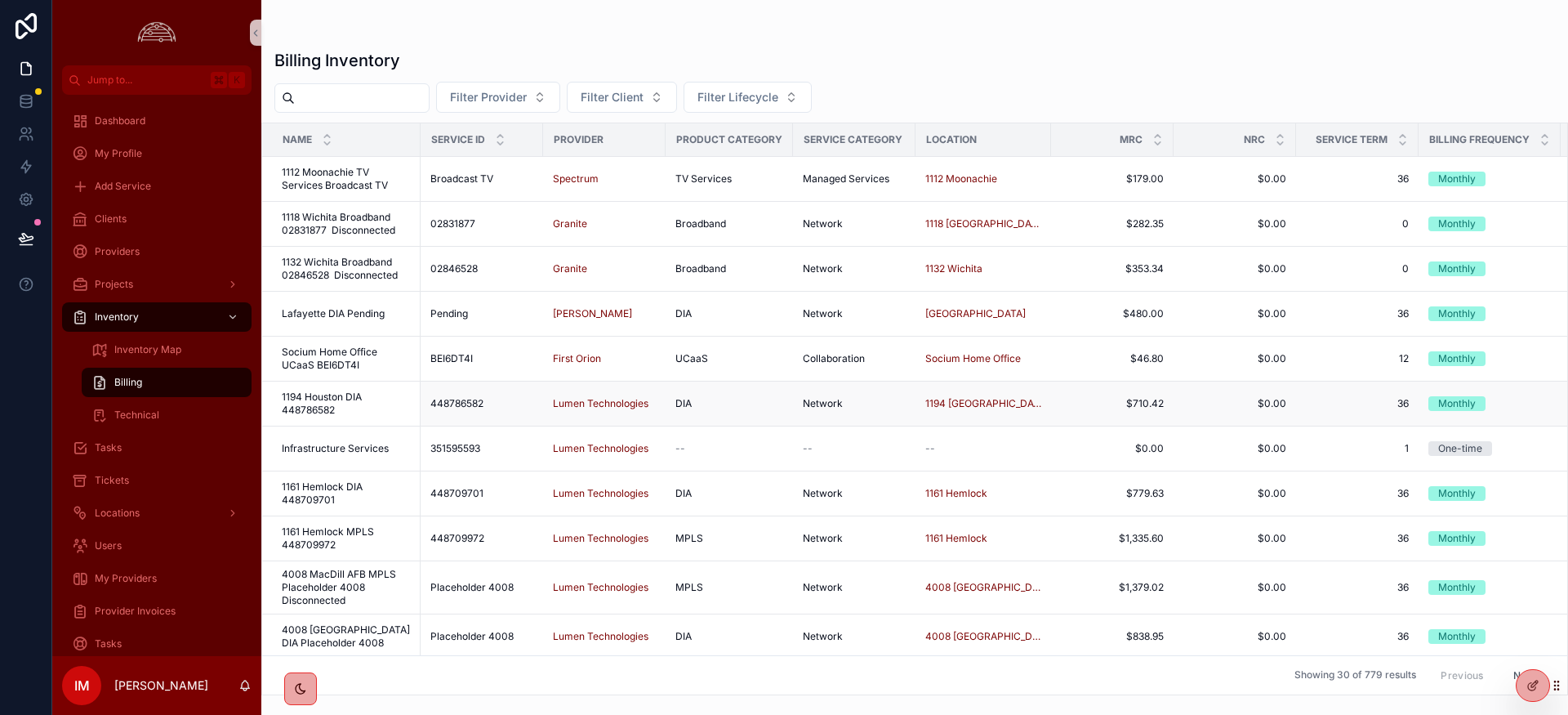
click at [325, 399] on span "1194 Houston DIA 448786582" at bounding box center [346, 403] width 129 height 26
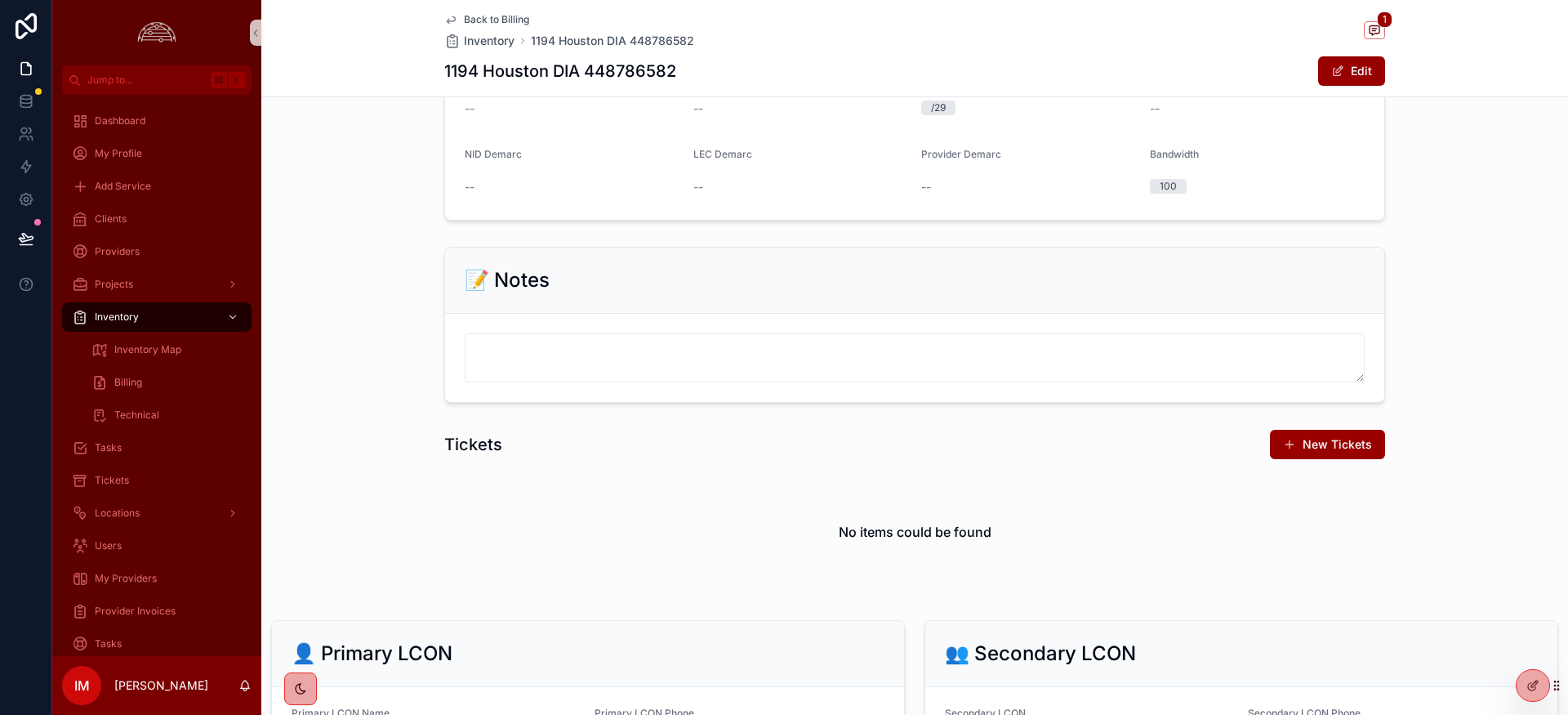
scroll to position [1155, 0]
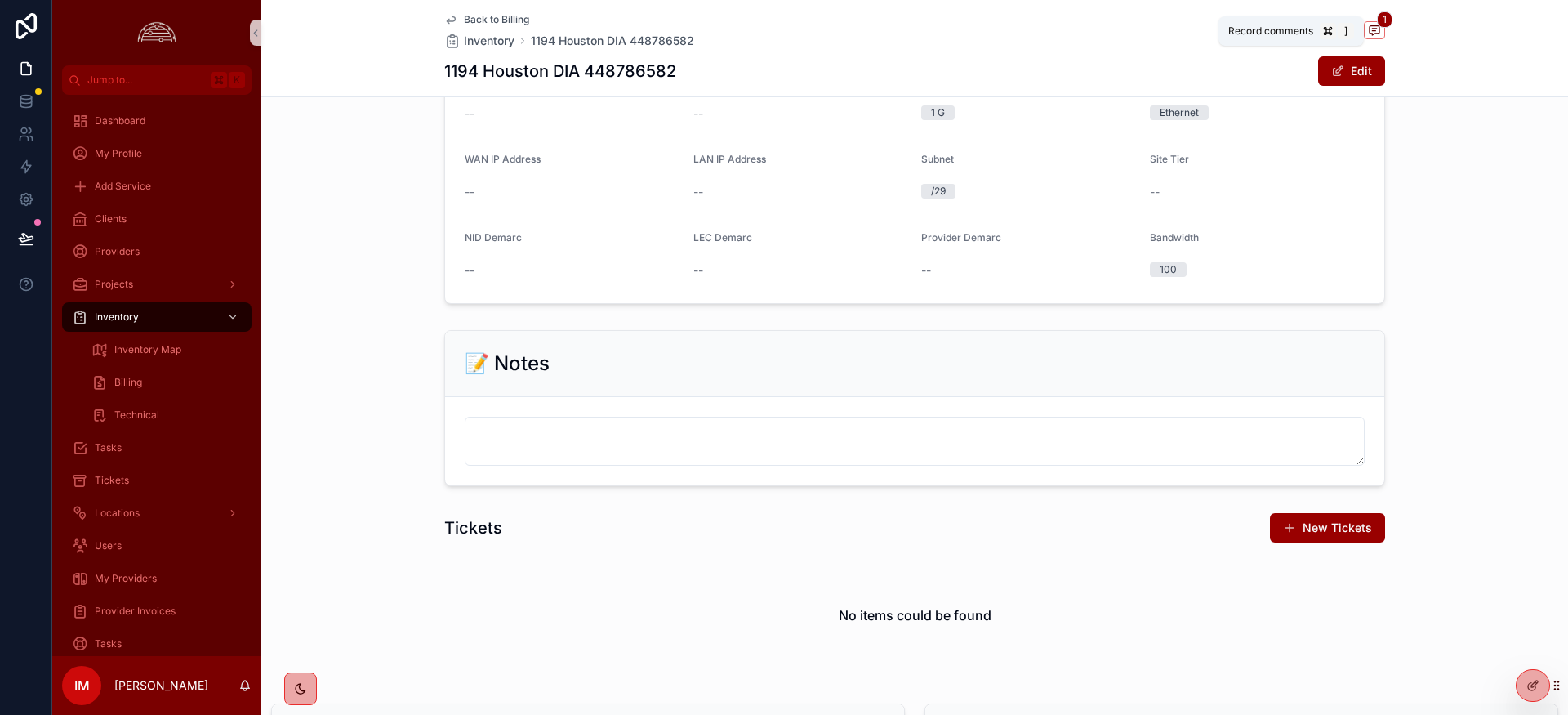
click at [1379, 20] on span "1" at bounding box center [1384, 19] width 16 height 17
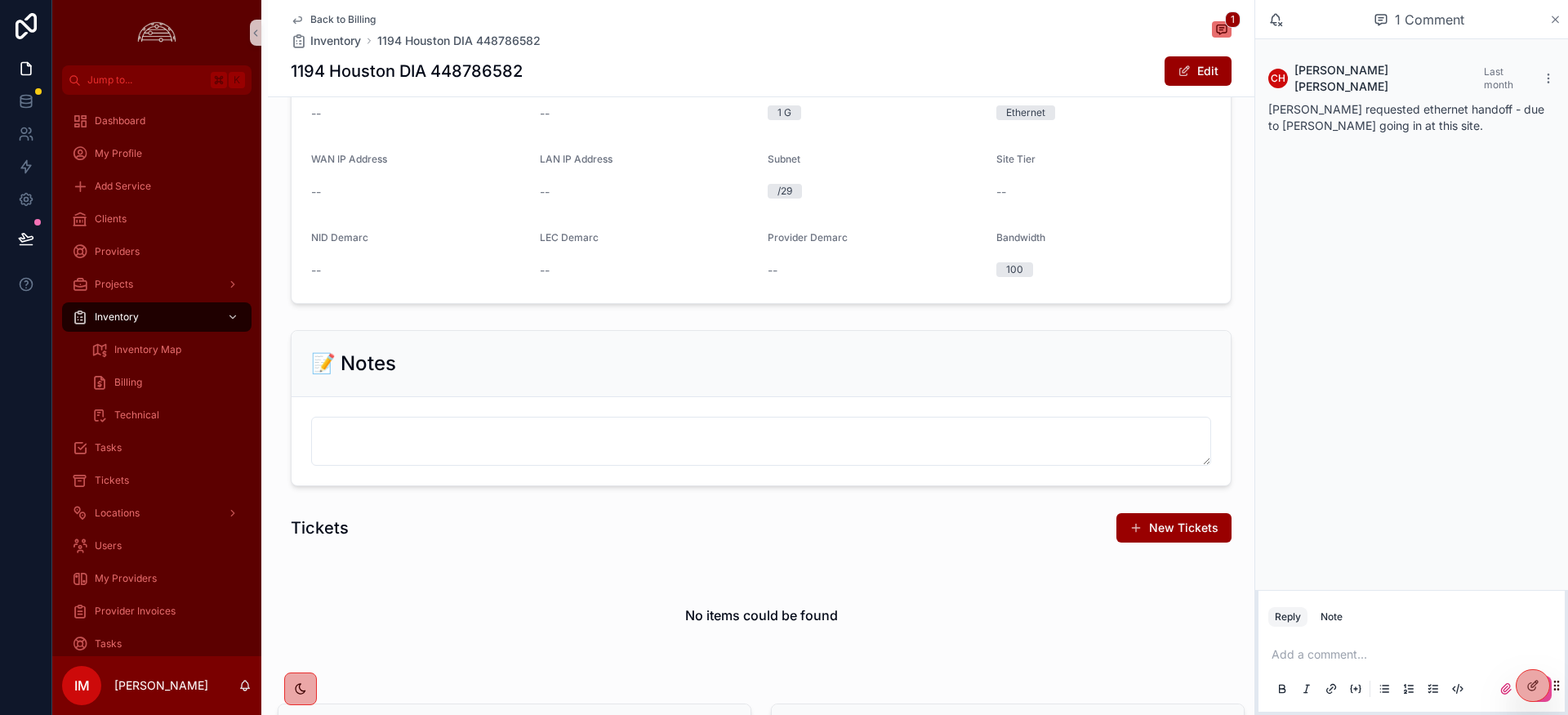
click at [1553, 22] on icon "scrollable content" at bounding box center [1555, 19] width 12 height 13
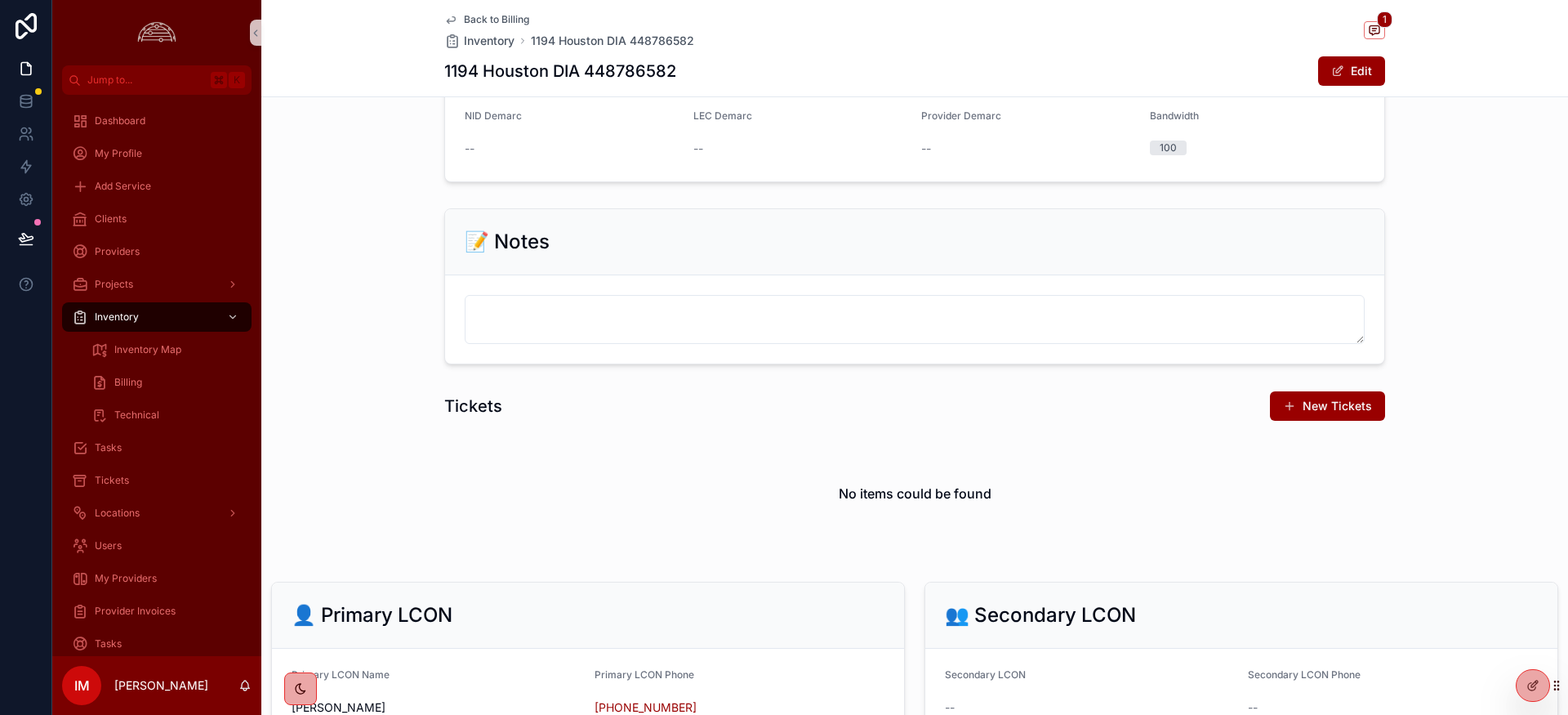
scroll to position [1492, 0]
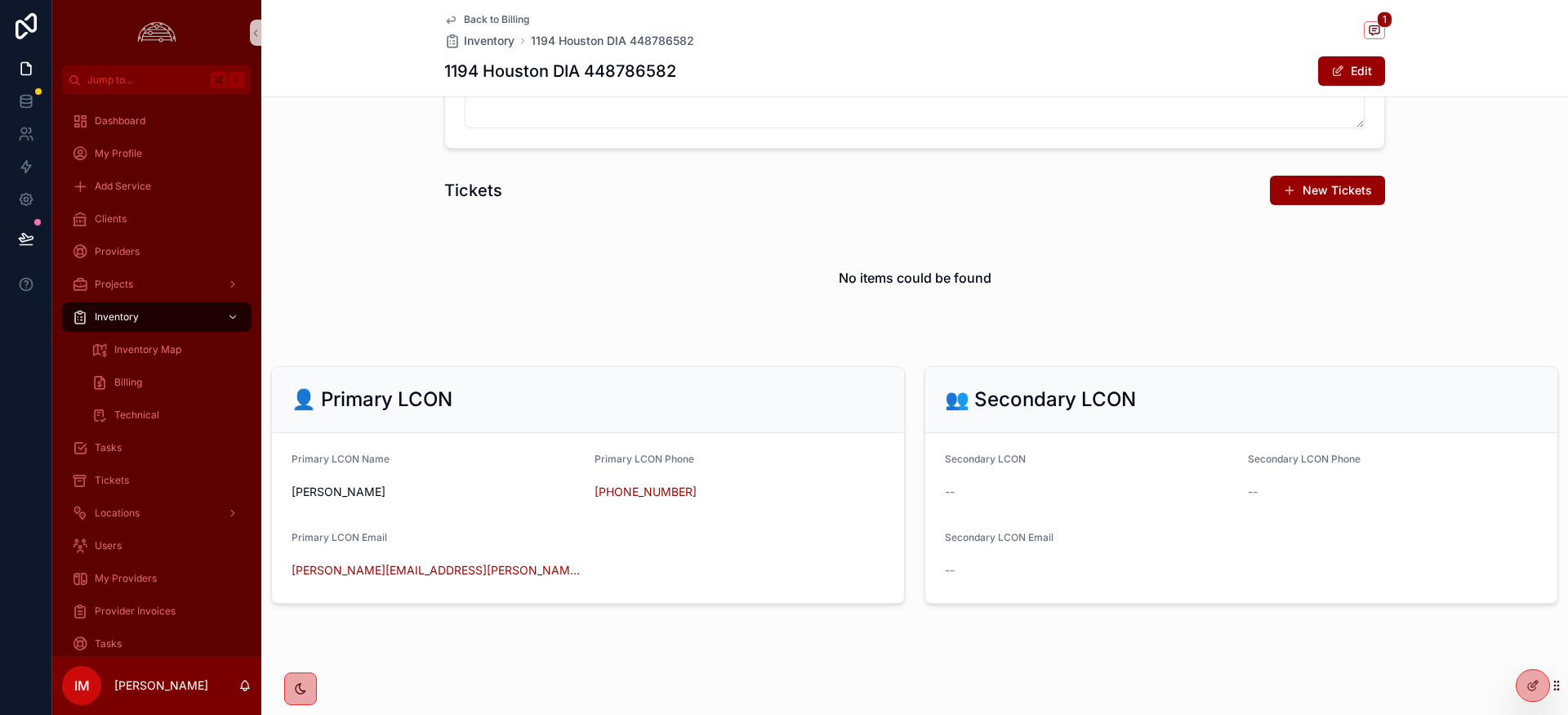
click at [492, 19] on span "Back to Billing" at bounding box center [496, 19] width 65 height 13
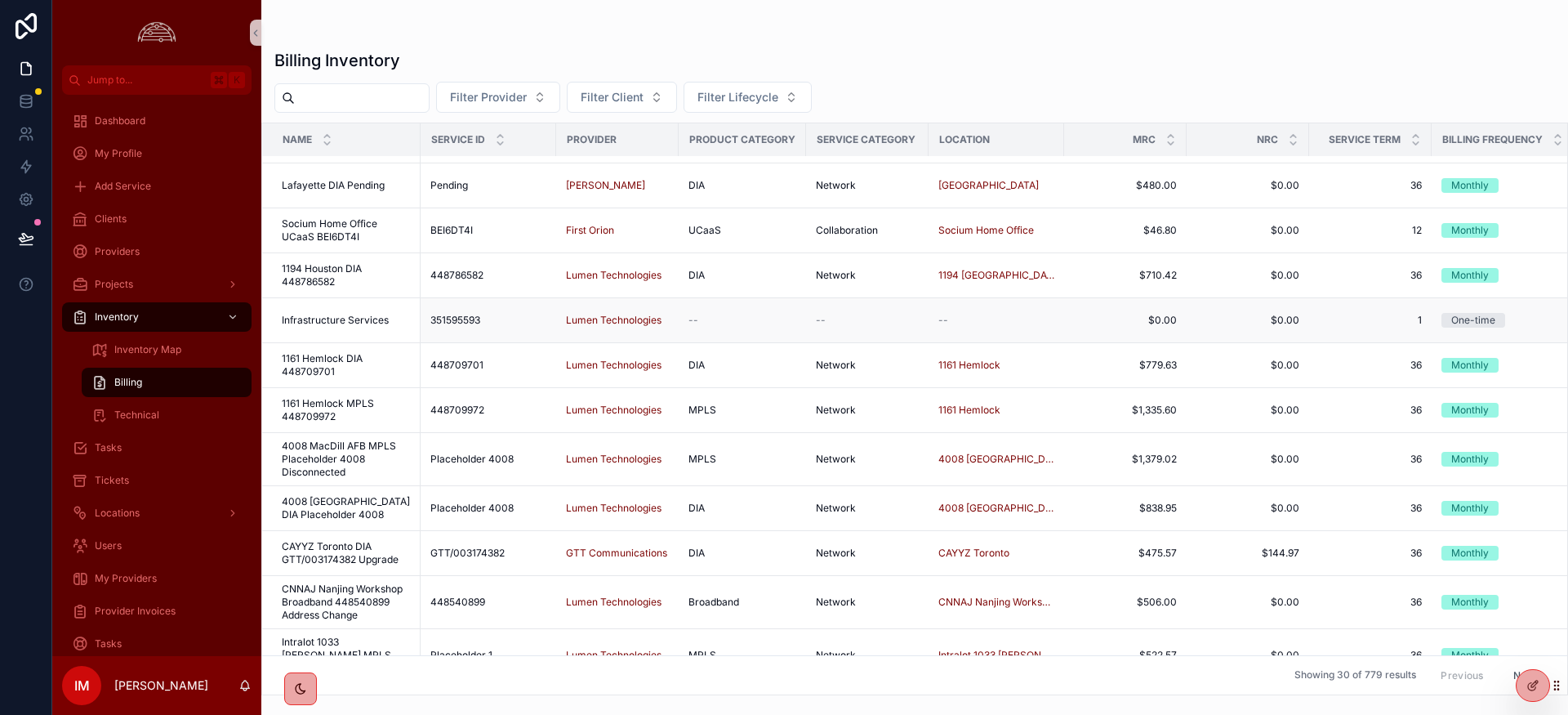
scroll to position [127, 0]
click at [316, 554] on span "CAYYZ Toronto DIA GTT/003174382 Upgrade" at bounding box center [346, 554] width 129 height 26
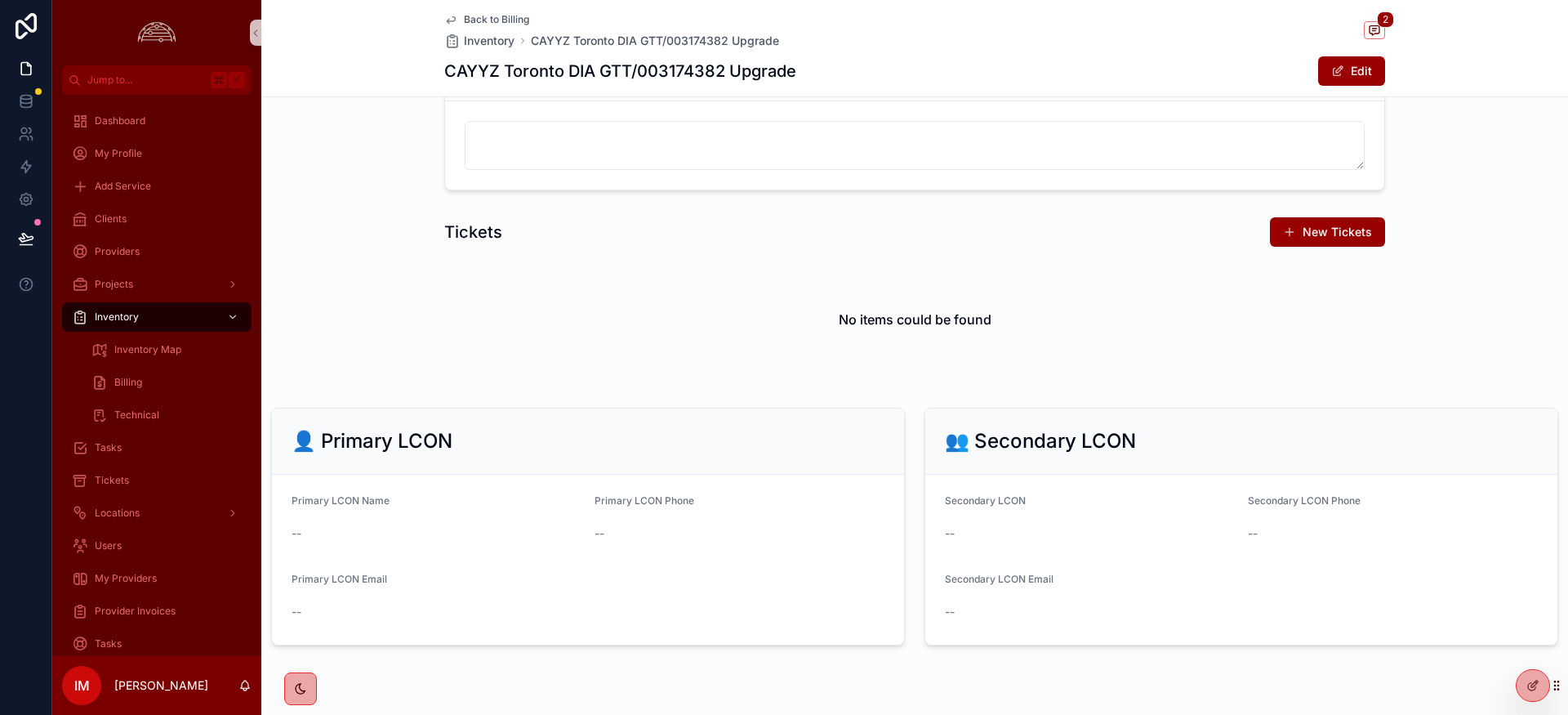
scroll to position [1492, 0]
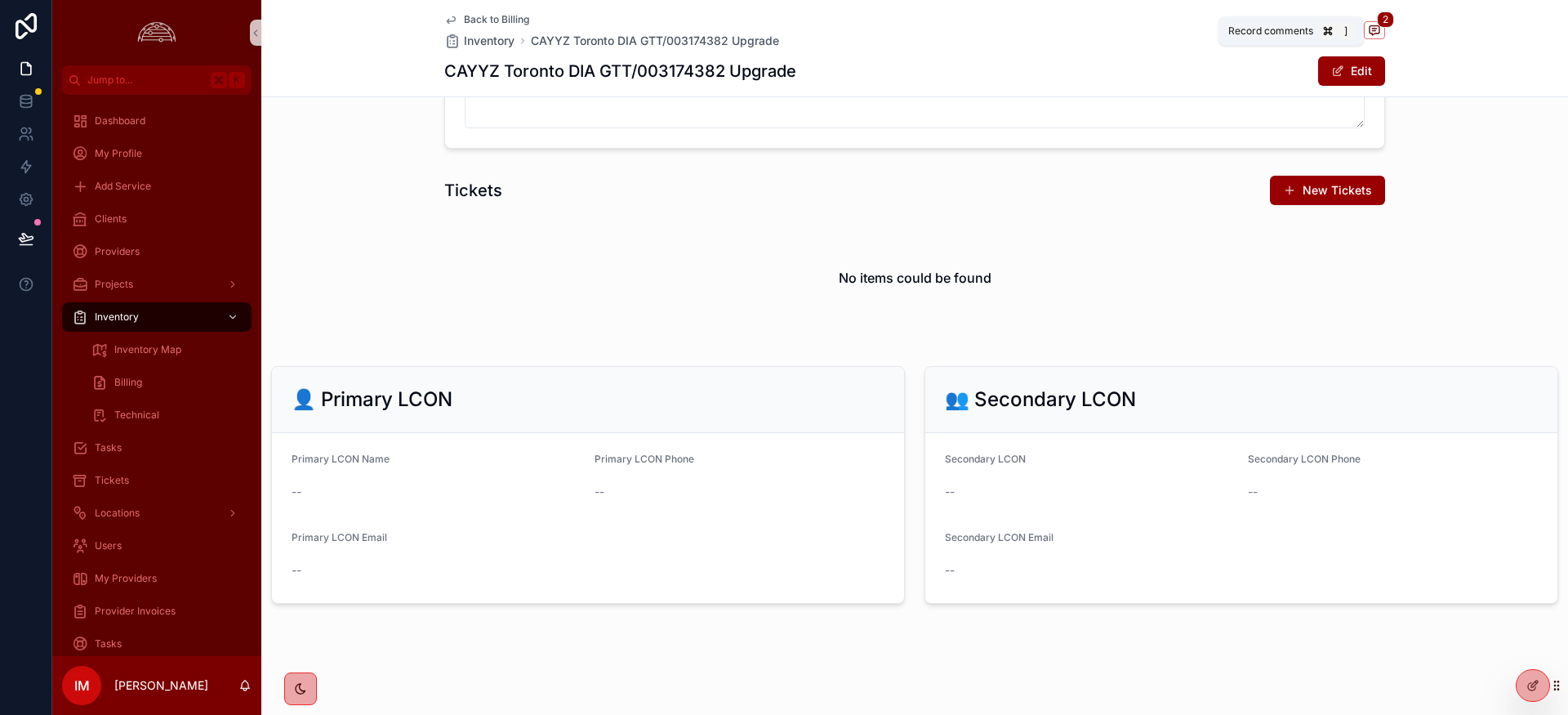
click at [1383, 26] on span "2" at bounding box center [1385, 19] width 17 height 17
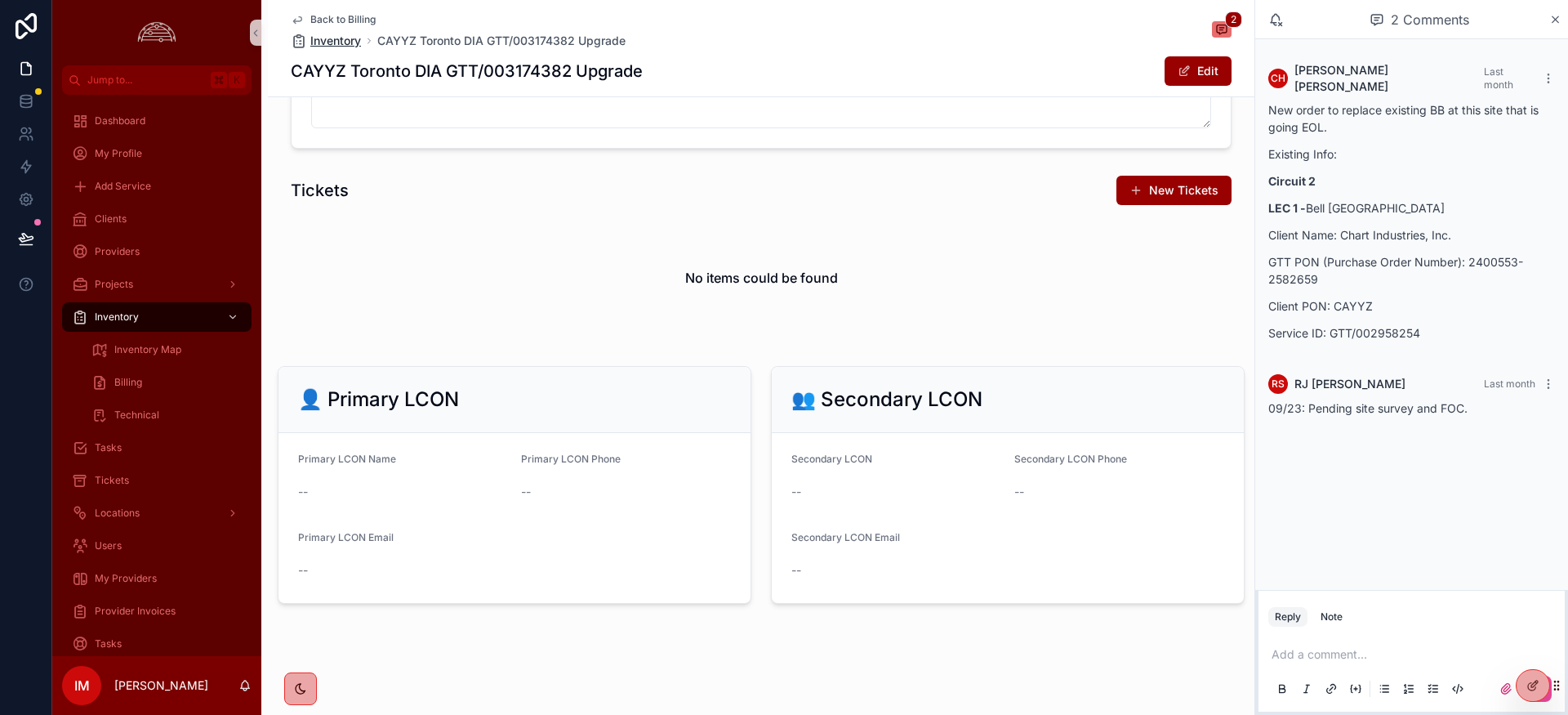
click at [328, 34] on span "Inventory" at bounding box center [335, 41] width 51 height 17
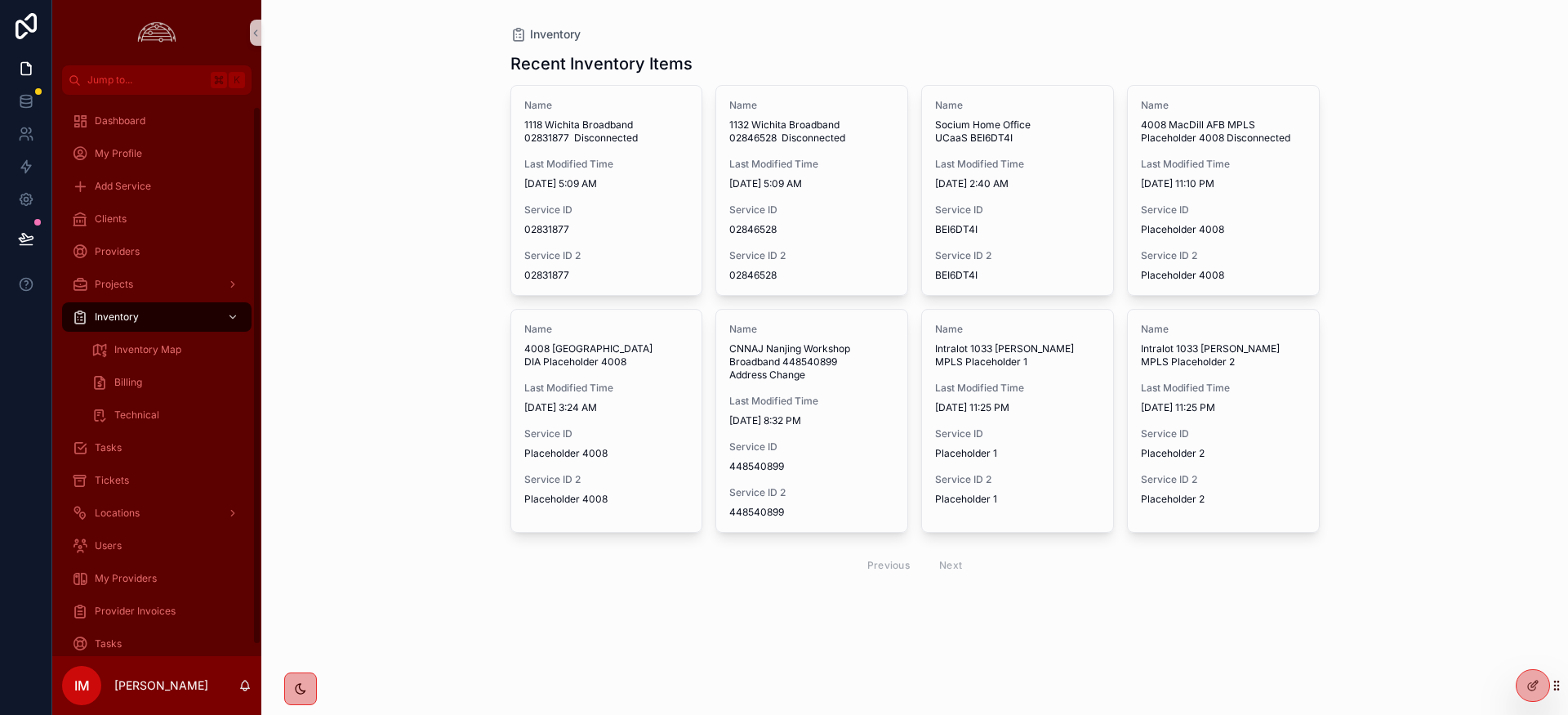
scroll to position [11, 0]
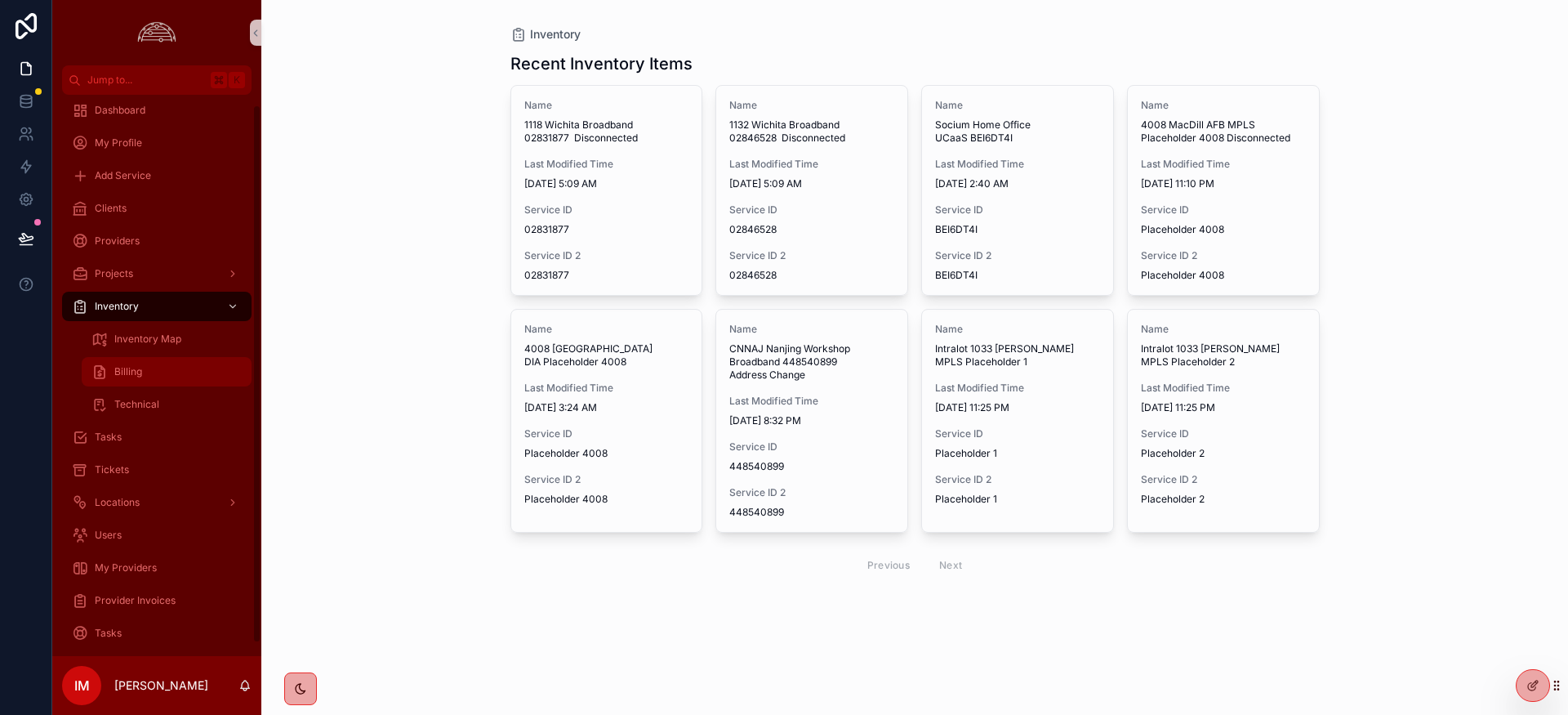
click at [140, 369] on span "Billing" at bounding box center [128, 371] width 28 height 13
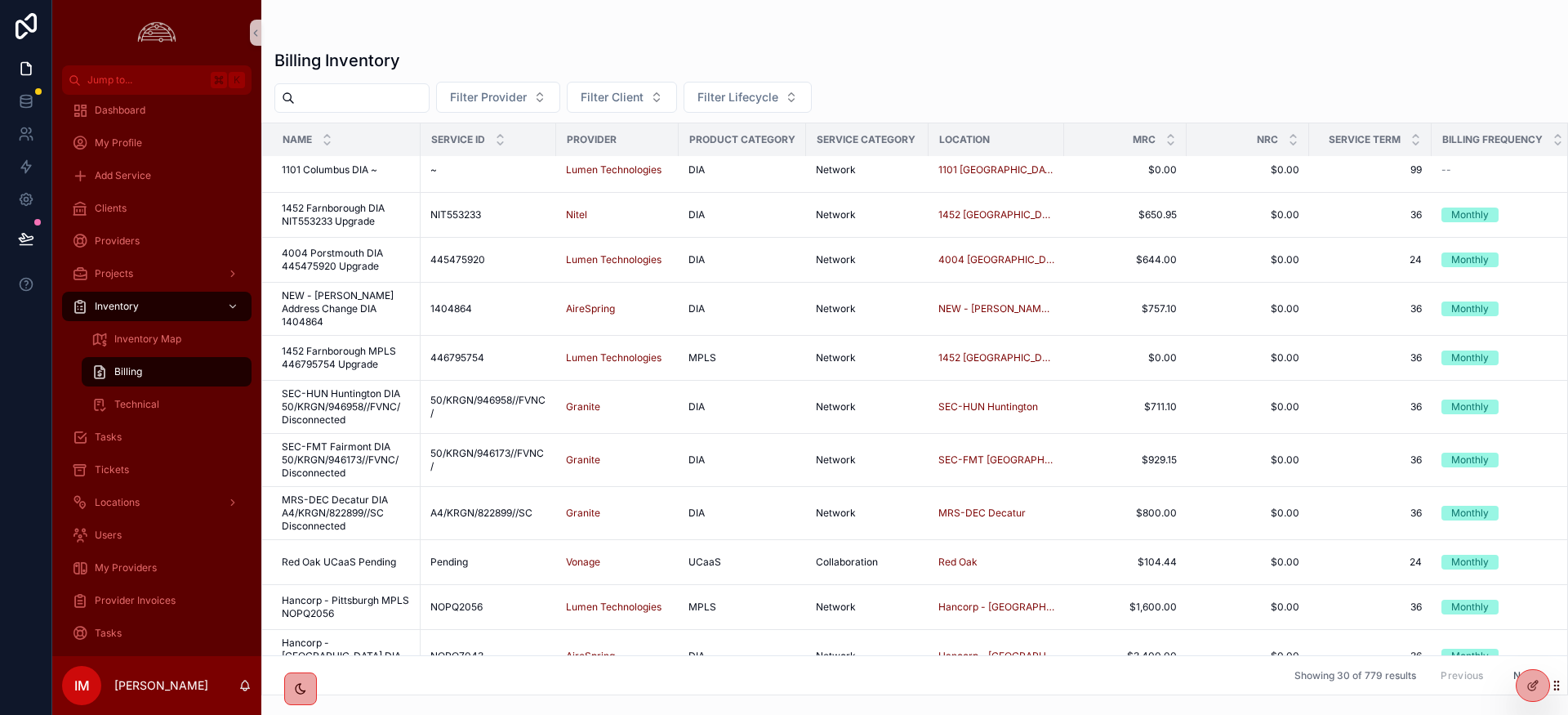
scroll to position [890, 0]
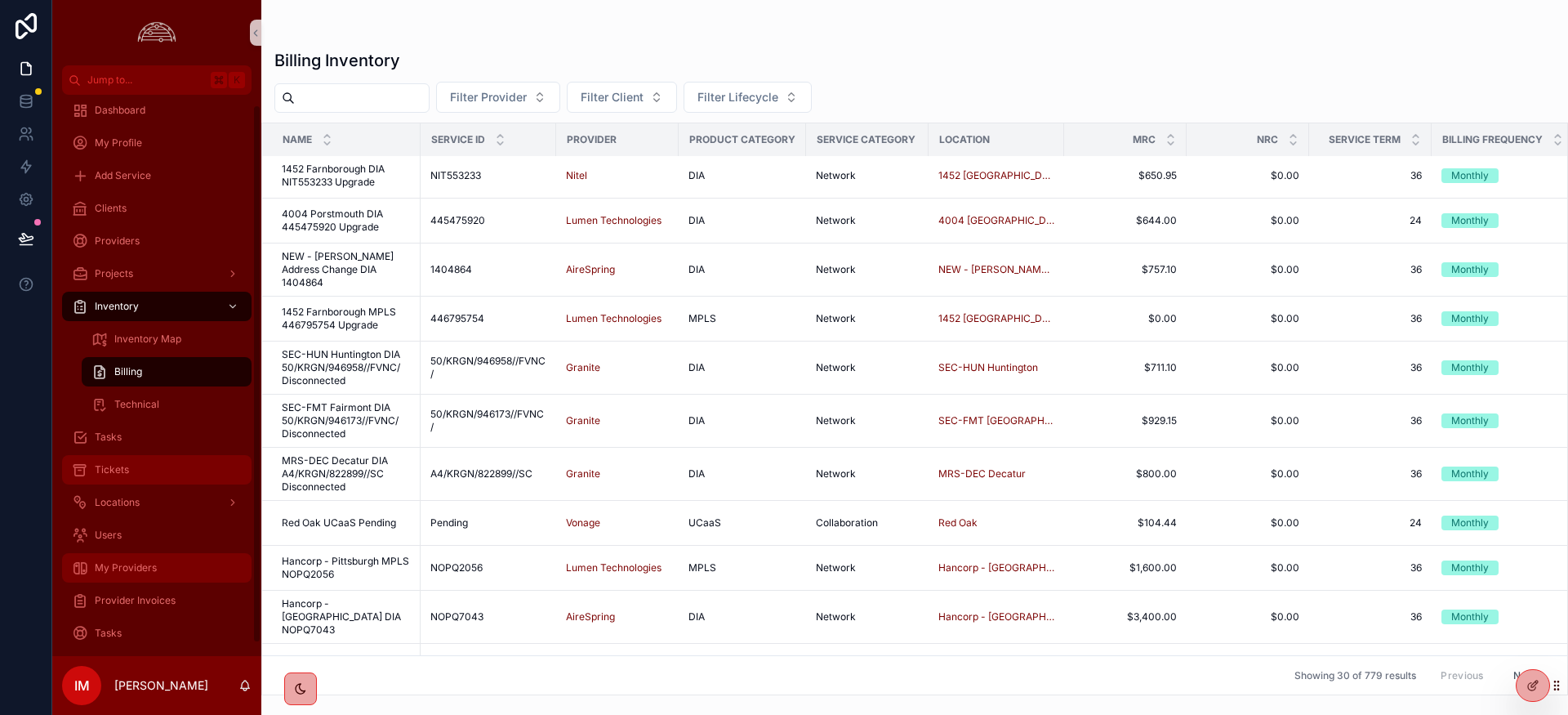
drag, startPoint x: 95, startPoint y: 467, endPoint x: 206, endPoint y: 473, distance: 111.2
click at [95, 467] on span "Tickets" at bounding box center [111, 470] width 34 height 13
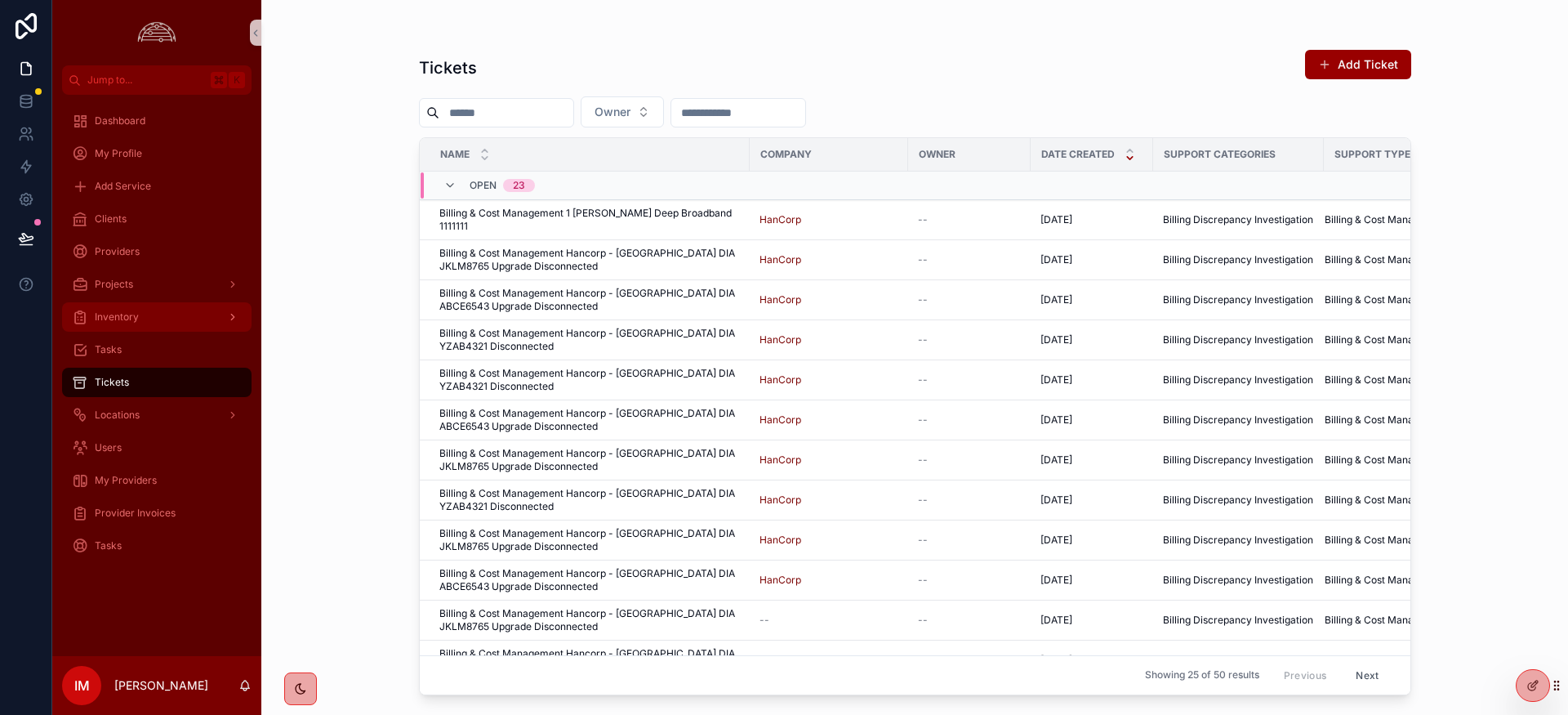
click at [153, 323] on div "Inventory" at bounding box center [156, 317] width 170 height 26
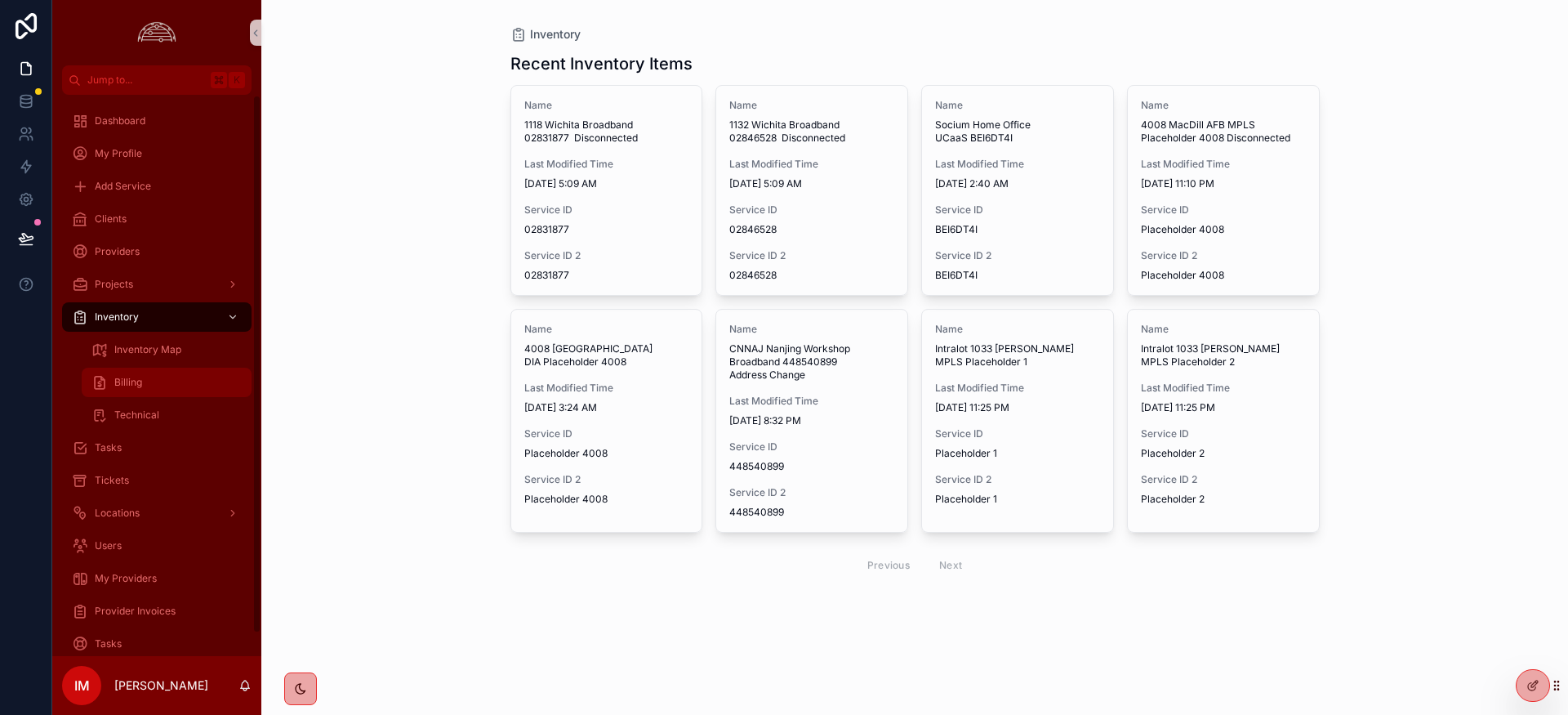
click at [118, 380] on span "Billing" at bounding box center [128, 382] width 28 height 13
